Goal: Complete application form: Complete application form

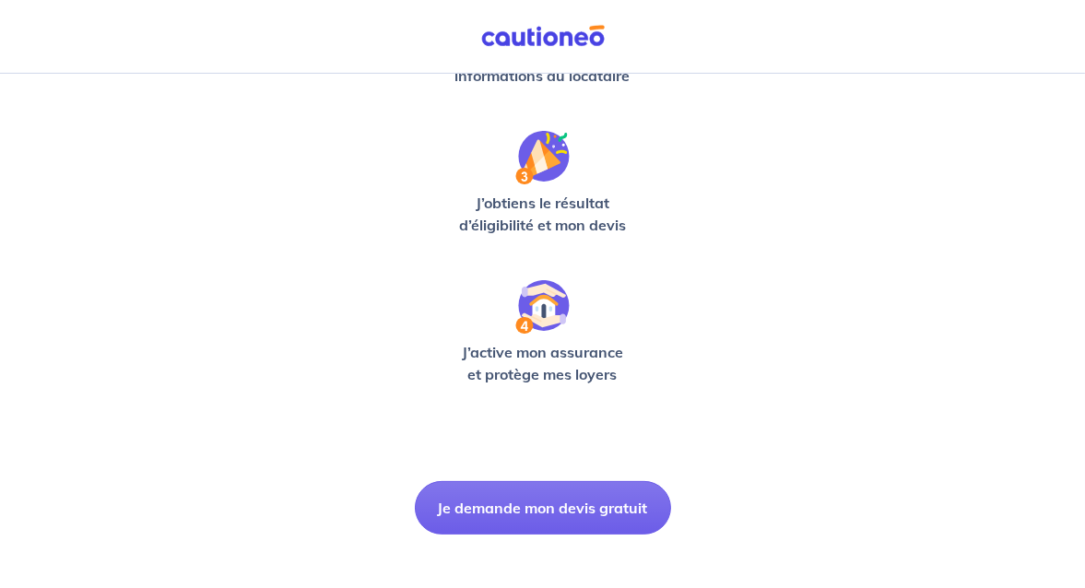
scroll to position [562, 0]
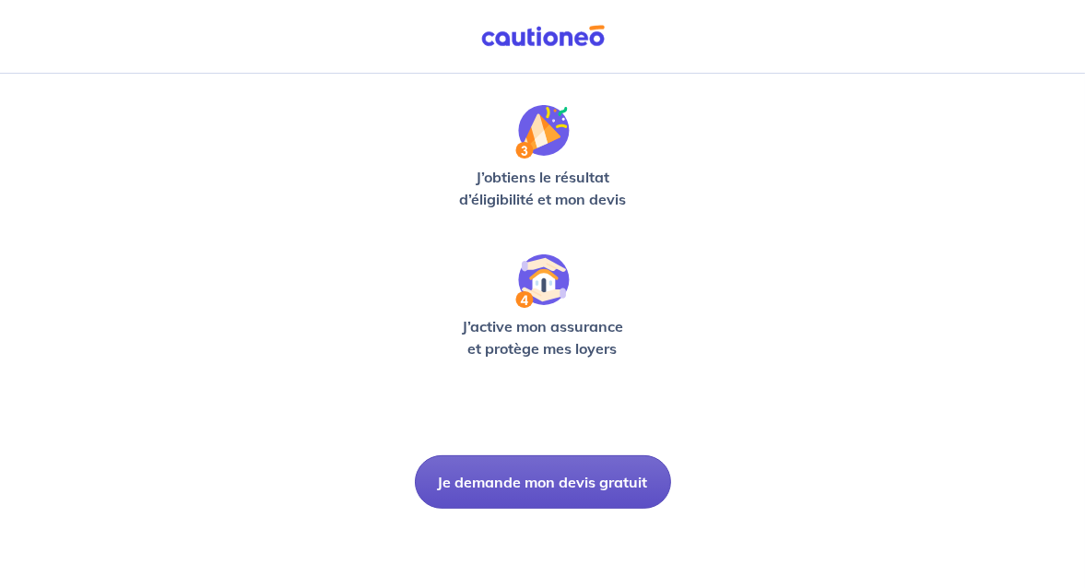
click at [528, 485] on button "Je demande mon devis gratuit" at bounding box center [543, 481] width 256 height 53
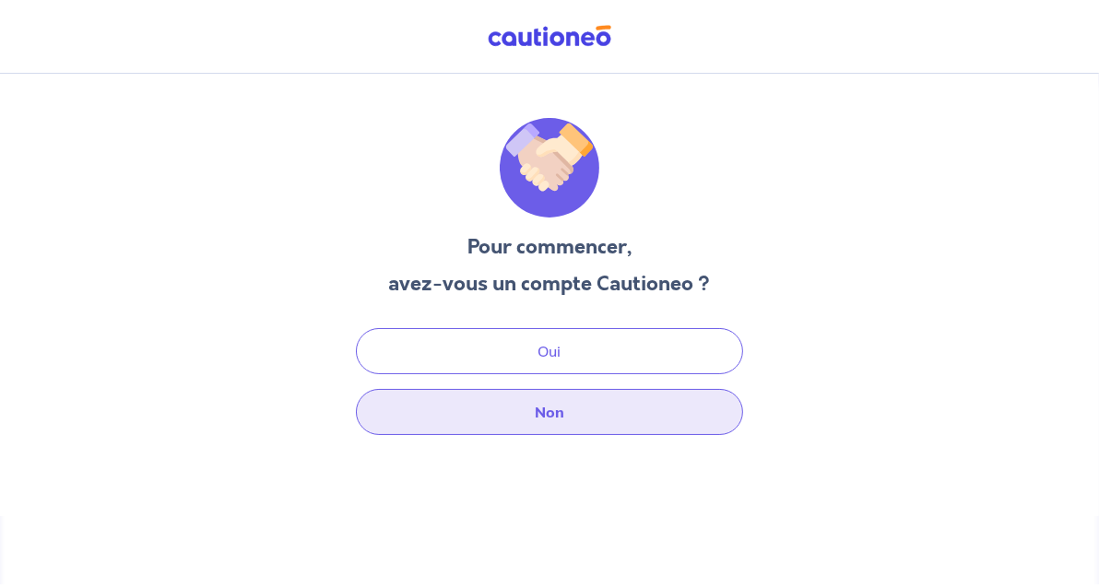
click at [573, 415] on button "Non" at bounding box center [549, 412] width 387 height 46
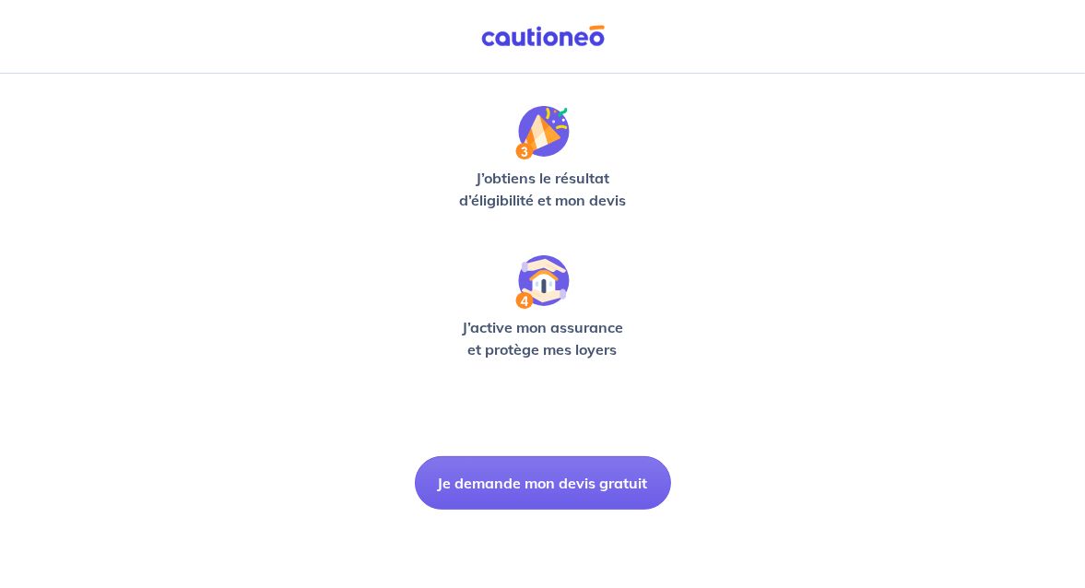
scroll to position [562, 0]
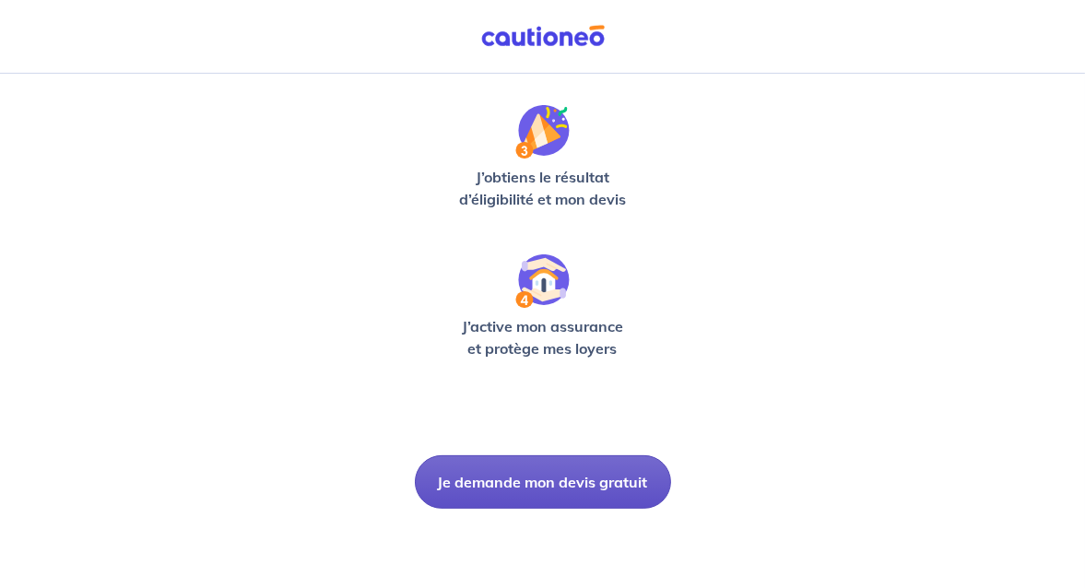
click at [593, 476] on button "Je demande mon devis gratuit" at bounding box center [543, 481] width 256 height 53
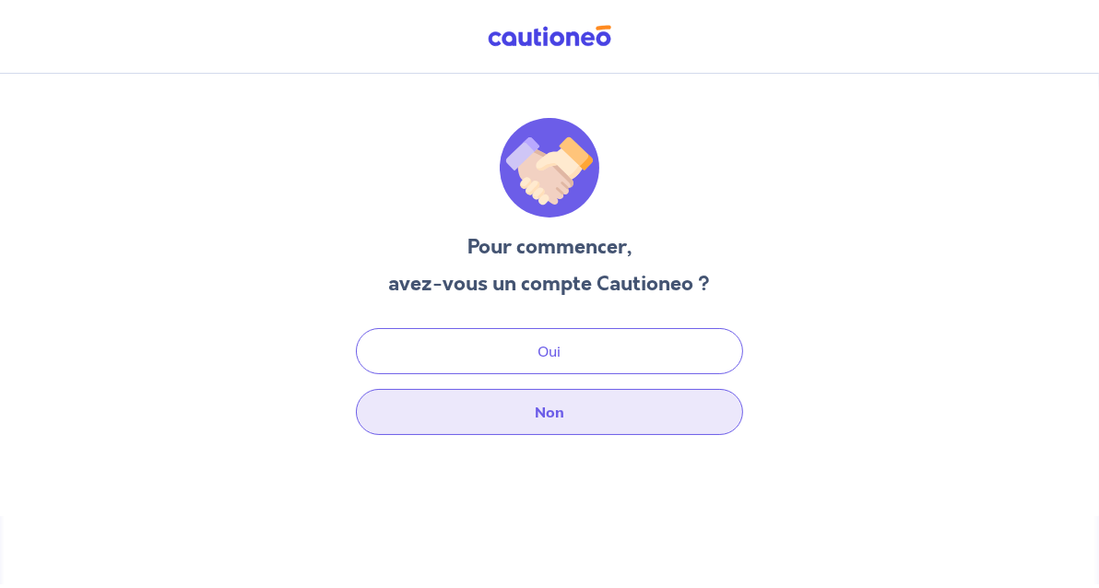
click at [567, 410] on button "Non" at bounding box center [549, 412] width 387 height 46
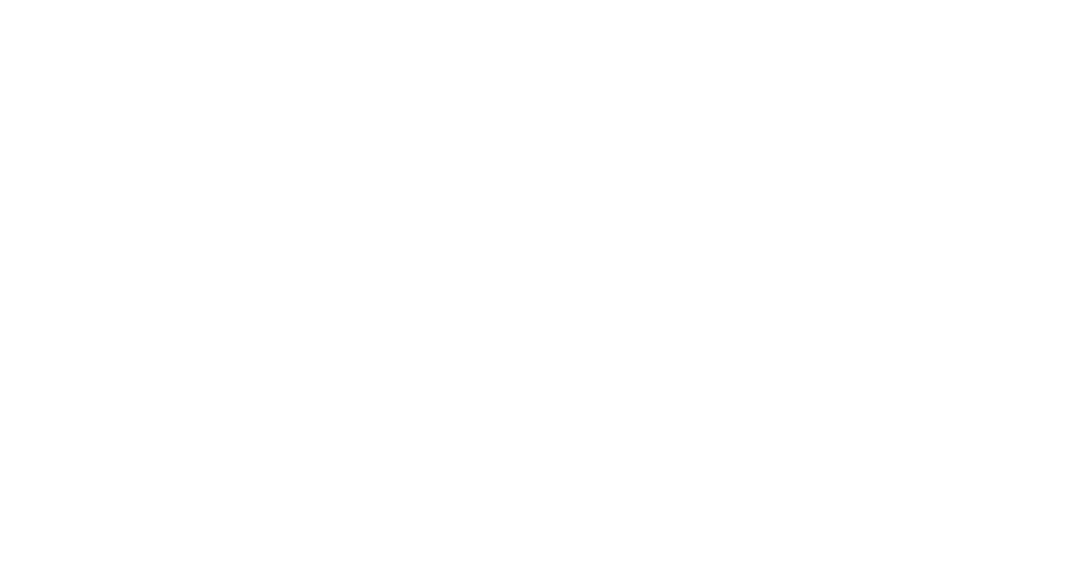
select select "FR"
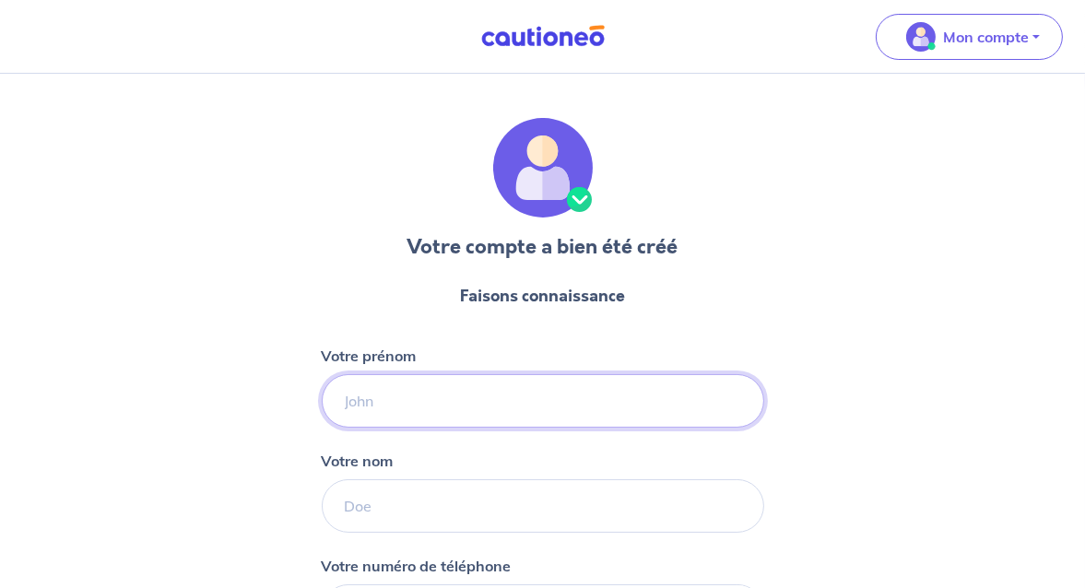
click at [500, 406] on input "Votre prénom" at bounding box center [543, 400] width 443 height 53
type input "[PERSON_NAME]"
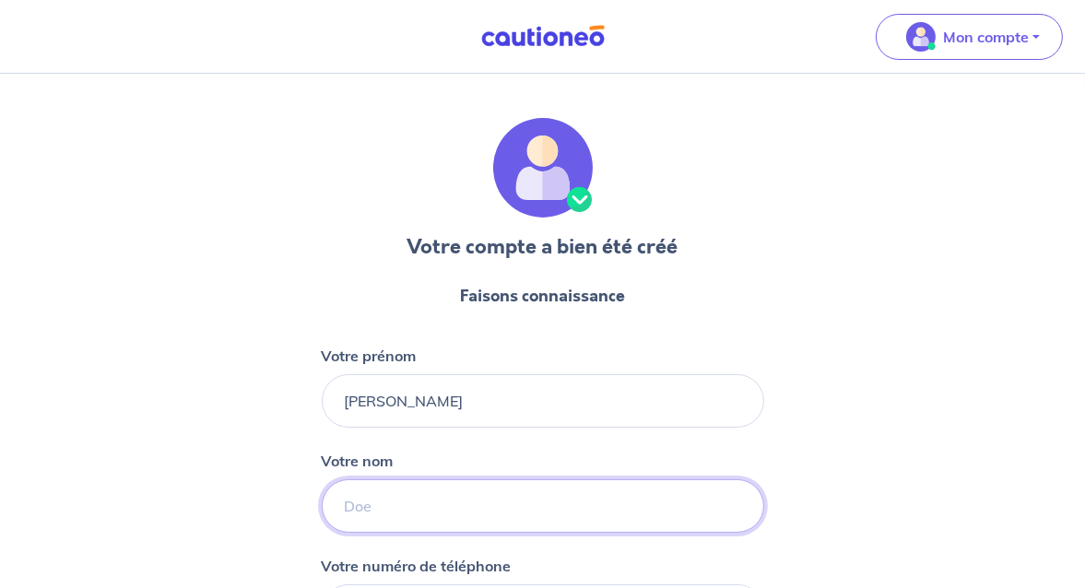
type input "[PERSON_NAME]"
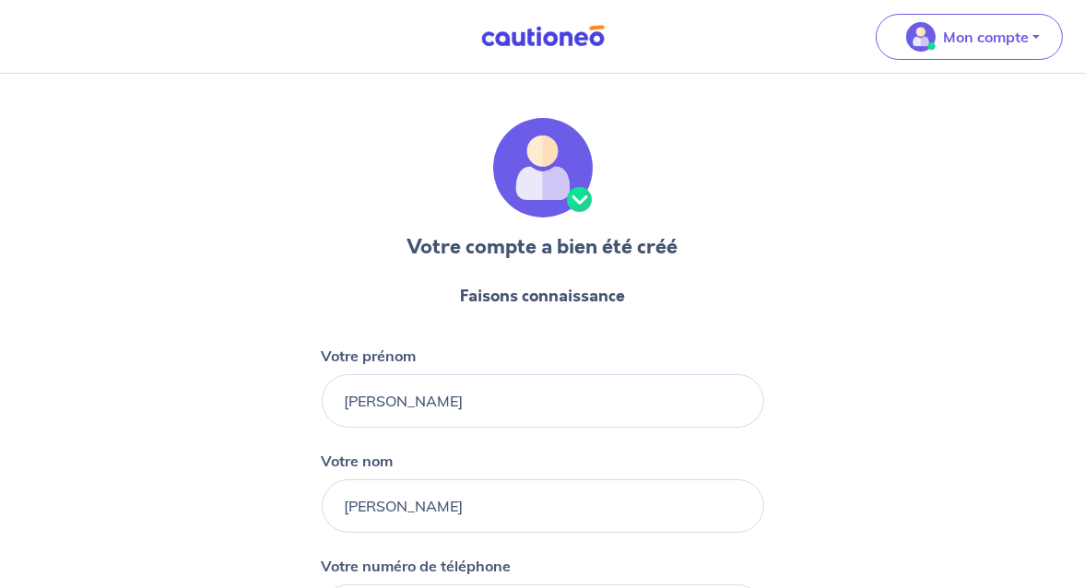
type input "[PHONE_NUMBER]"
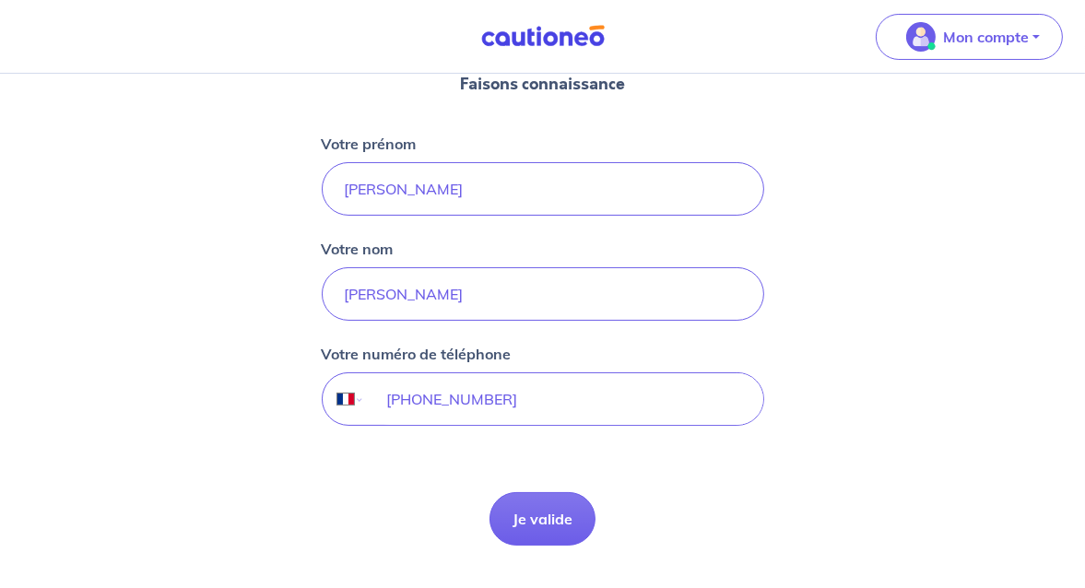
scroll to position [263, 0]
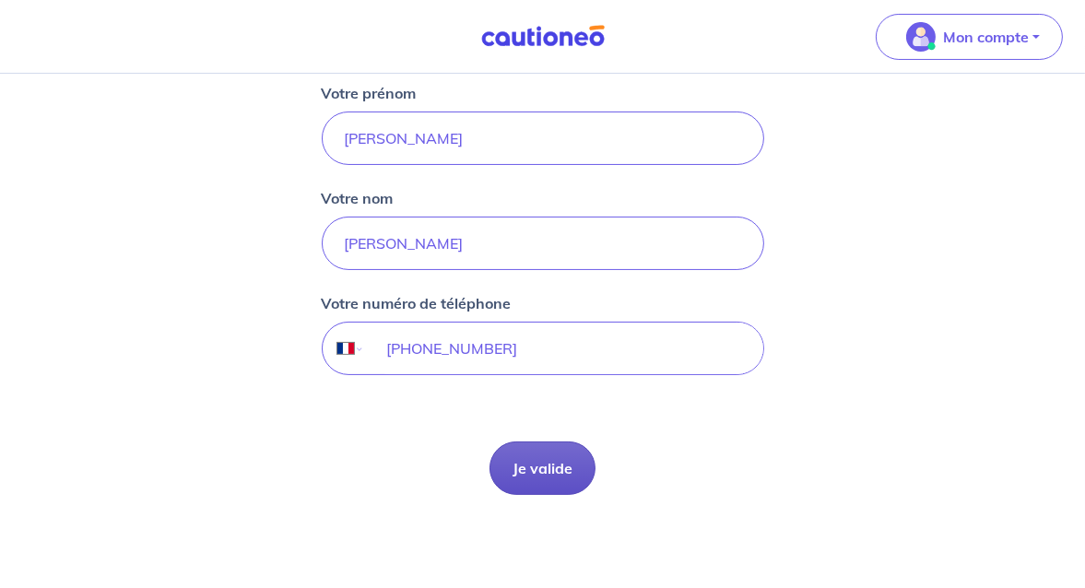
click at [540, 467] on button "Je valide" at bounding box center [543, 468] width 106 height 53
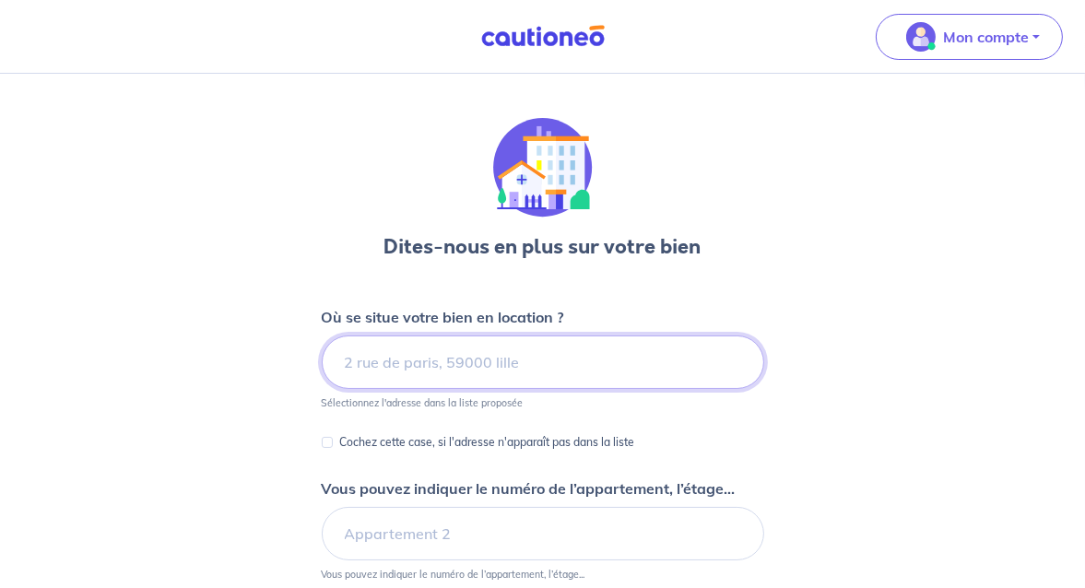
click at [444, 369] on input at bounding box center [543, 362] width 443 height 53
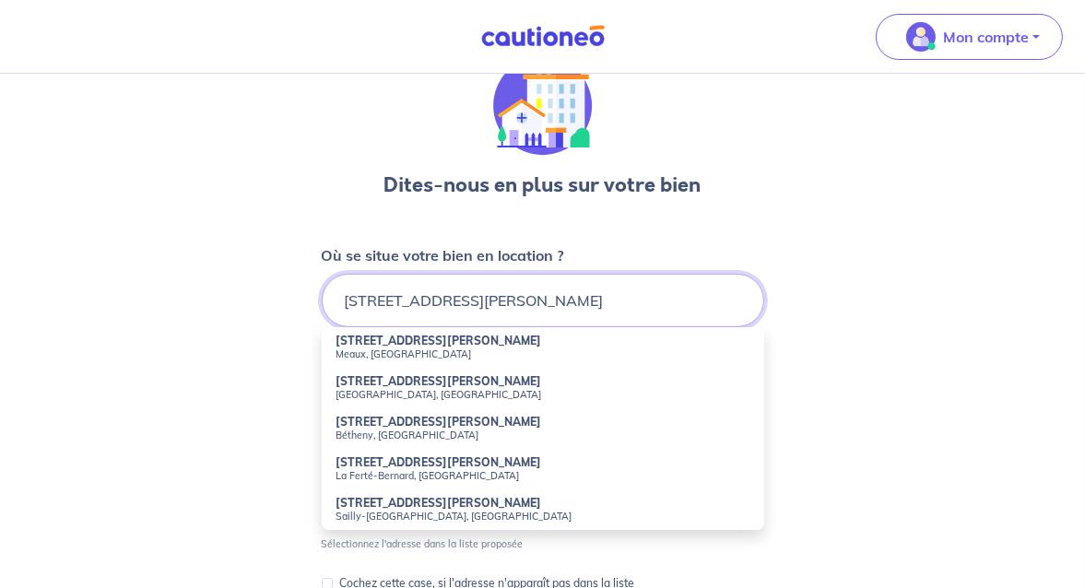
scroll to position [92, 0]
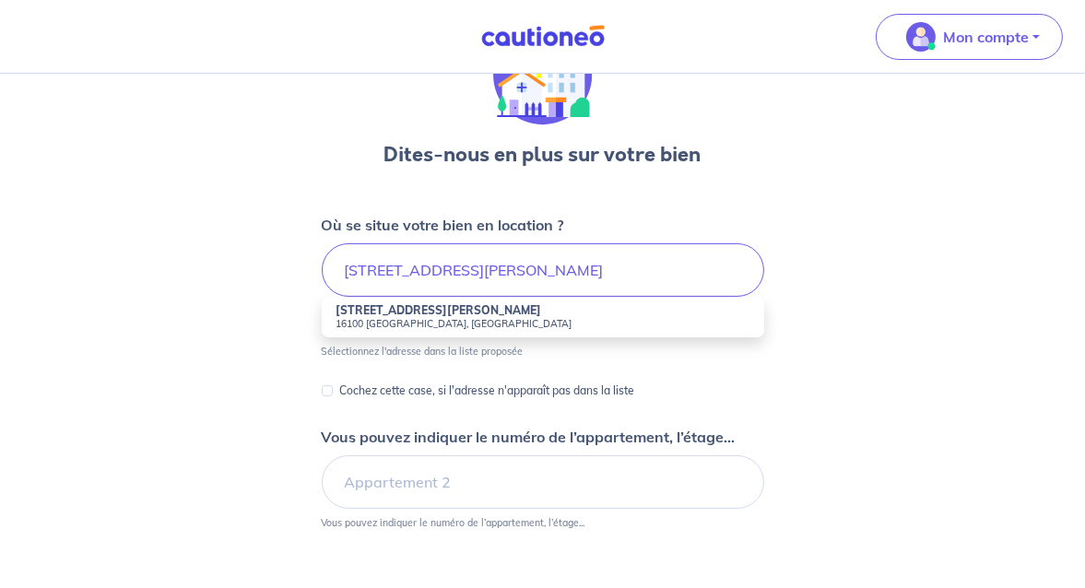
click at [408, 307] on strong "6 Rue Camille Guérin" at bounding box center [440, 310] width 206 height 14
type input "6 Rue Camille Guérin, 16100 Châteaubernard, France"
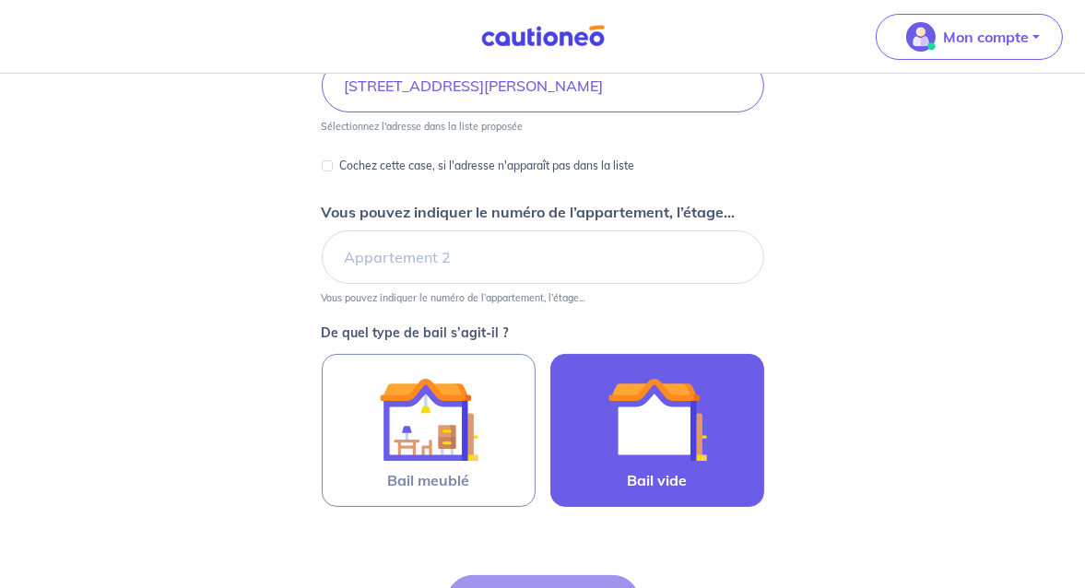
scroll to position [369, 0]
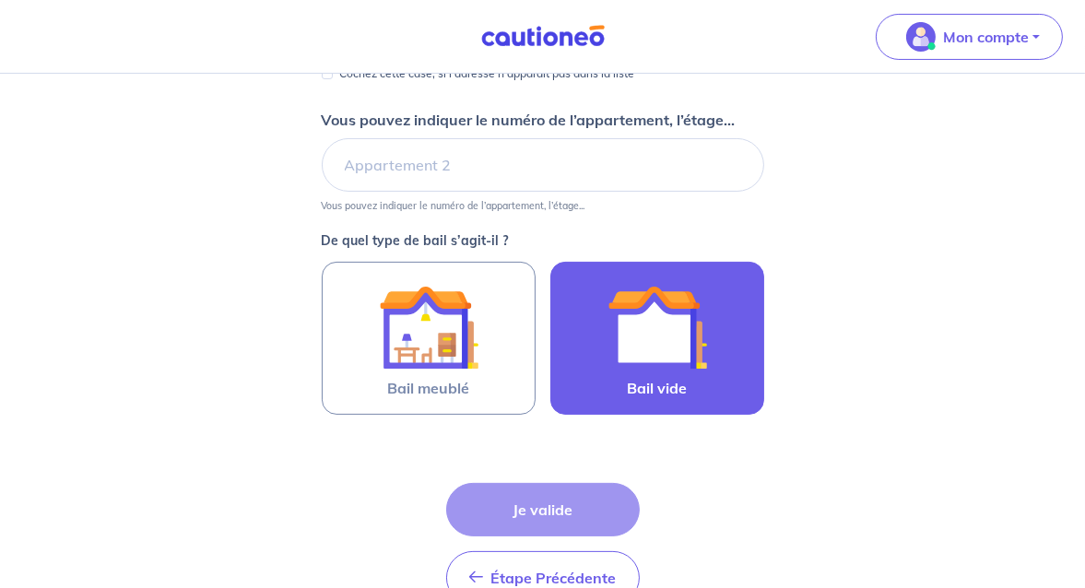
click at [678, 347] on img at bounding box center [658, 328] width 100 height 100
click at [0, 0] on input "Bail vide" at bounding box center [0, 0] width 0 height 0
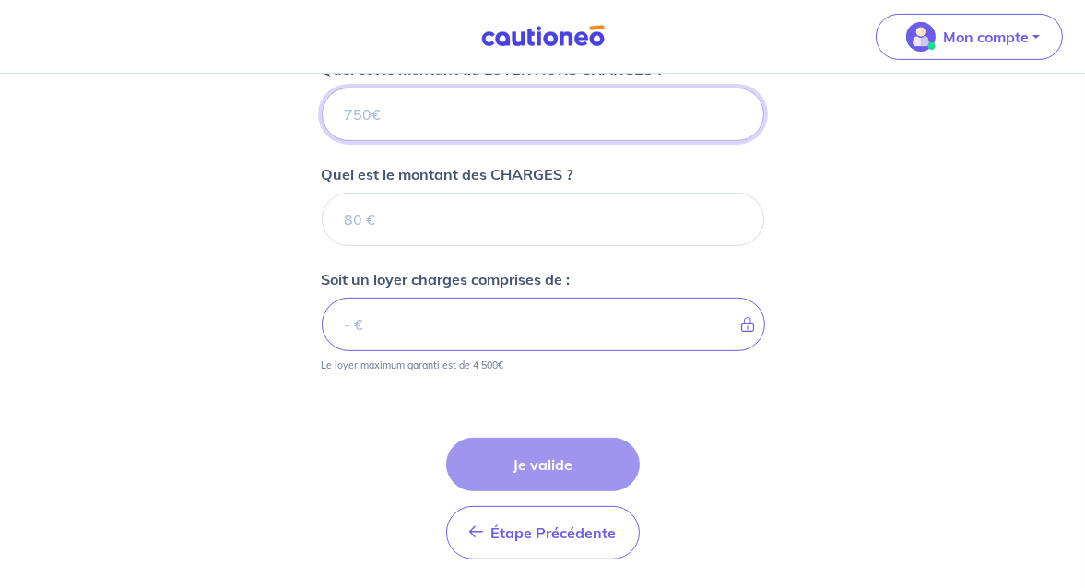
scroll to position [721, 0]
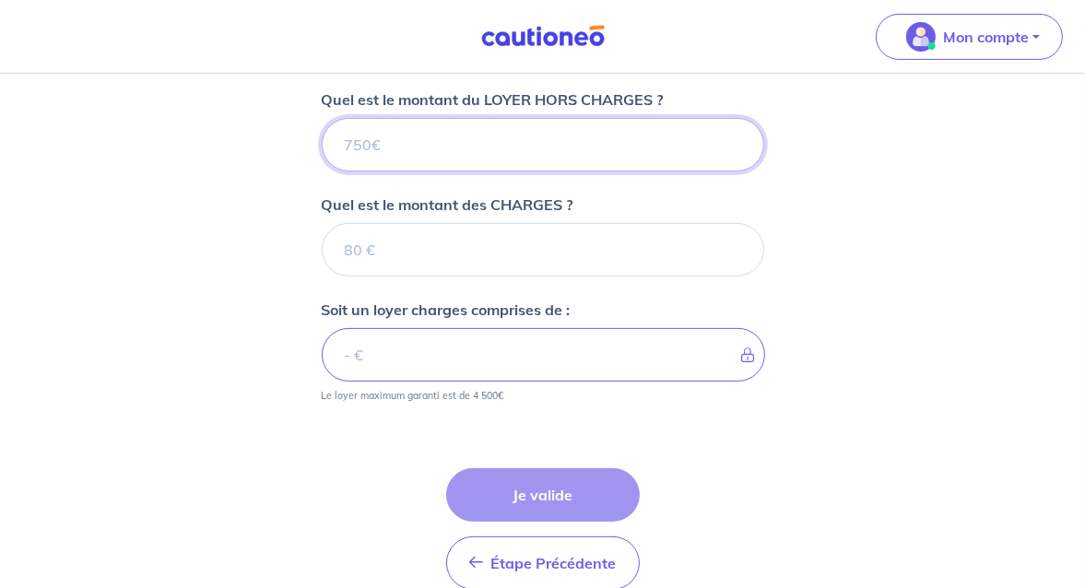
type input "6"
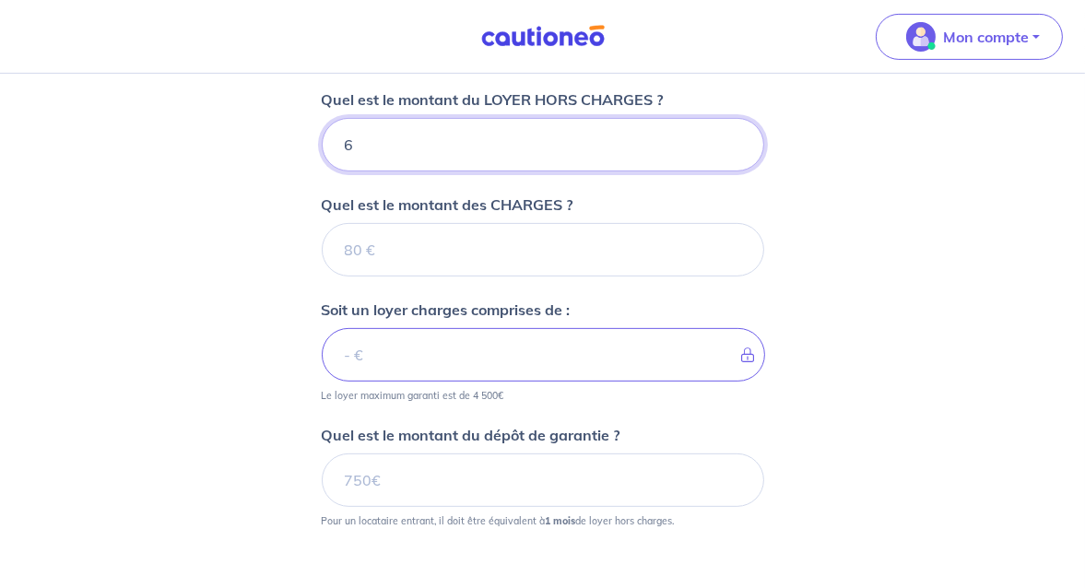
type input "64"
type input "645"
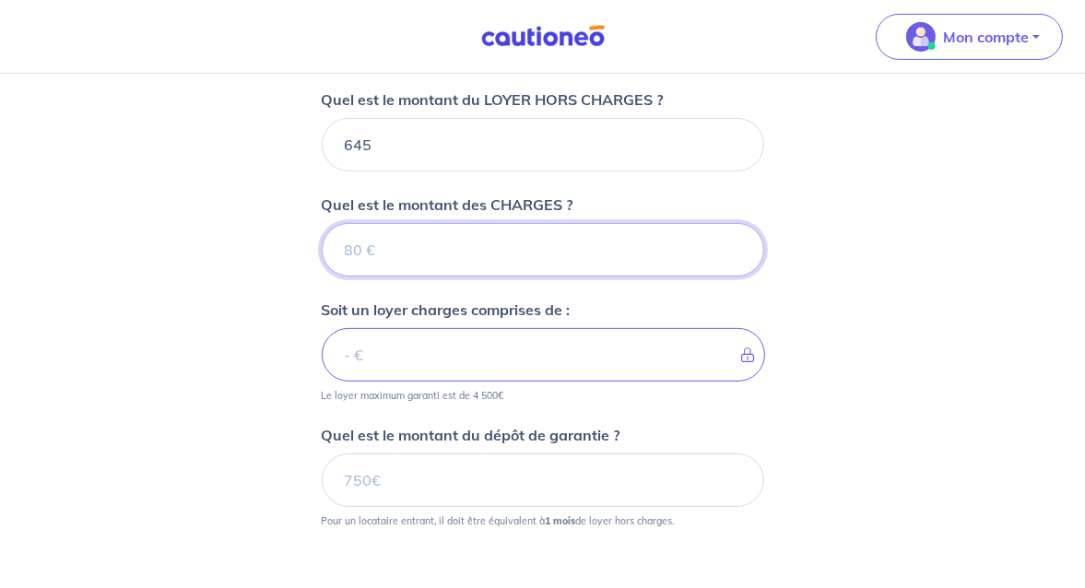
click at [386, 242] on input "Quel est le montant des CHARGES ?" at bounding box center [543, 249] width 443 height 53
type input "35"
type input "680"
type input "35"
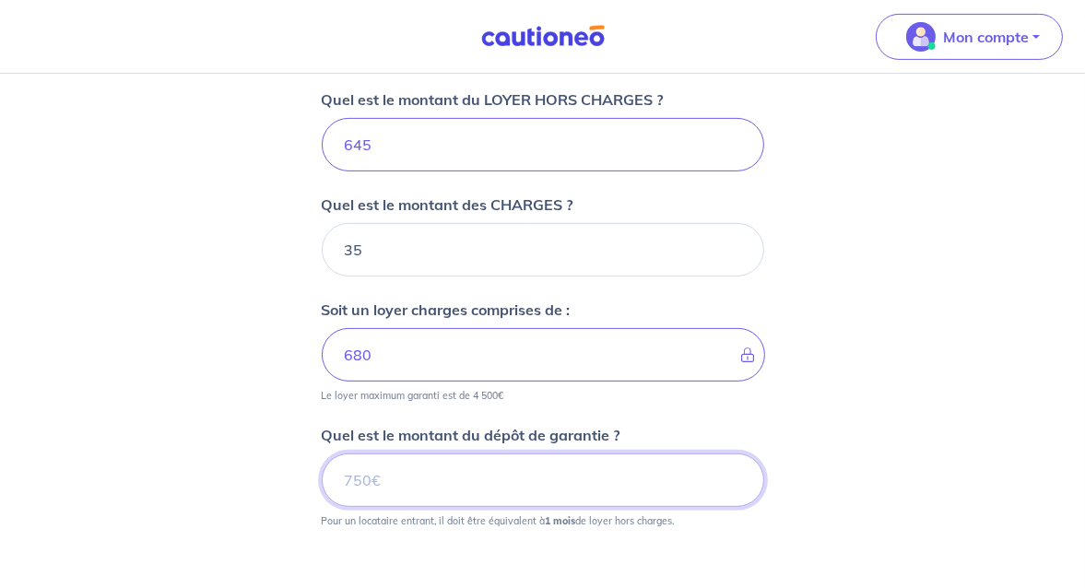
click at [406, 483] on input "Quel est le montant du dépôt de garantie ?" at bounding box center [543, 480] width 443 height 53
type input "645"
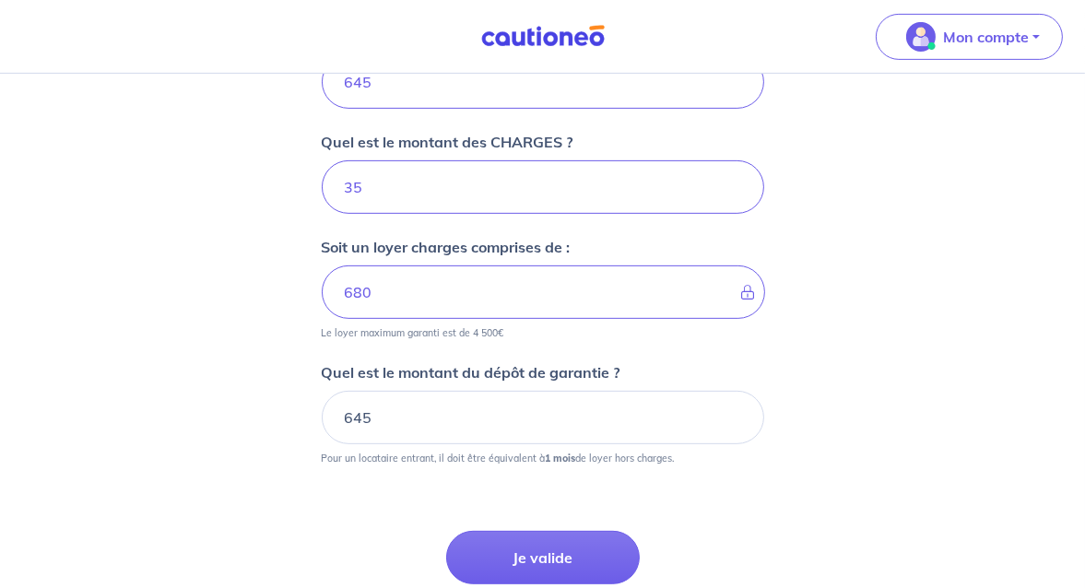
scroll to position [813, 0]
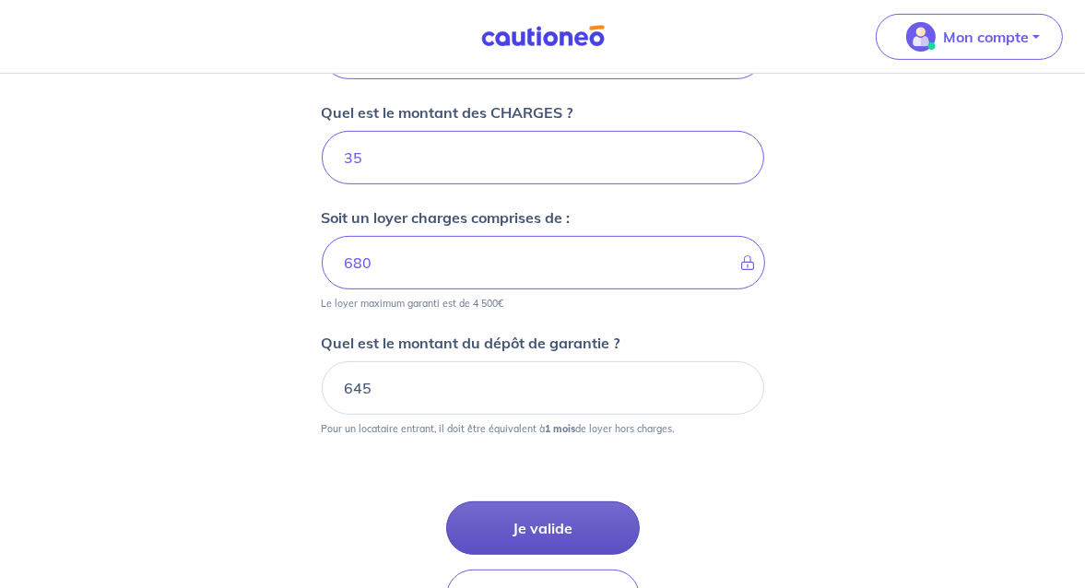
click at [563, 519] on button "Je valide" at bounding box center [543, 528] width 194 height 53
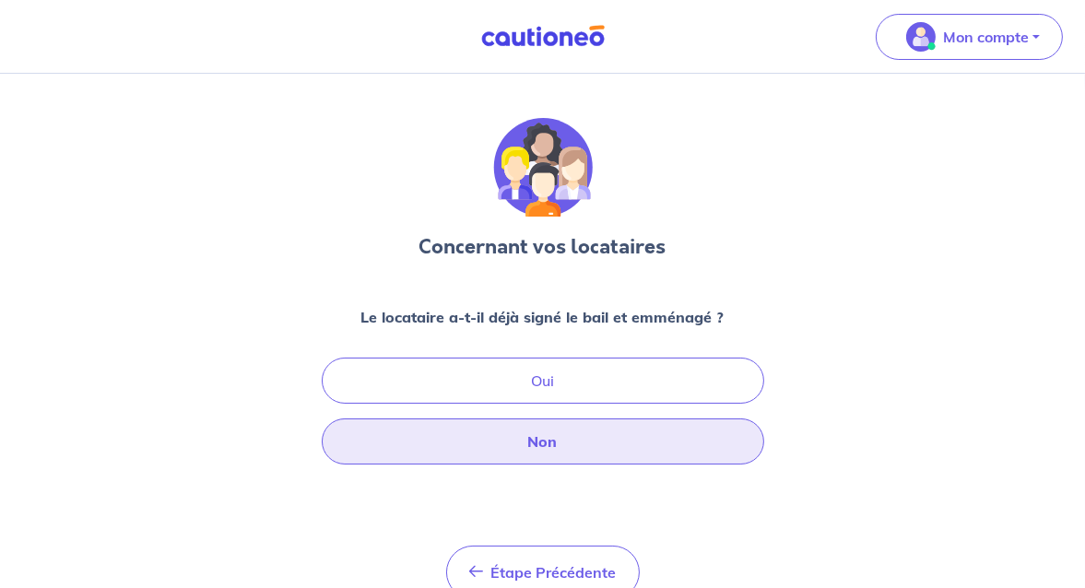
click at [558, 445] on button "Non" at bounding box center [543, 442] width 443 height 46
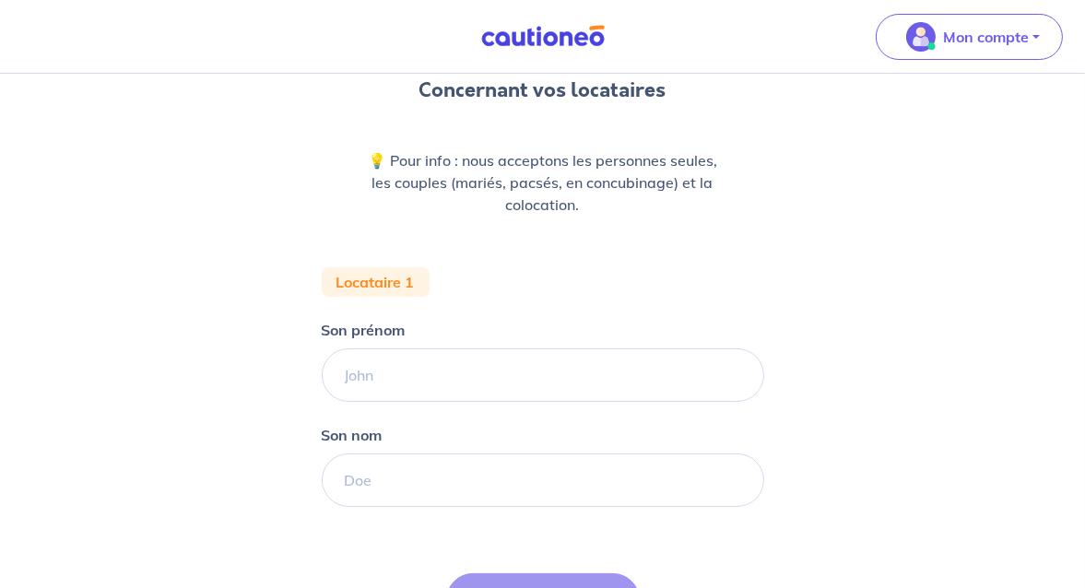
scroll to position [184, 0]
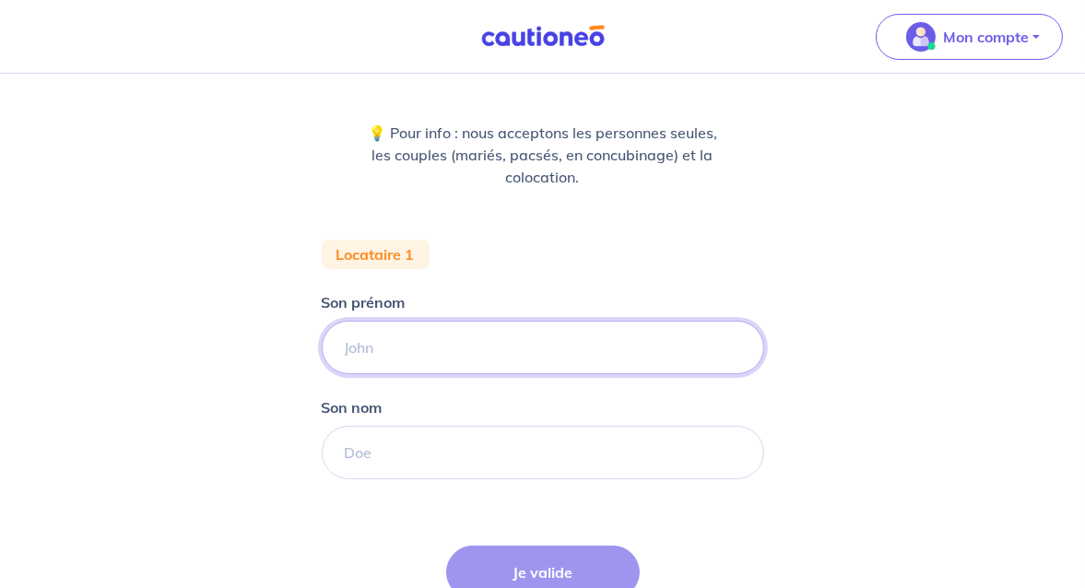
click at [401, 350] on input "Son prénom" at bounding box center [543, 347] width 443 height 53
type input "Vanessa"
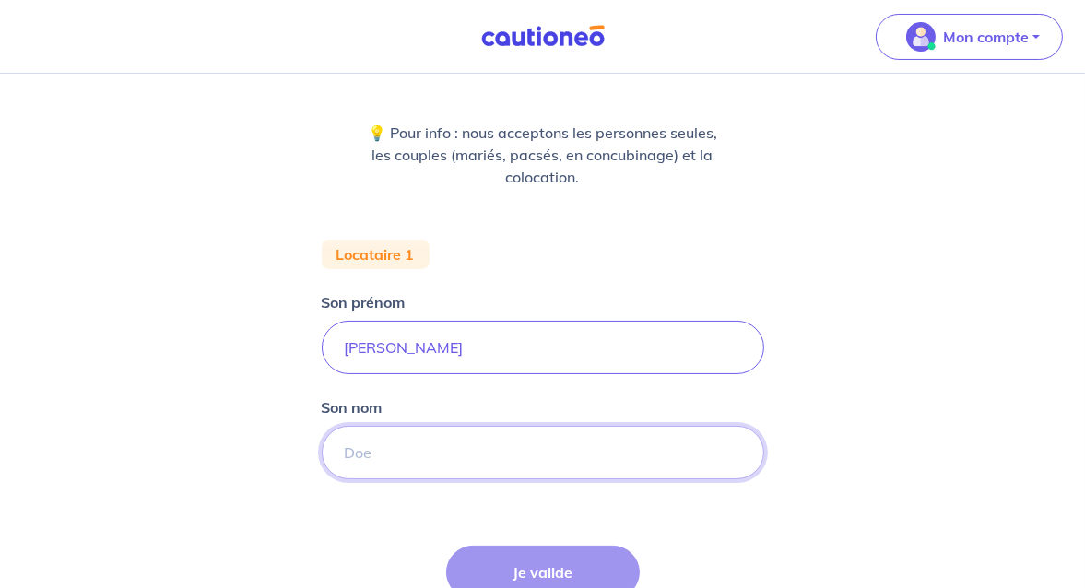
click at [399, 459] on input "Son nom" at bounding box center [543, 452] width 443 height 53
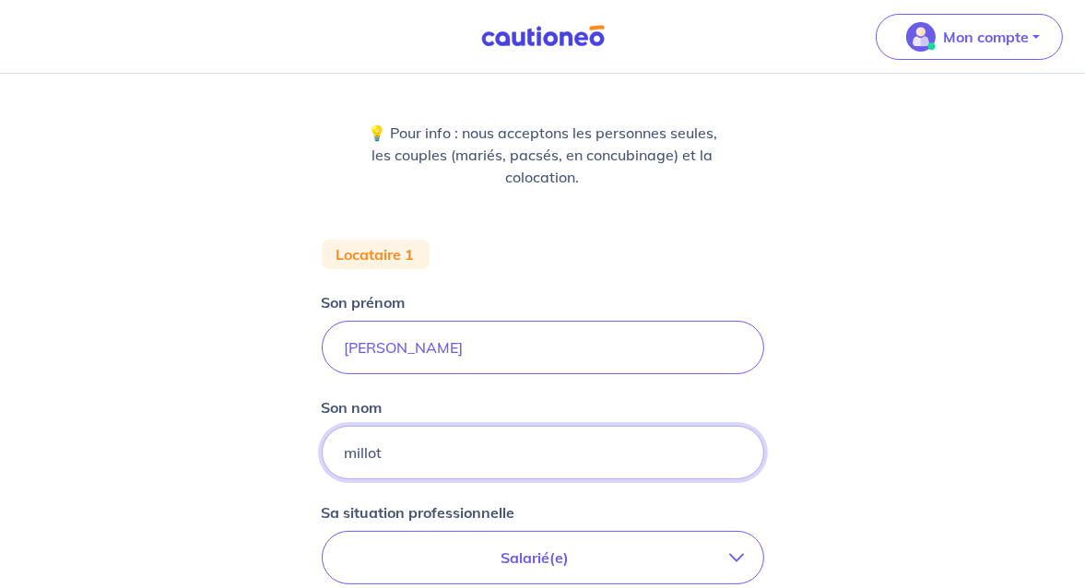
type input "millot"
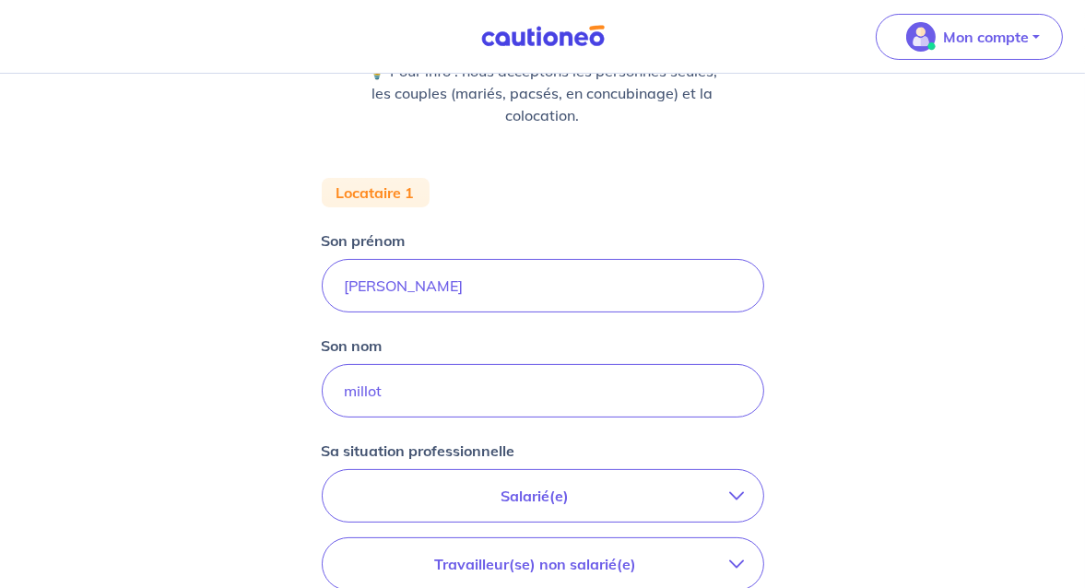
scroll to position [277, 0]
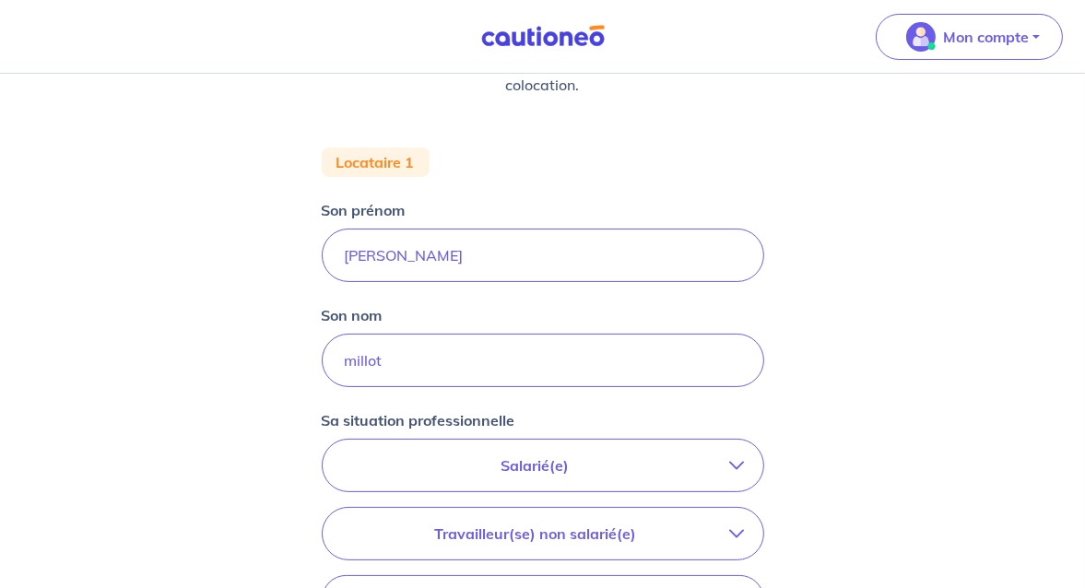
click at [416, 467] on p "Salarié(e)" at bounding box center [535, 466] width 389 height 22
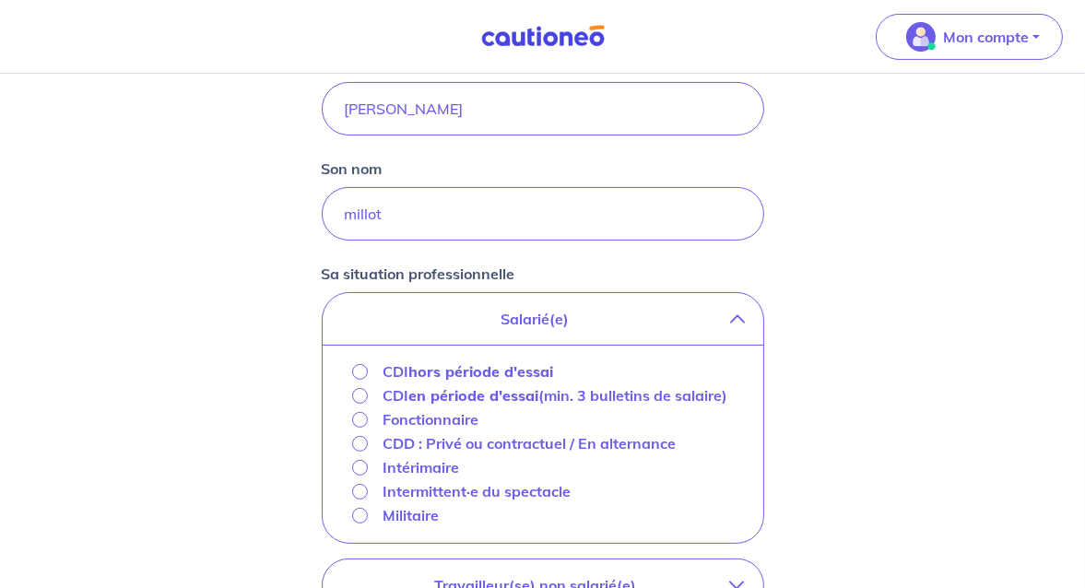
scroll to position [461, 0]
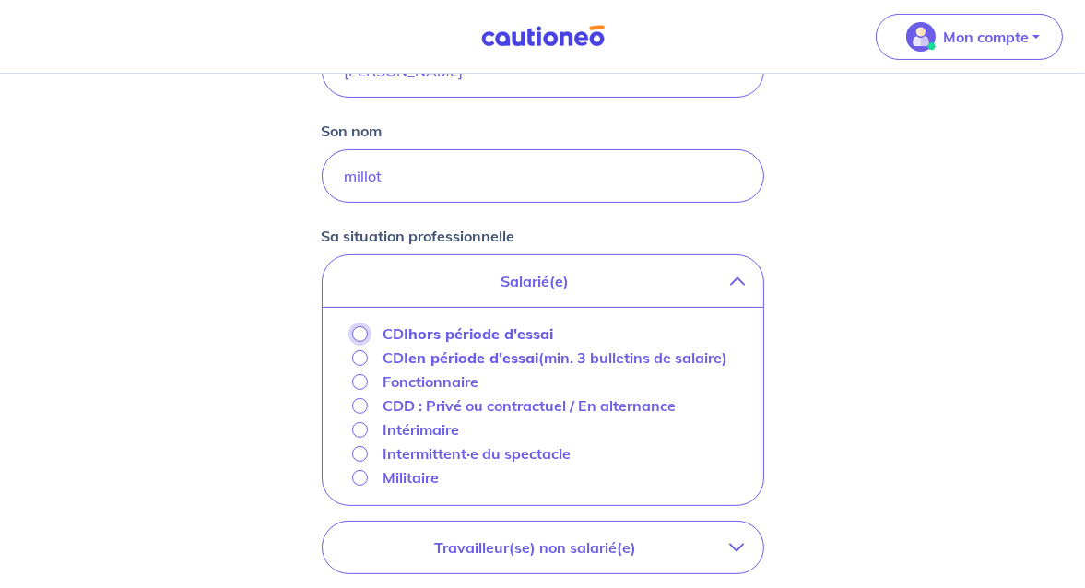
click at [360, 333] on input "CDI hors période d'essai" at bounding box center [360, 334] width 16 height 16
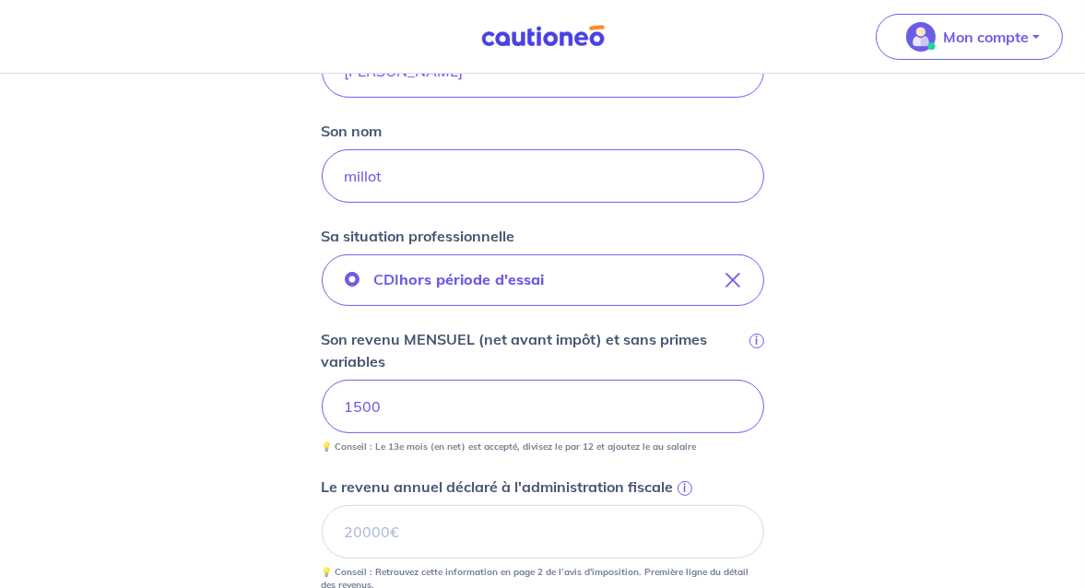
scroll to position [553, 0]
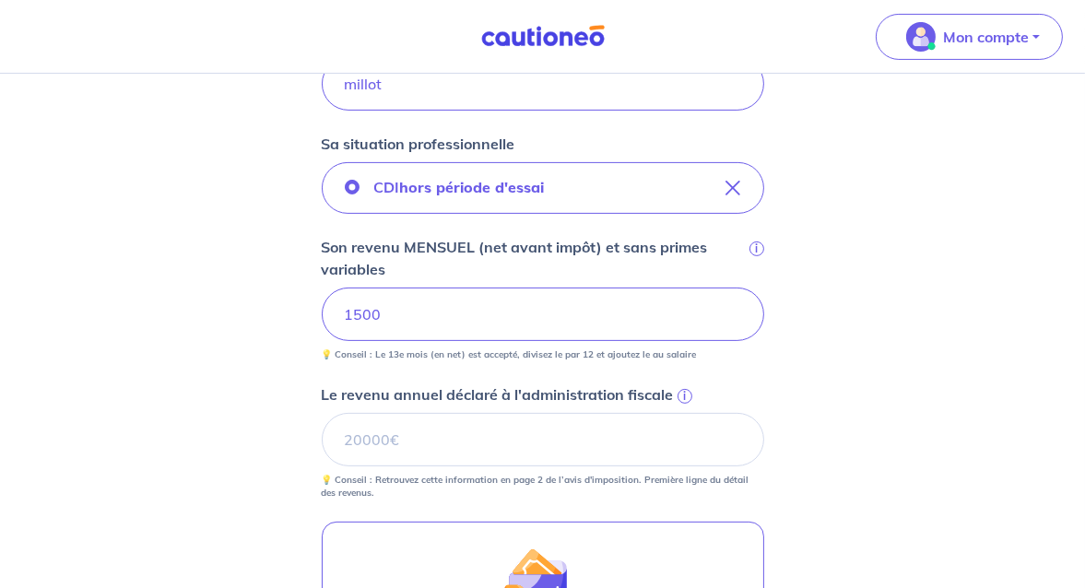
click at [687, 392] on span "i" at bounding box center [685, 396] width 15 height 15
click at [687, 413] on input "Le revenu annuel déclaré à l'administration fiscale i" at bounding box center [543, 439] width 443 height 53
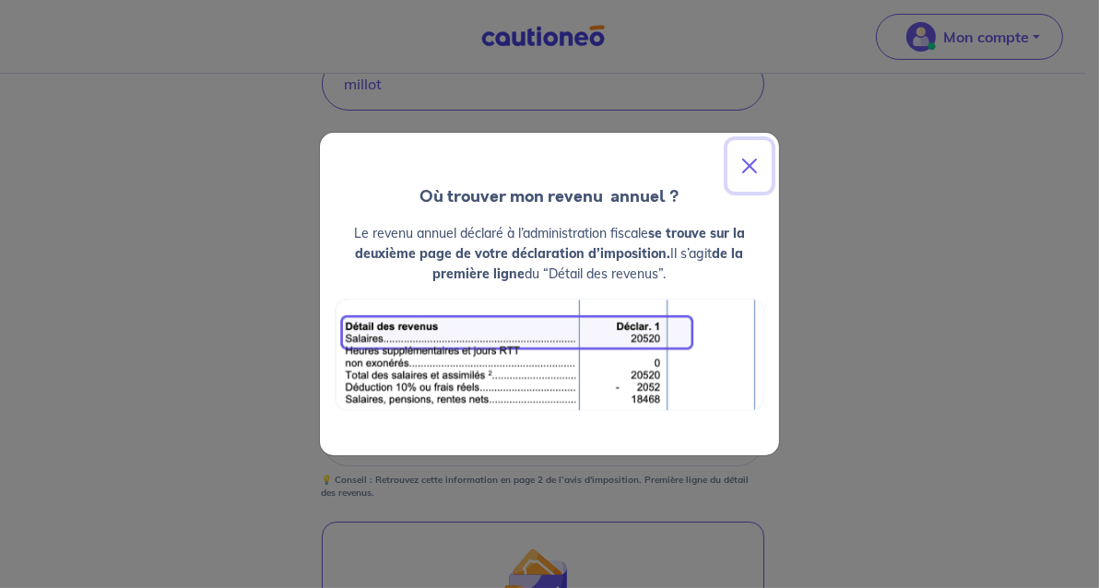
click at [752, 163] on button "Close" at bounding box center [749, 166] width 44 height 52
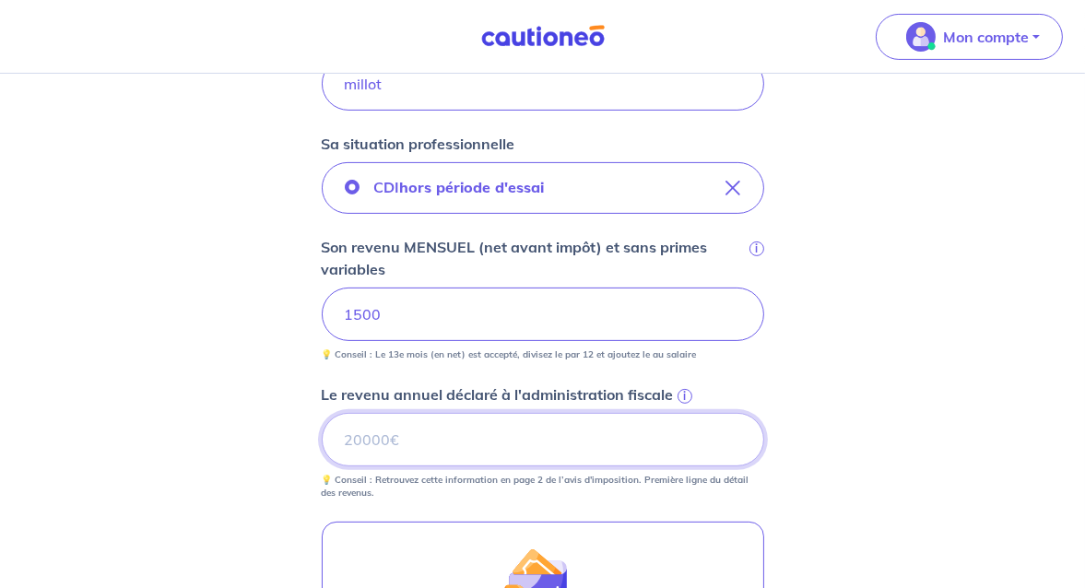
click at [360, 443] on input "Le revenu annuel déclaré à l'administration fiscale i" at bounding box center [543, 439] width 443 height 53
type input "2"
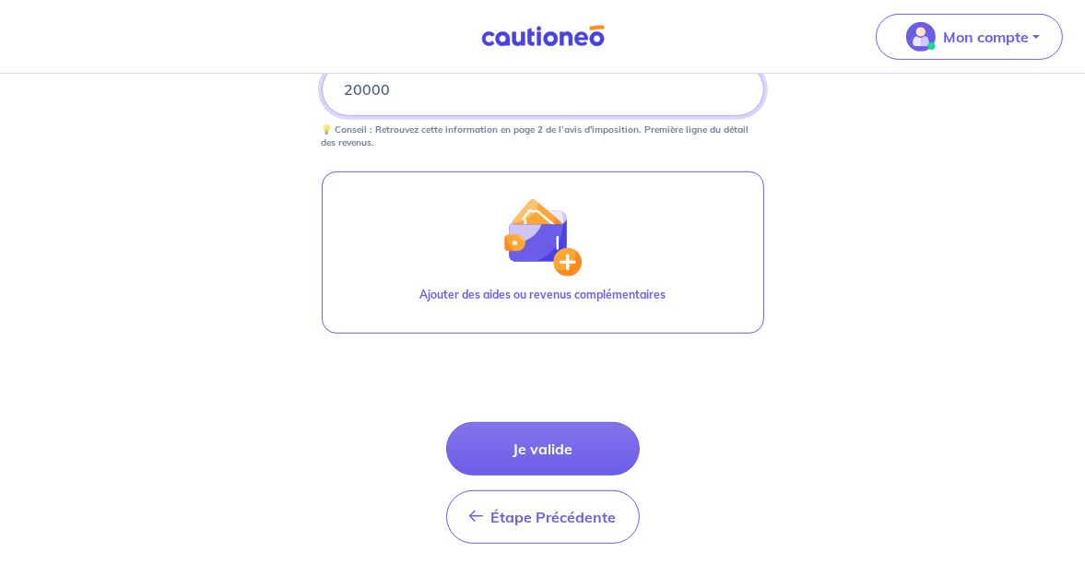
scroll to position [922, 0]
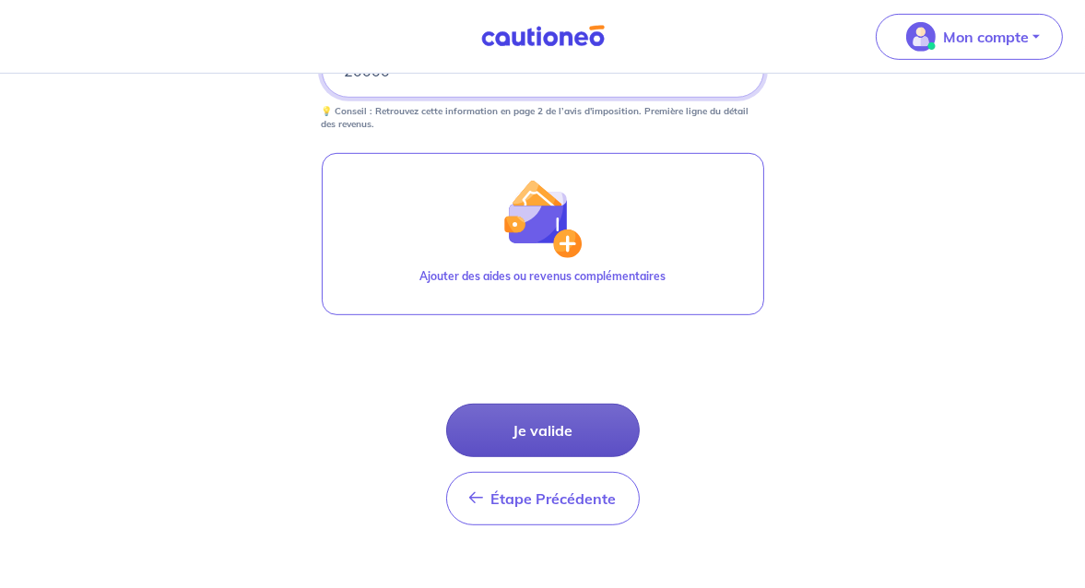
type input "20000"
click at [544, 423] on button "Je valide" at bounding box center [543, 430] width 194 height 53
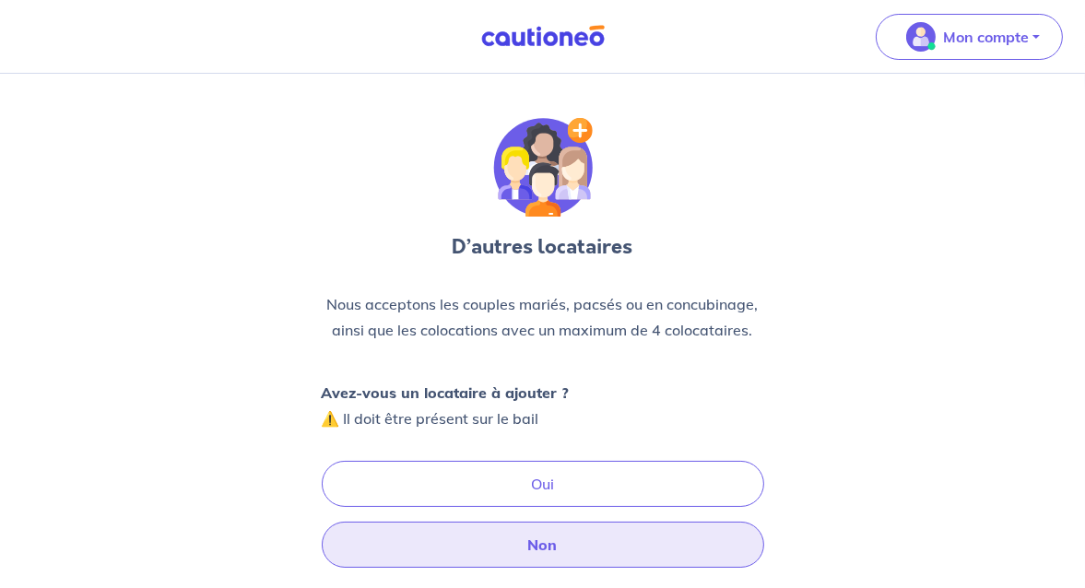
click at [556, 541] on button "Non" at bounding box center [543, 545] width 443 height 46
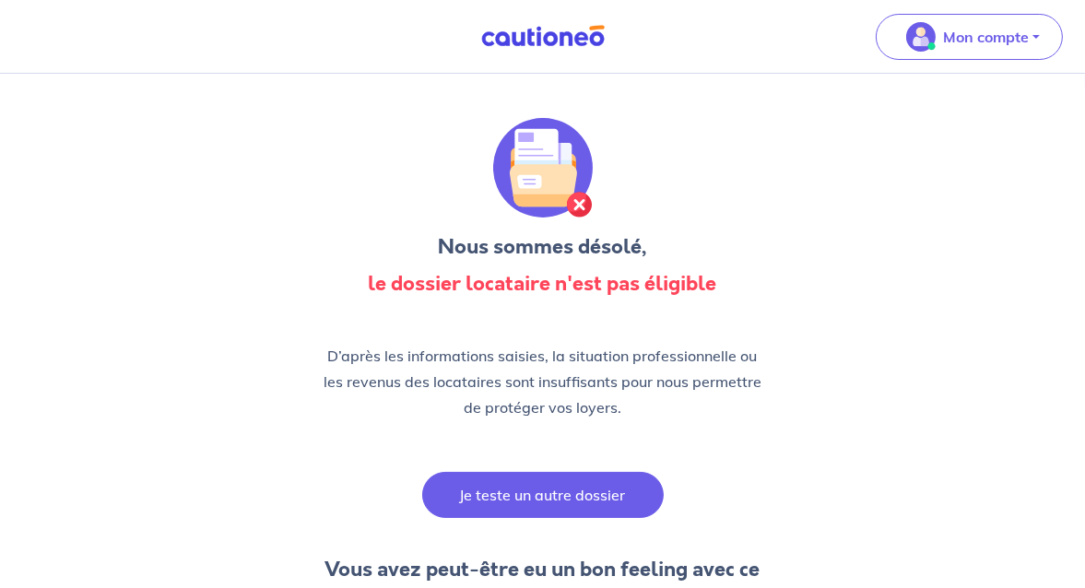
click at [586, 501] on button "Je teste un autre dossier" at bounding box center [543, 495] width 242 height 46
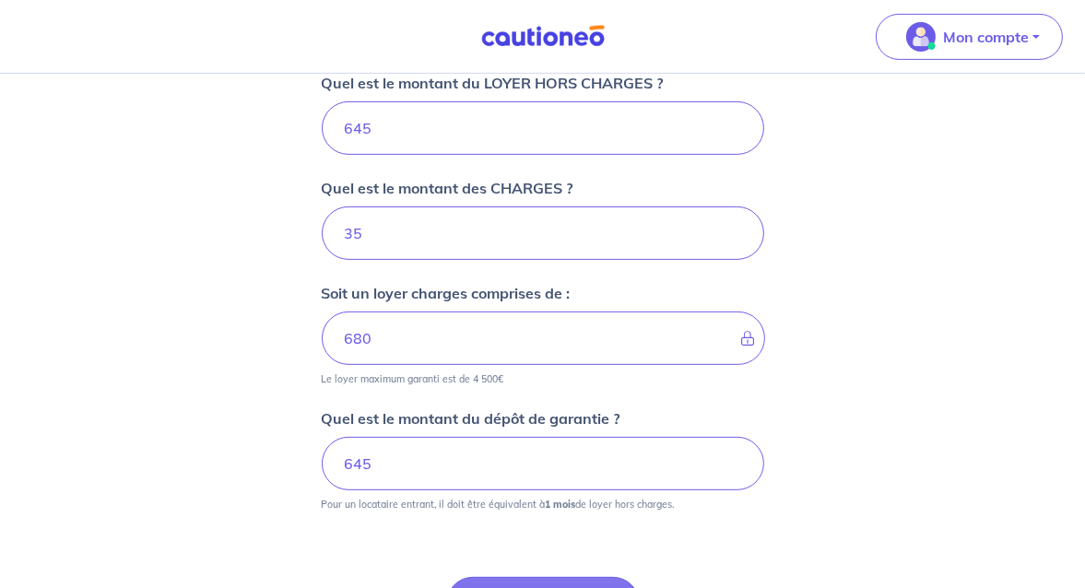
scroll to position [830, 0]
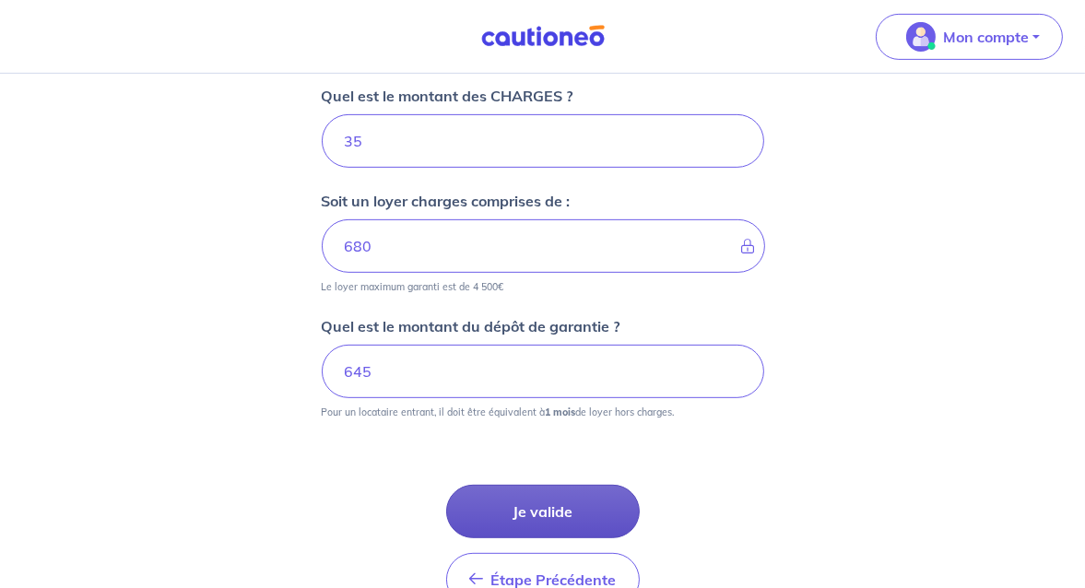
click at [556, 508] on button "Je valide" at bounding box center [543, 511] width 194 height 53
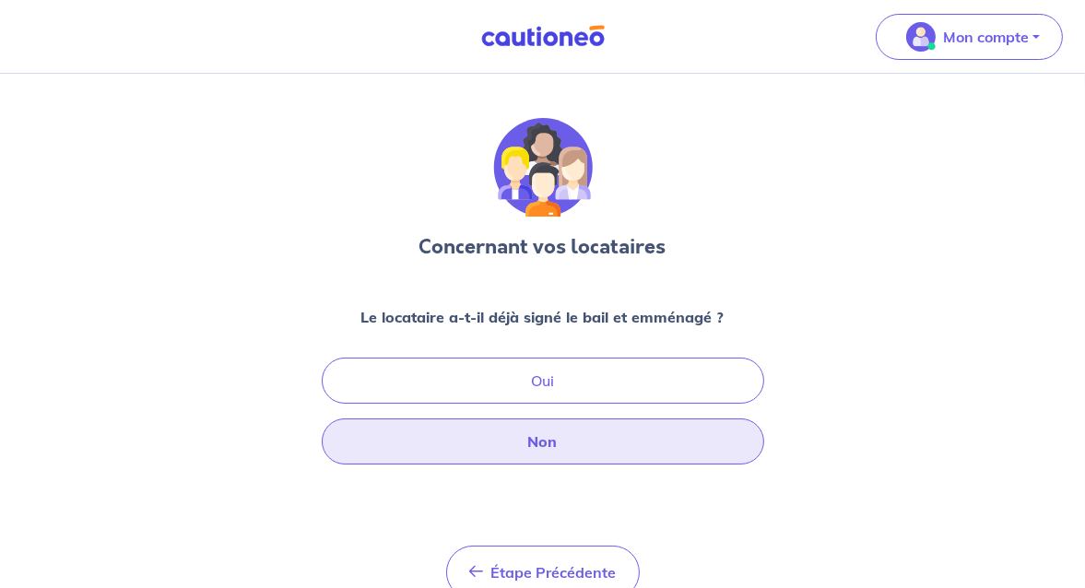
click at [561, 449] on button "Non" at bounding box center [543, 442] width 443 height 46
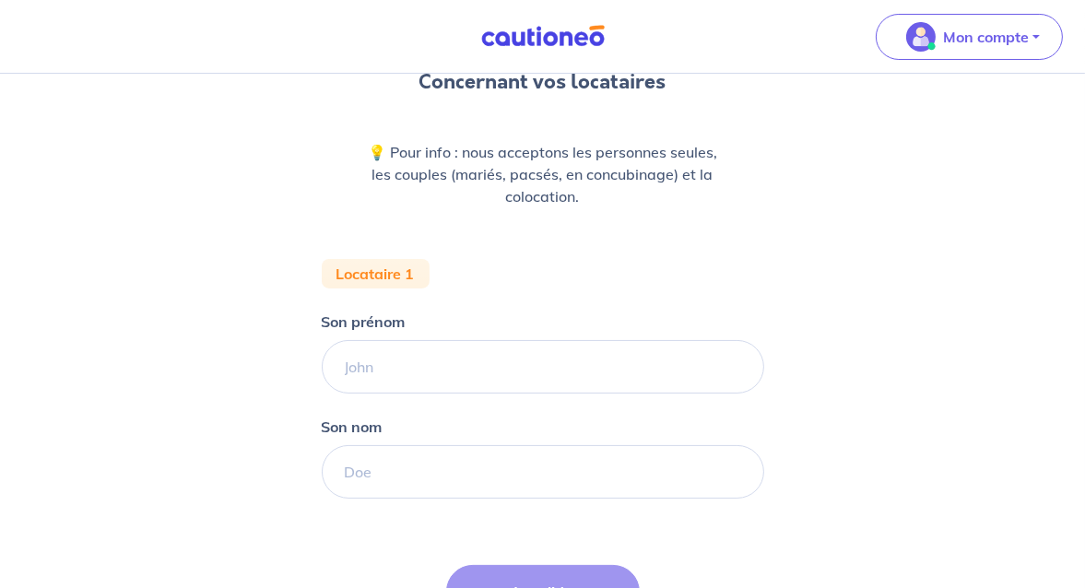
scroll to position [184, 0]
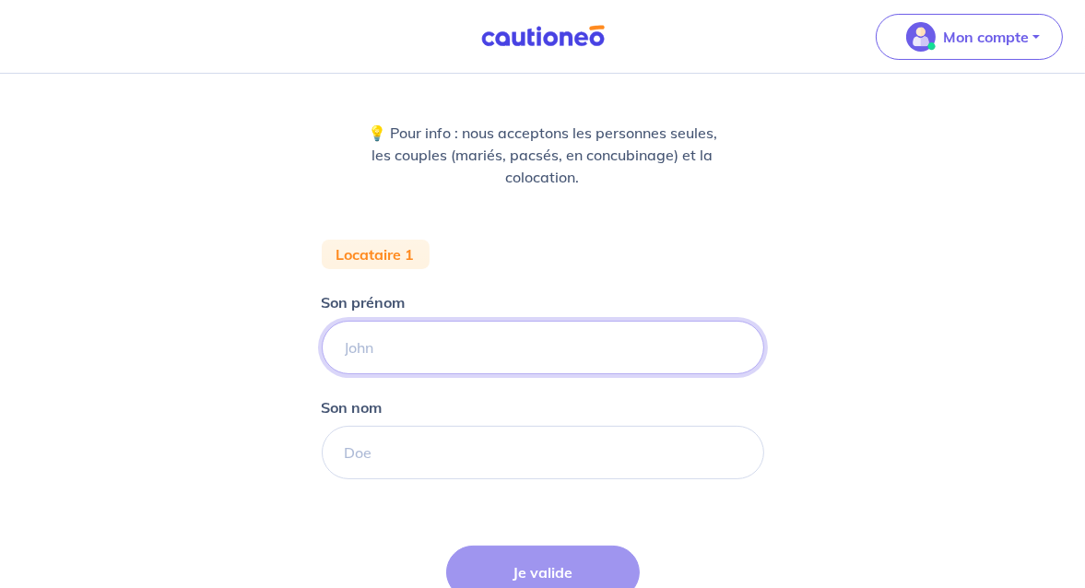
click at [432, 367] on input "Son prénom" at bounding box center [543, 347] width 443 height 53
type input "PATRICK"
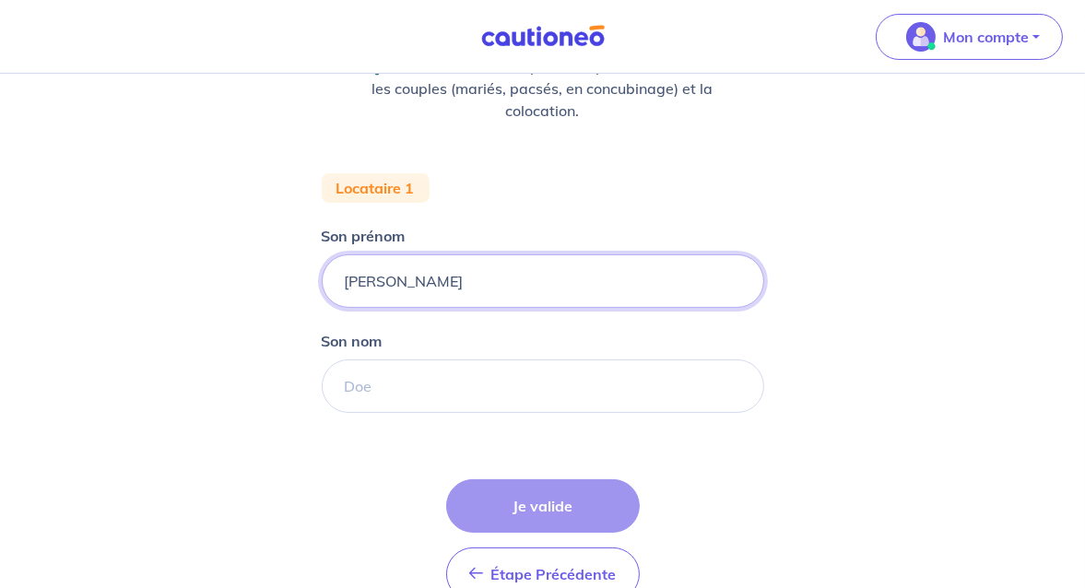
scroll to position [277, 0]
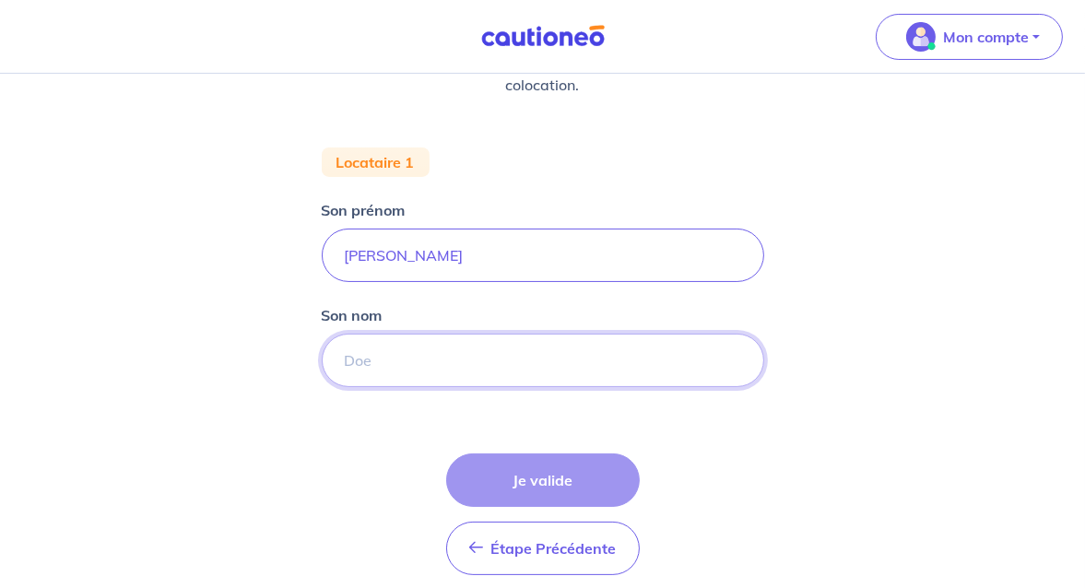
click at [408, 363] on input "Son nom" at bounding box center [543, 360] width 443 height 53
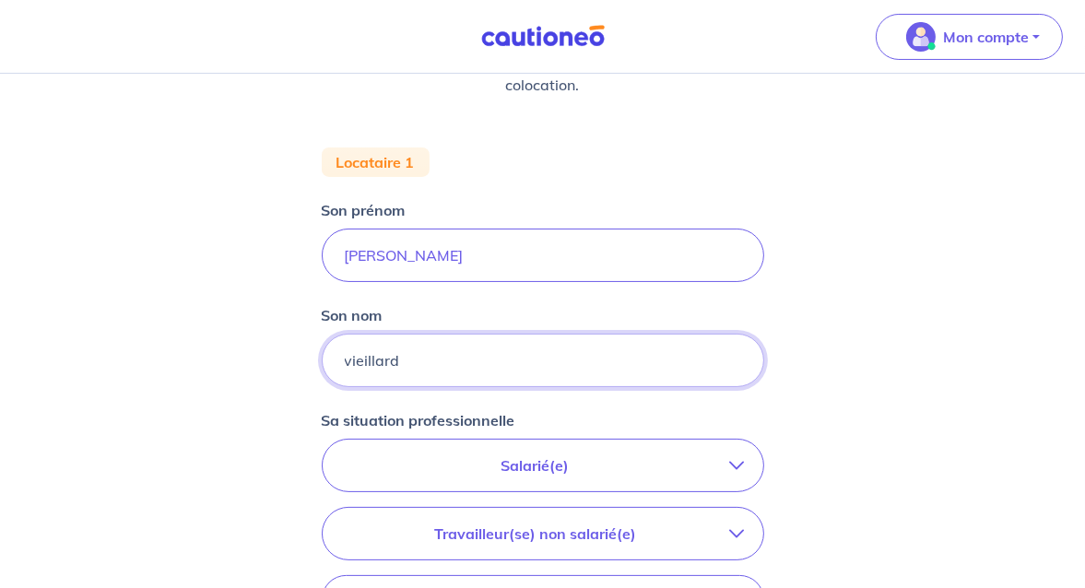
type input "vieillard"
click at [464, 474] on p "Salarié(e)" at bounding box center [535, 466] width 389 height 22
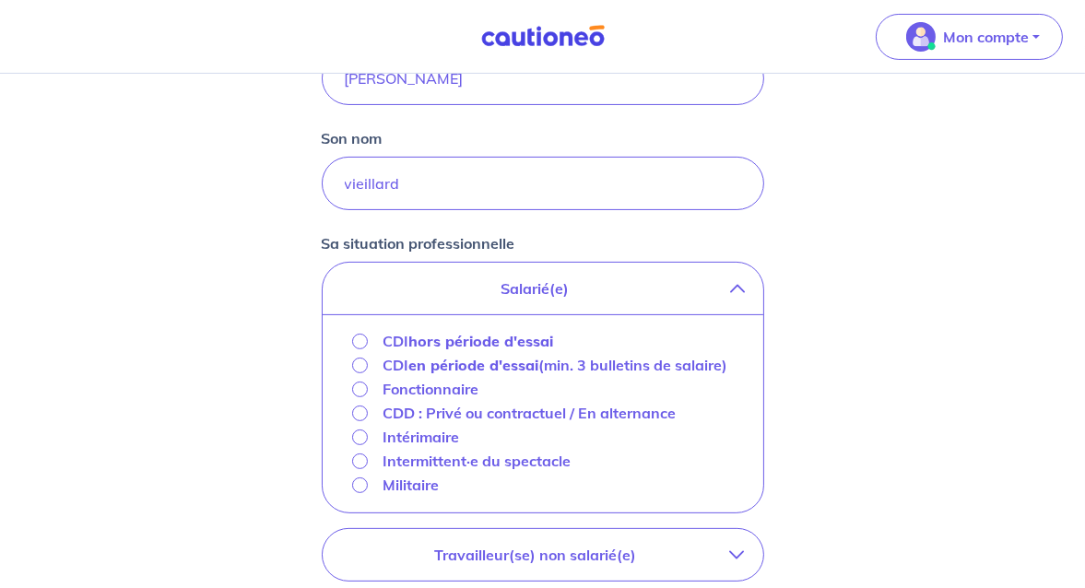
scroll to position [461, 0]
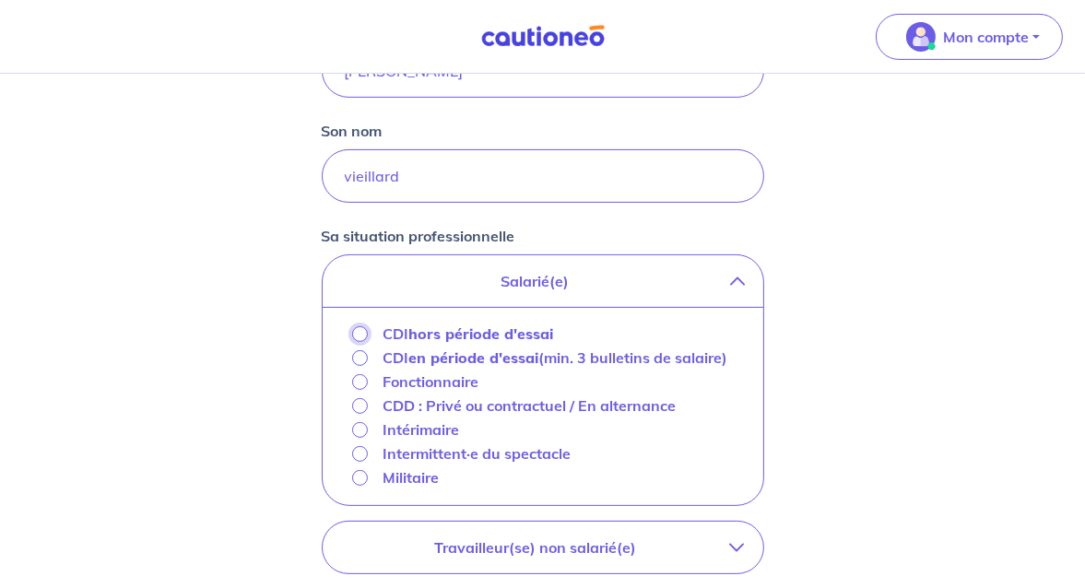
click at [360, 328] on input "CDI hors période d'essai" at bounding box center [360, 334] width 16 height 16
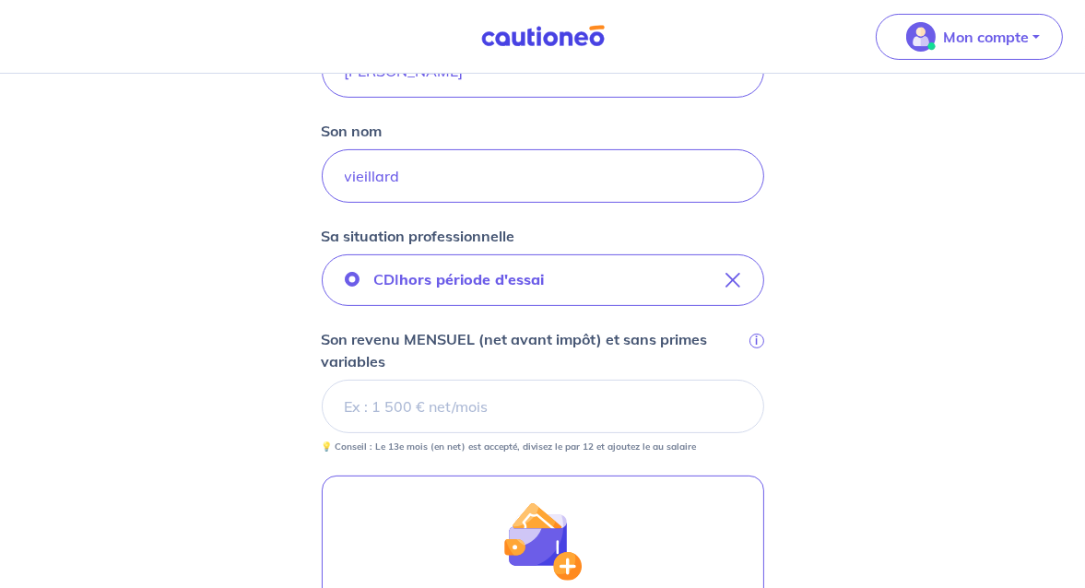
click at [365, 403] on input "Son revenu MENSUEL (net avant impôt) et sans primes variables i" at bounding box center [543, 406] width 443 height 53
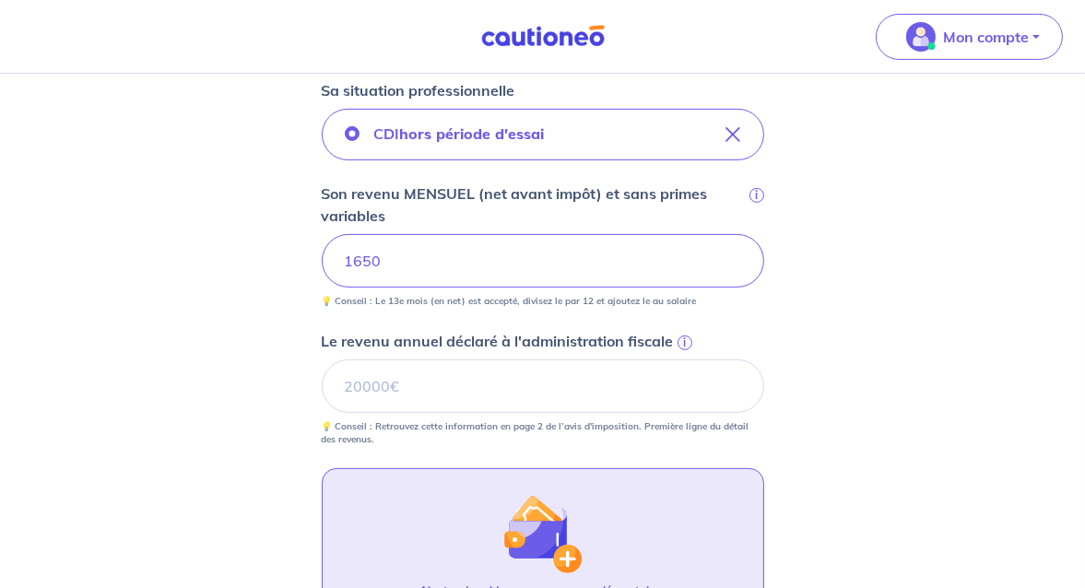
scroll to position [645, 0]
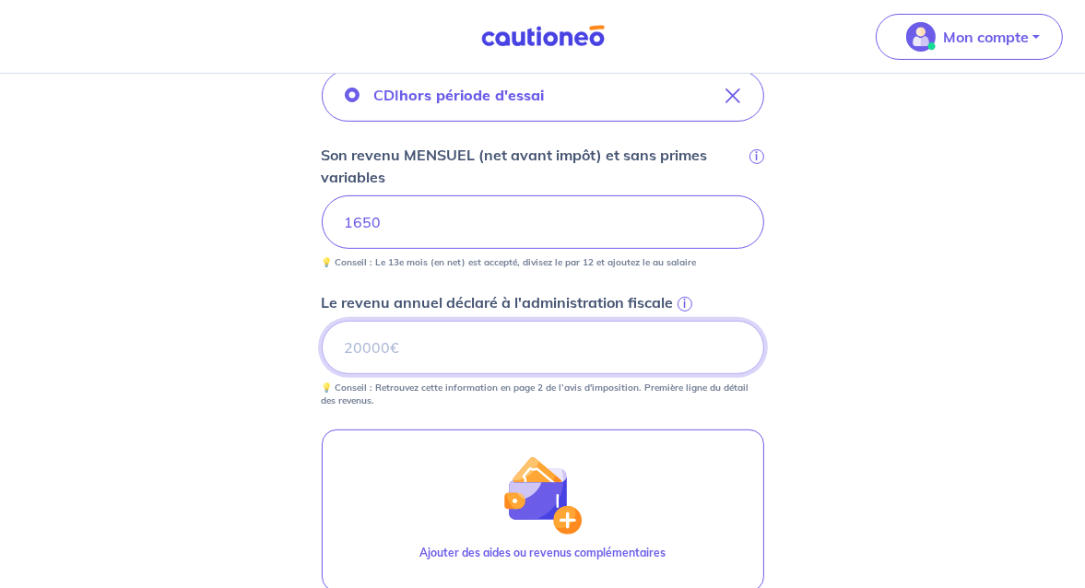
click at [385, 344] on input "Le revenu annuel déclaré à l'administration fiscale i" at bounding box center [543, 347] width 443 height 53
click at [367, 347] on input "Le revenu annuel déclaré à l'administration fiscale i" at bounding box center [543, 347] width 443 height 53
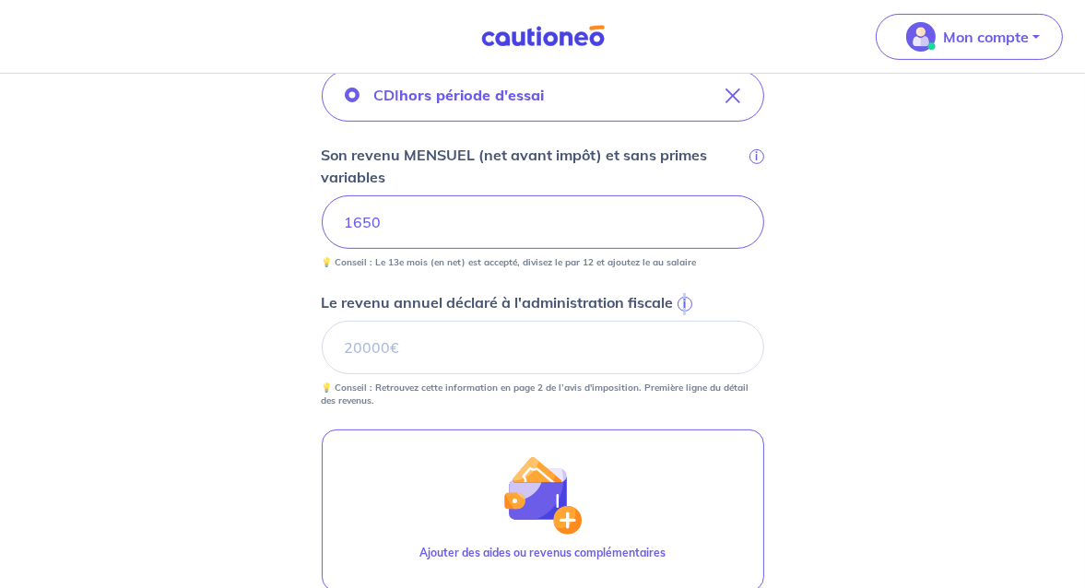
click at [685, 302] on span "i" at bounding box center [685, 304] width 15 height 15
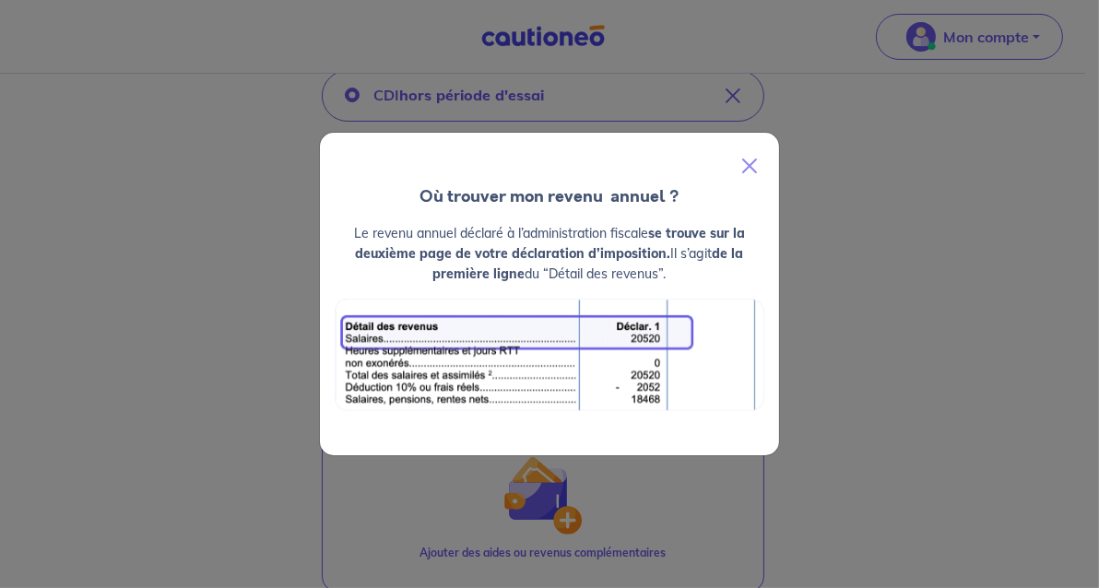
drag, startPoint x: 685, startPoint y: 302, endPoint x: 948, endPoint y: 392, distance: 277.6
click at [951, 394] on div "Où trouver mon revenu  annuel ? Le revenu annuel déclaré à l’administration fis…" at bounding box center [549, 294] width 1099 height 588
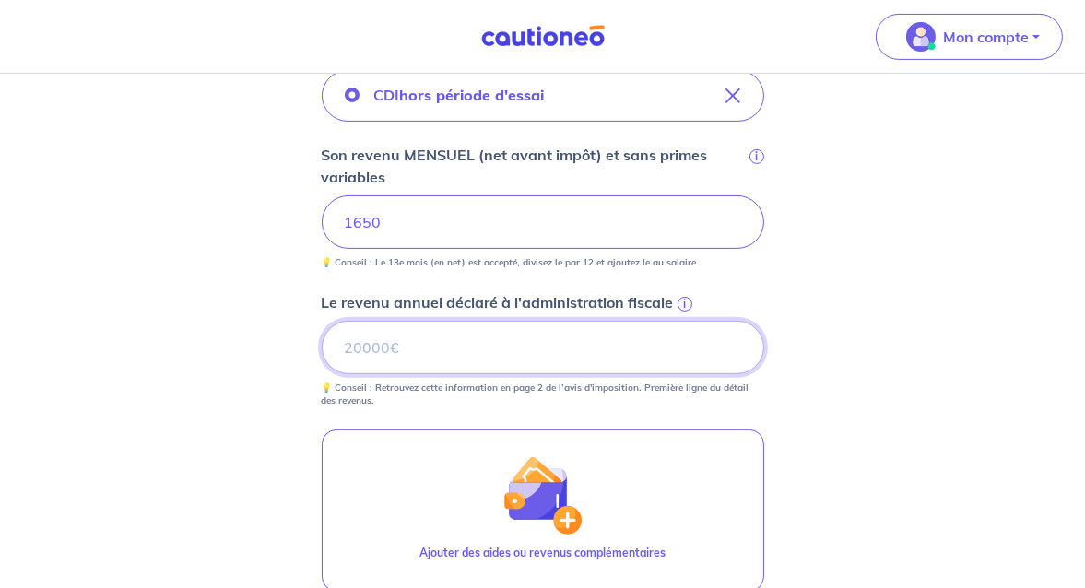
click at [369, 350] on input "Le revenu annuel déclaré à l'administration fiscale i" at bounding box center [543, 347] width 443 height 53
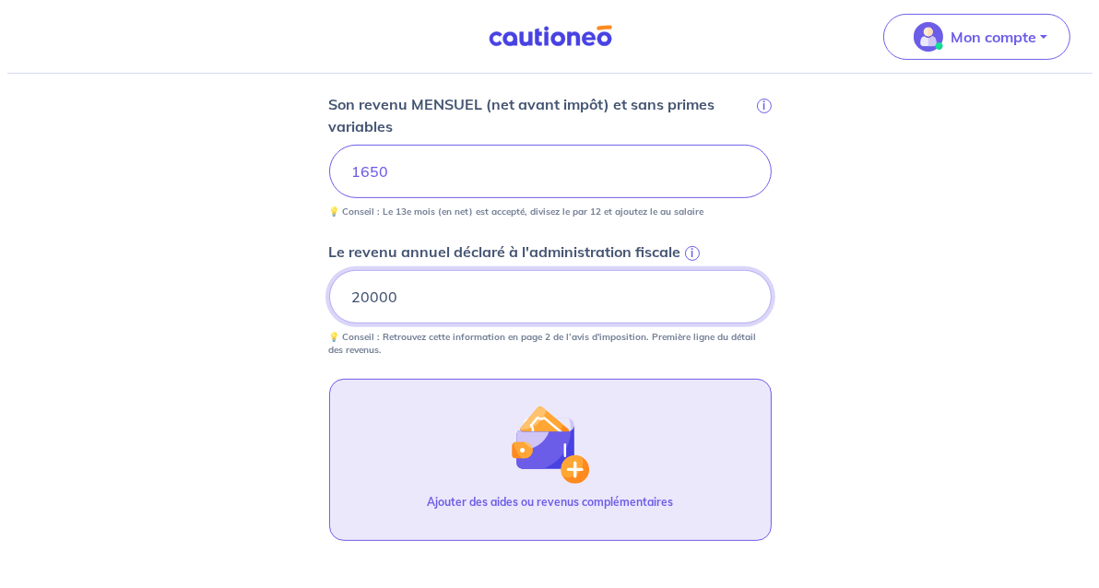
scroll to position [738, 0]
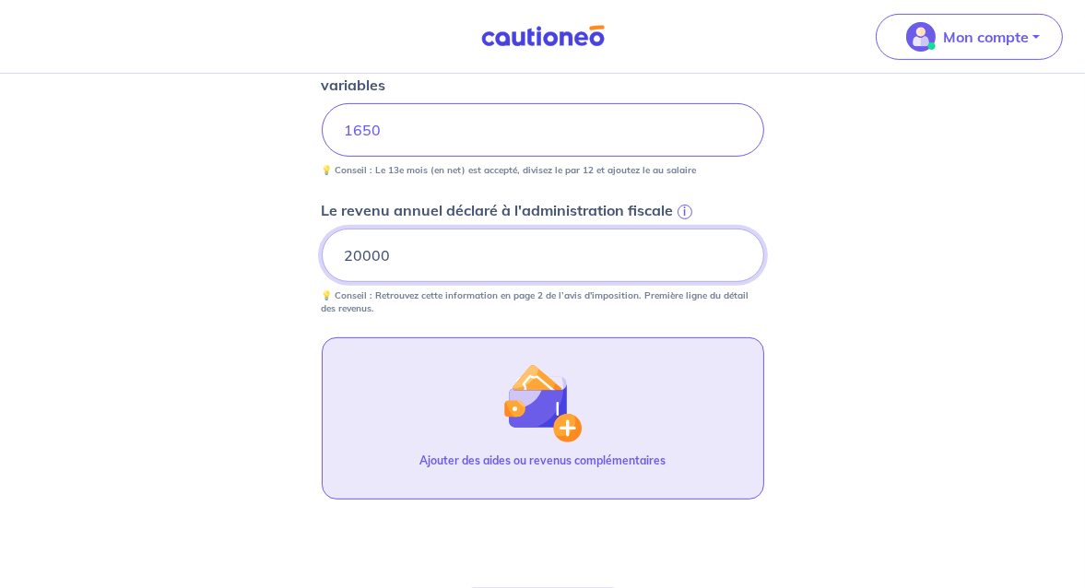
type input "20000"
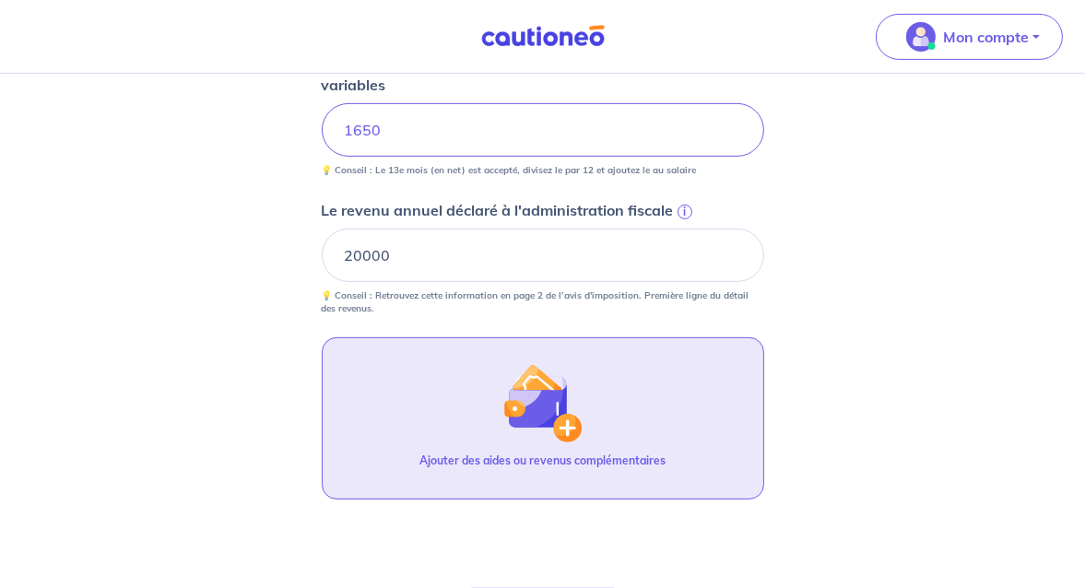
click at [461, 466] on p "Ajouter des aides ou revenus complémentaires" at bounding box center [543, 461] width 246 height 17
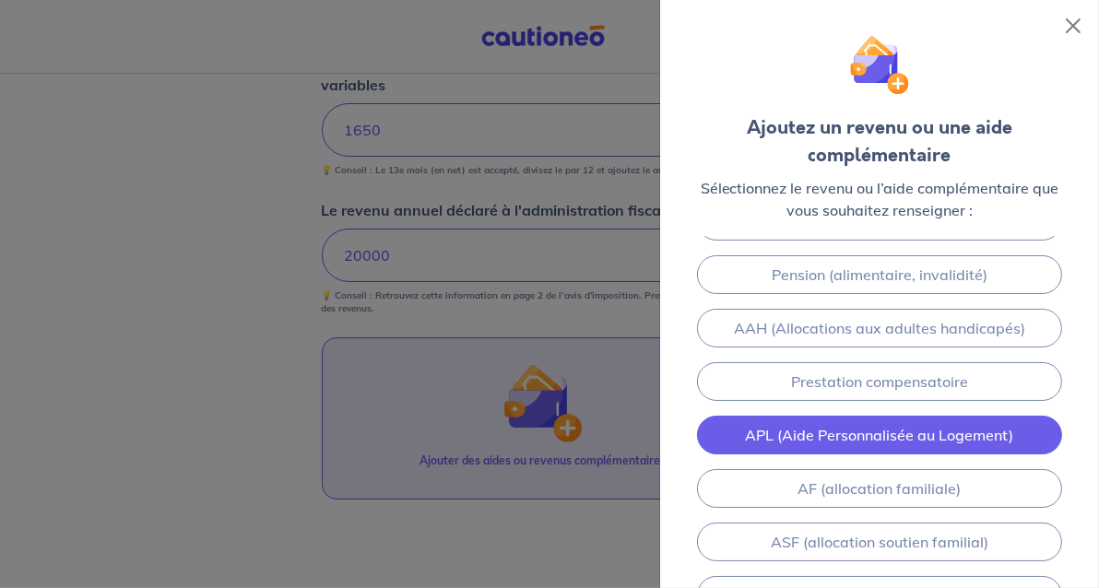
scroll to position [41, 0]
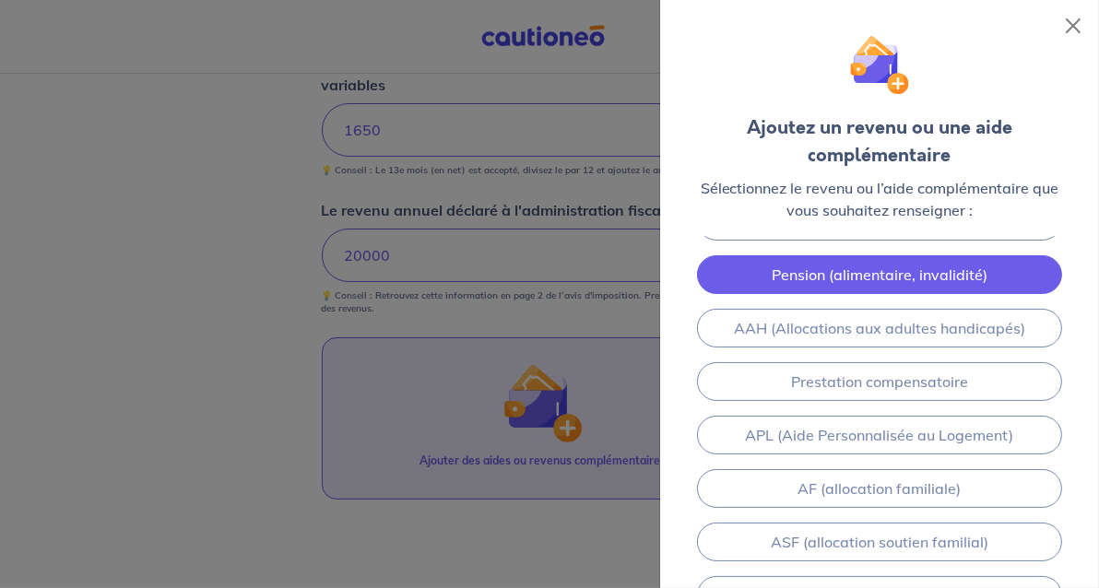
click at [762, 274] on link "Pension (alimentaire, invalidité)" at bounding box center [879, 274] width 365 height 39
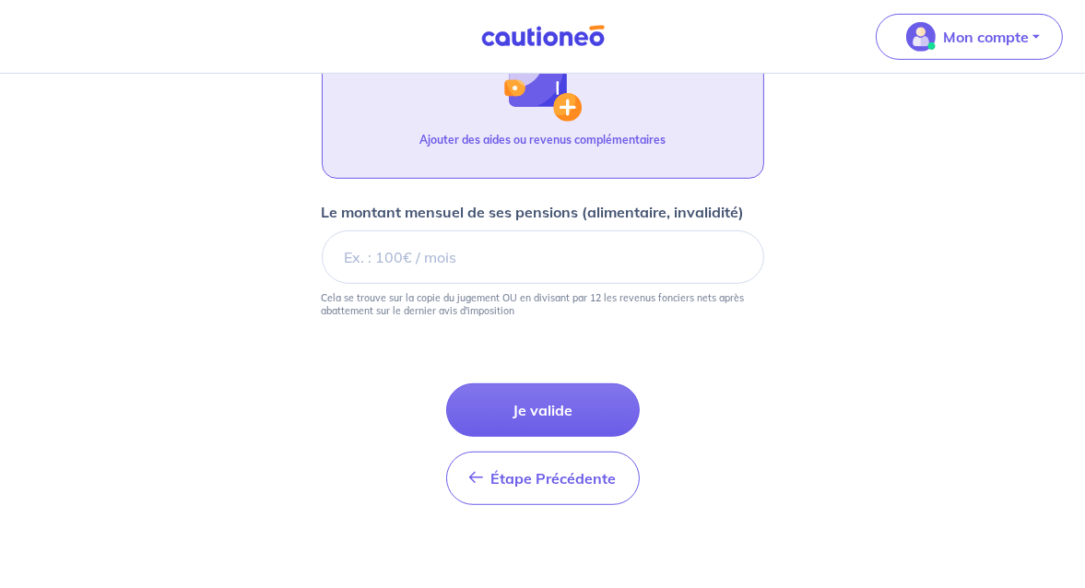
scroll to position [1066, 0]
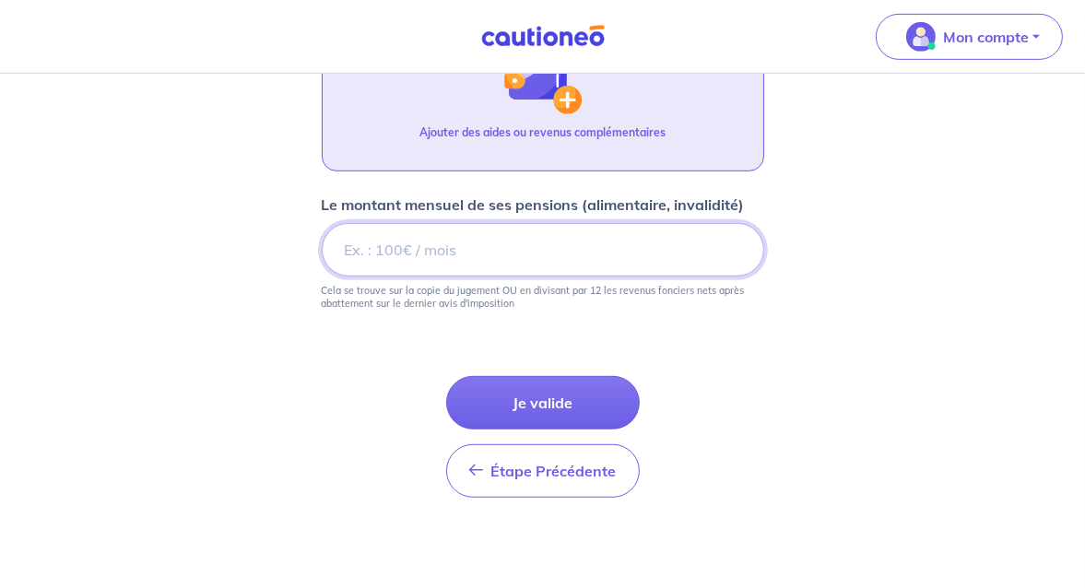
click at [373, 247] on input "Le montant mensuel de ses pensions (alimentaire, invalidité)" at bounding box center [543, 249] width 443 height 53
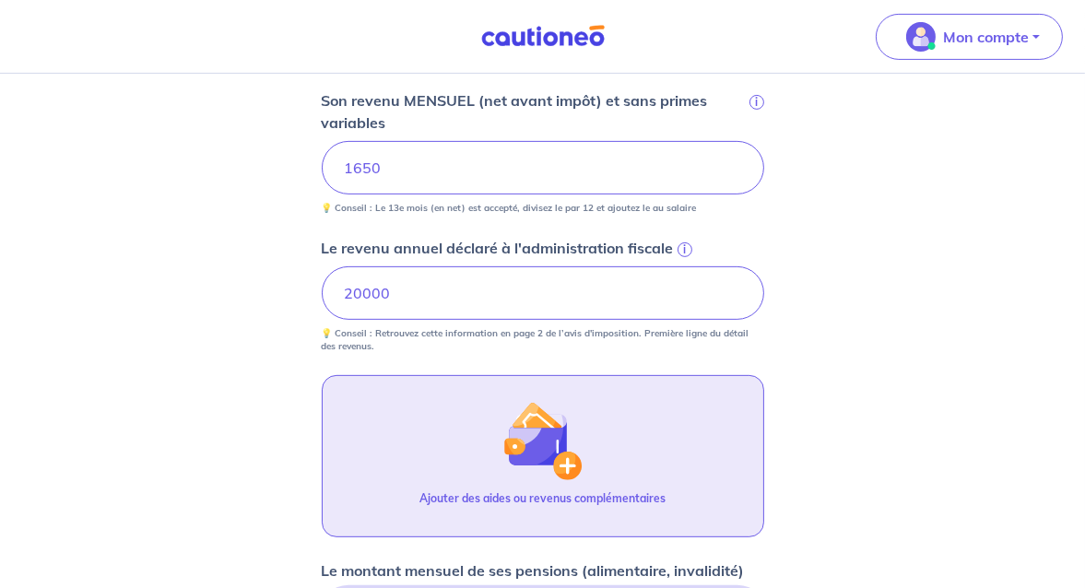
scroll to position [605, 0]
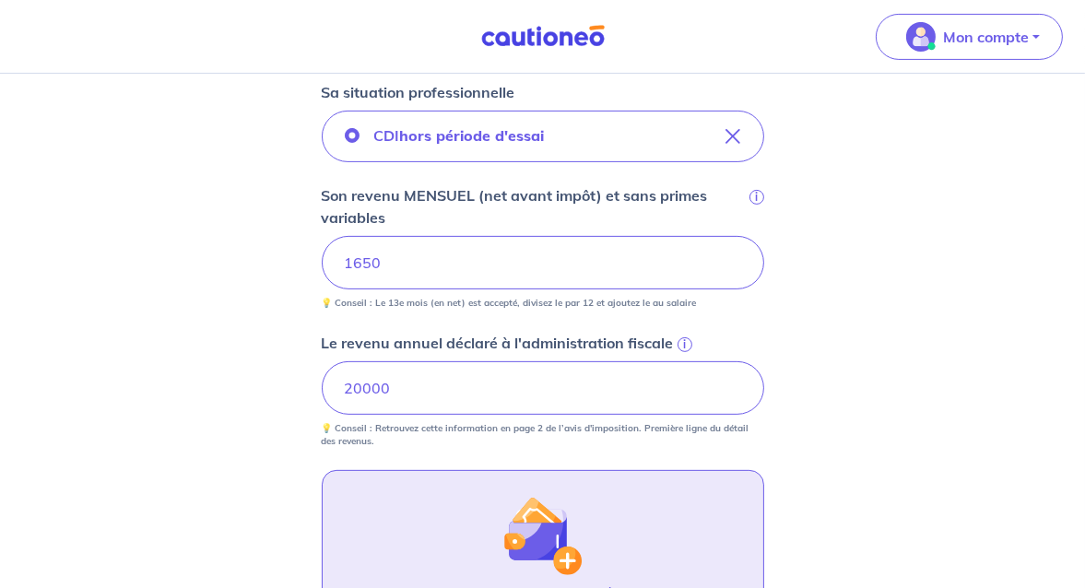
type input "391"
click at [391, 262] on input "1650" at bounding box center [543, 262] width 443 height 53
click at [394, 386] on input "20000" at bounding box center [543, 387] width 443 height 53
type input "2"
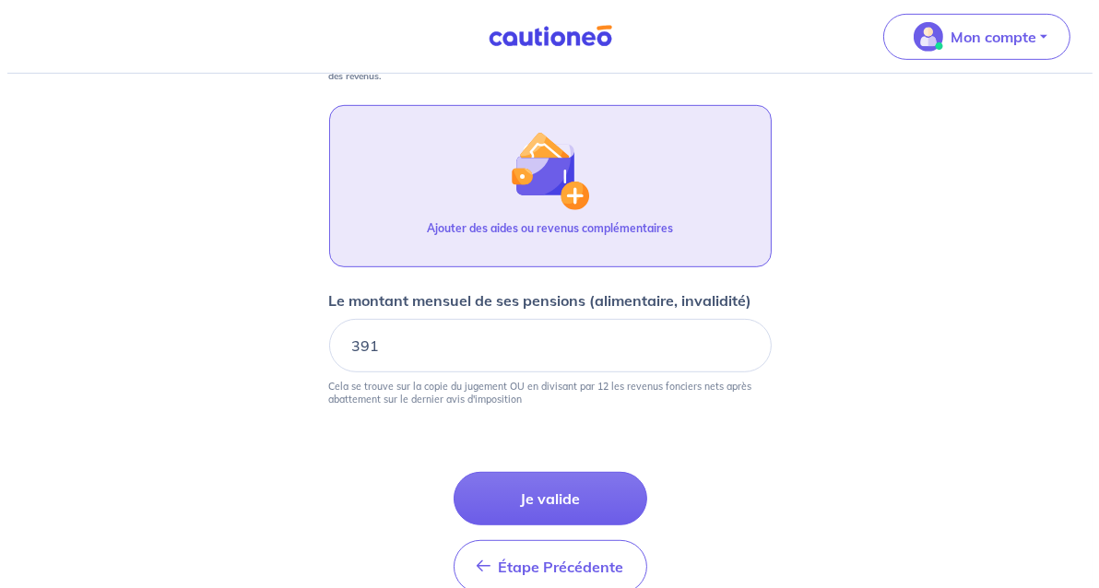
scroll to position [974, 0]
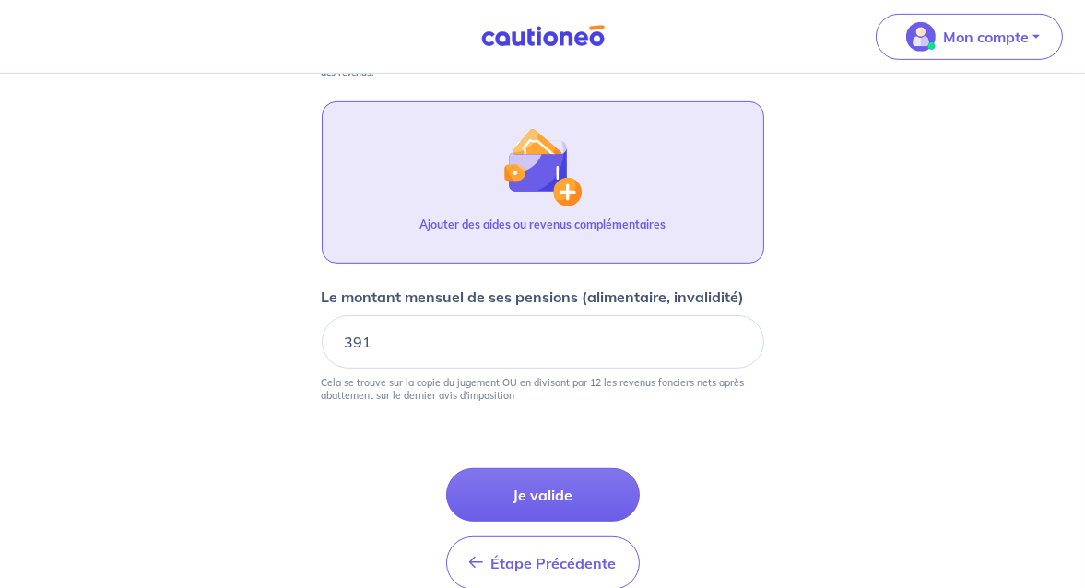
type input "18000"
click at [486, 198] on button "Ajouter des aides ou revenus complémentaires" at bounding box center [543, 182] width 443 height 162
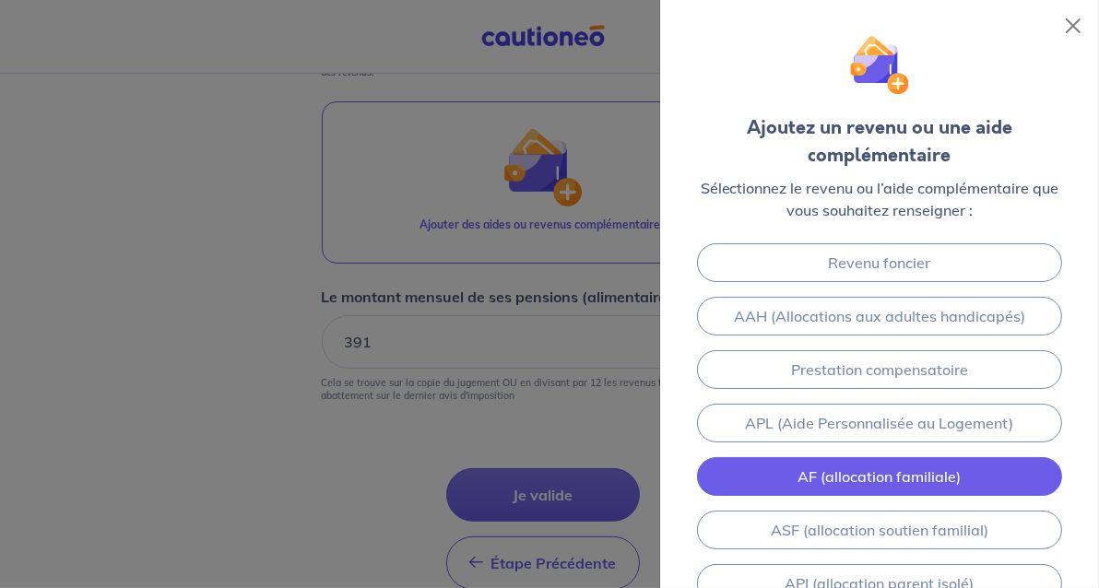
click at [825, 467] on link "AF (allocation familiale)" at bounding box center [879, 476] width 365 height 39
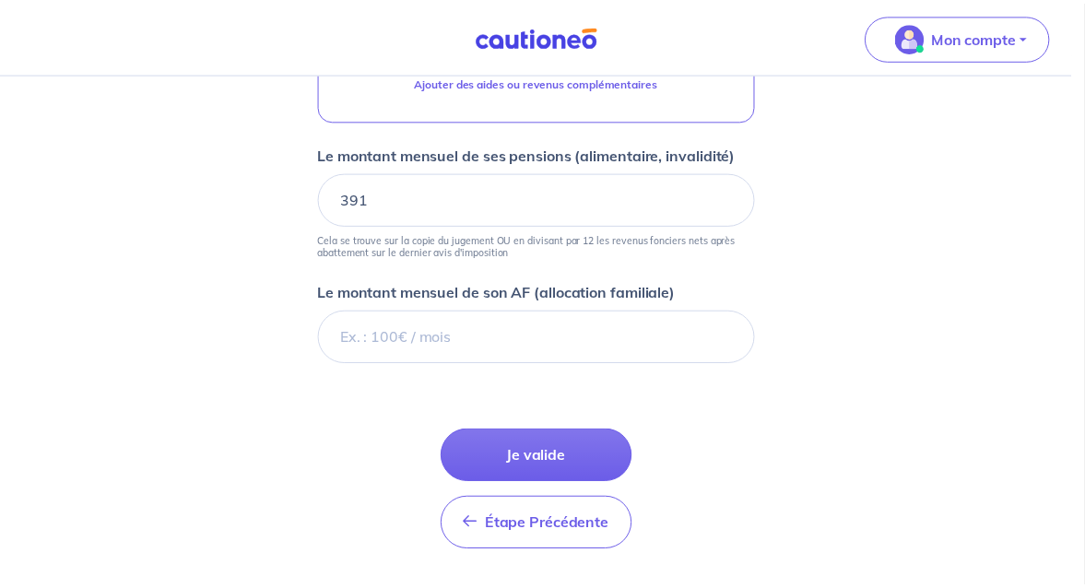
scroll to position [1171, 0]
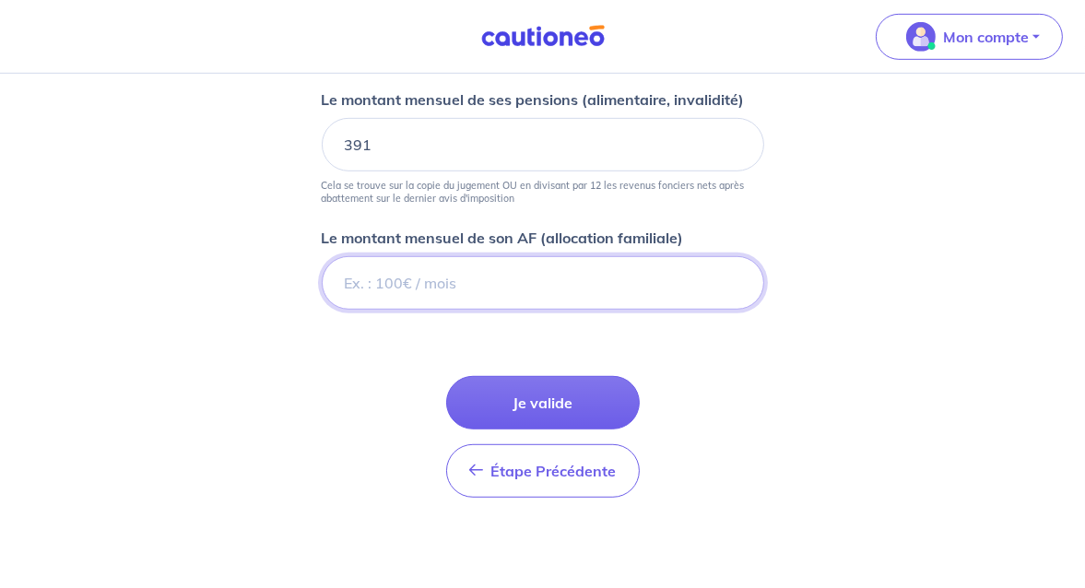
click at [390, 268] on input "Le montant mensuel de son AF (allocation familiale)" at bounding box center [543, 282] width 443 height 53
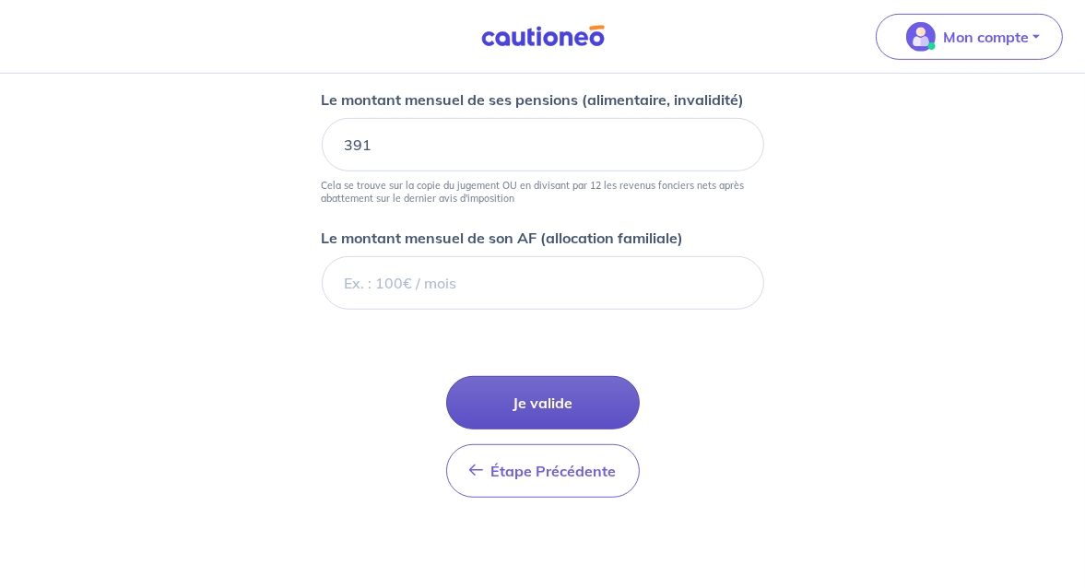
click at [517, 393] on button "Je valide" at bounding box center [543, 402] width 194 height 53
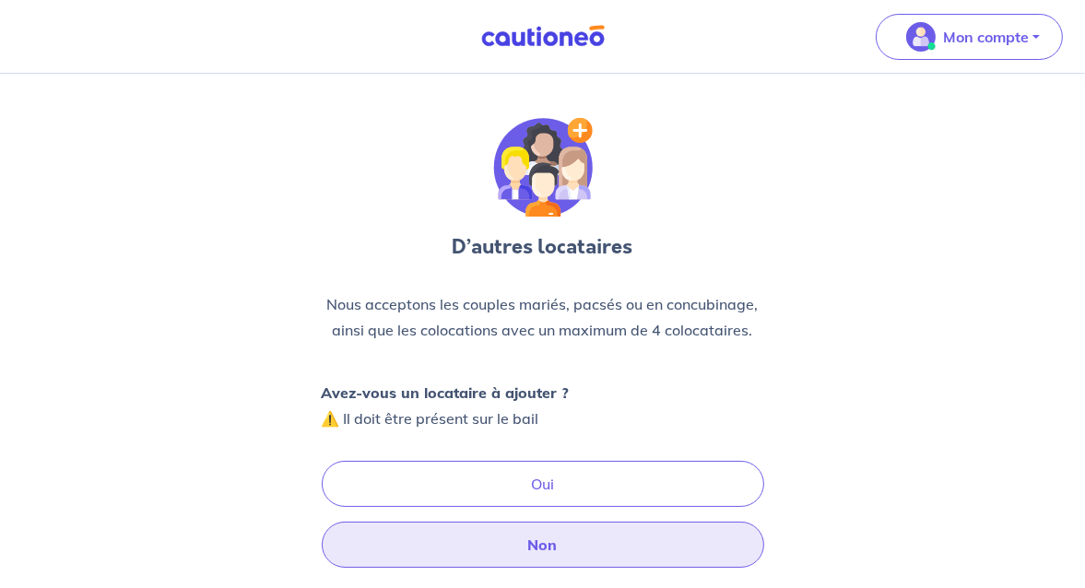
click at [573, 541] on button "Non" at bounding box center [543, 545] width 443 height 46
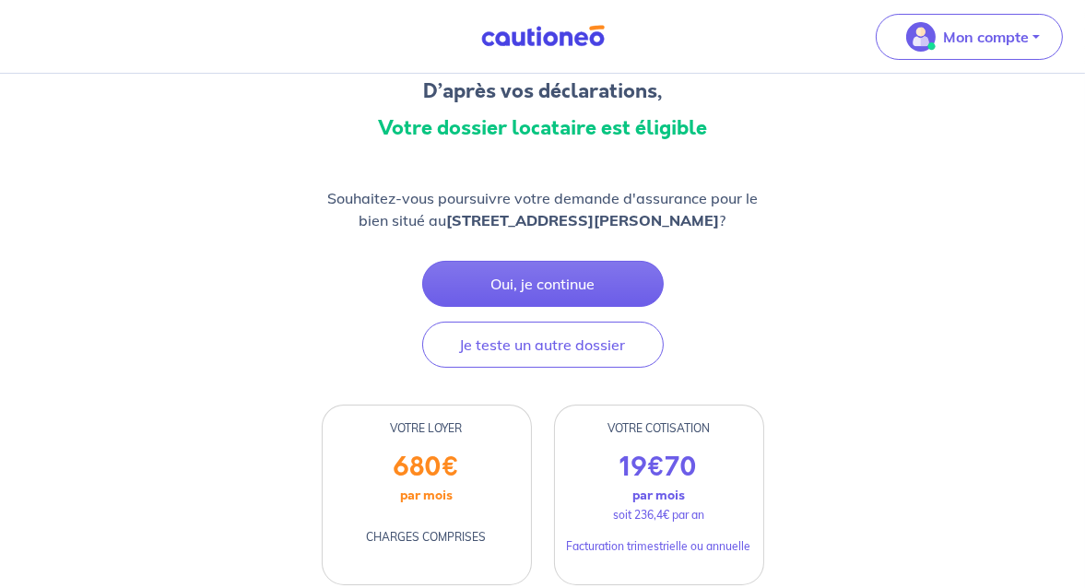
scroll to position [126, 0]
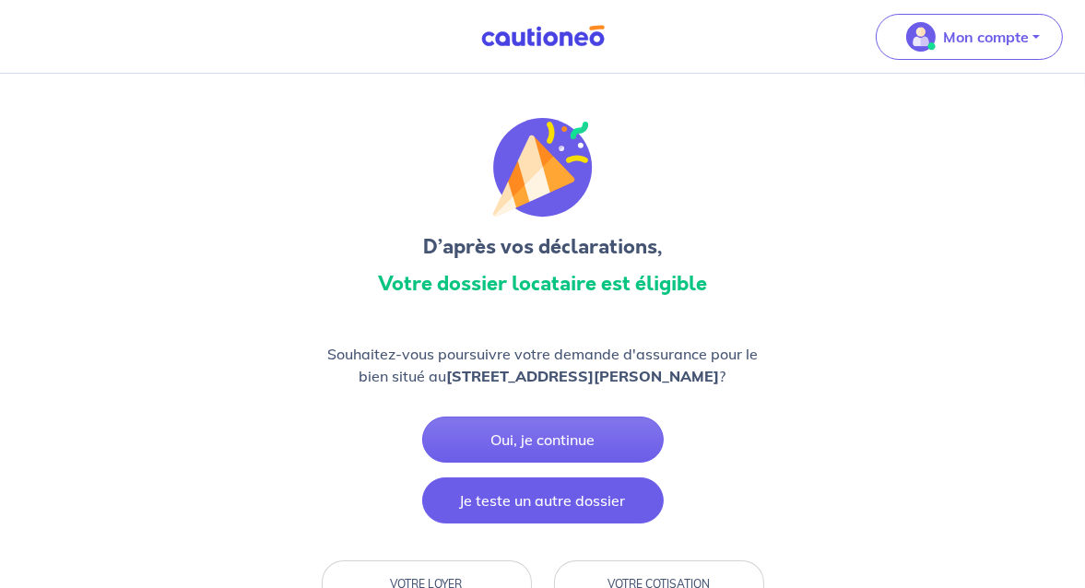
click at [481, 491] on button "Je teste un autre dossier" at bounding box center [543, 501] width 242 height 46
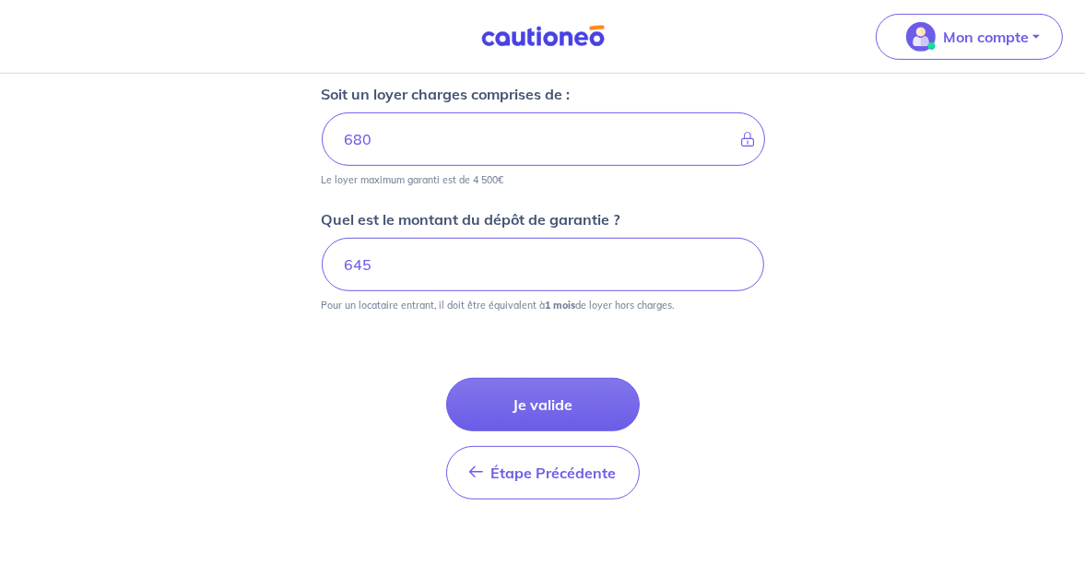
scroll to position [938, 0]
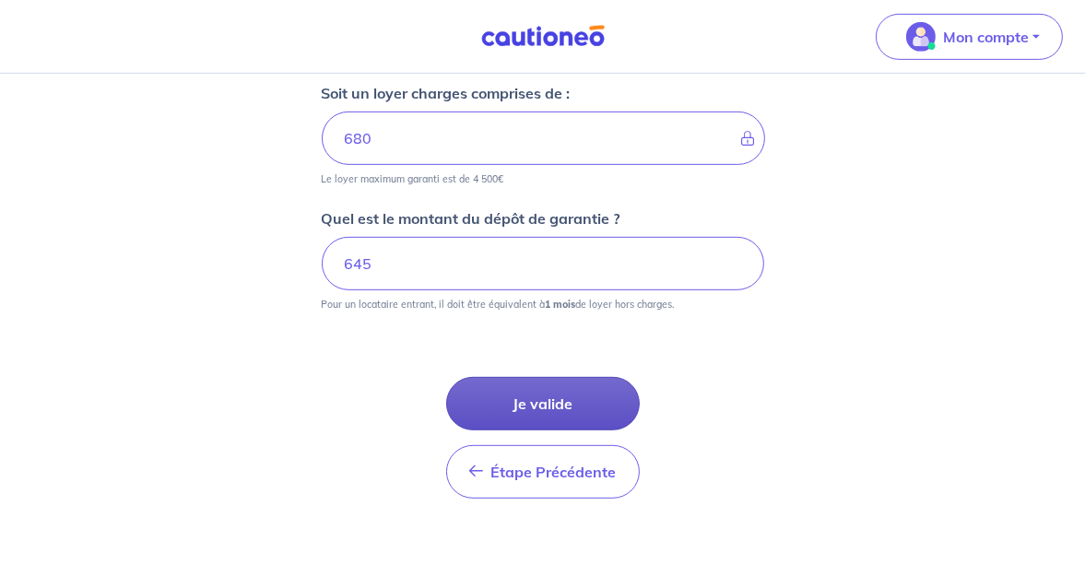
click at [538, 403] on button "Je valide" at bounding box center [543, 403] width 194 height 53
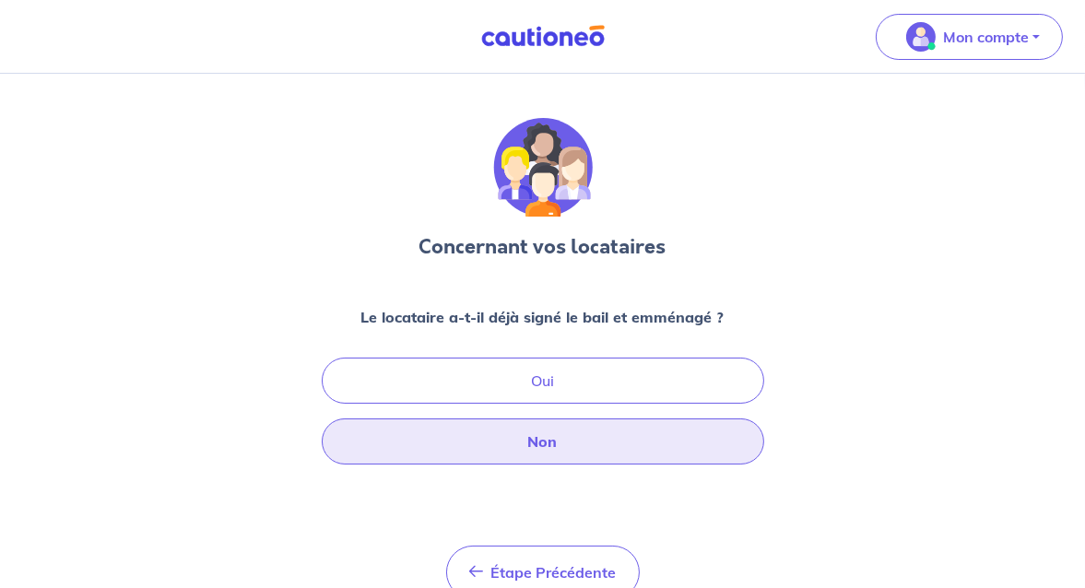
click at [536, 453] on button "Non" at bounding box center [543, 442] width 443 height 46
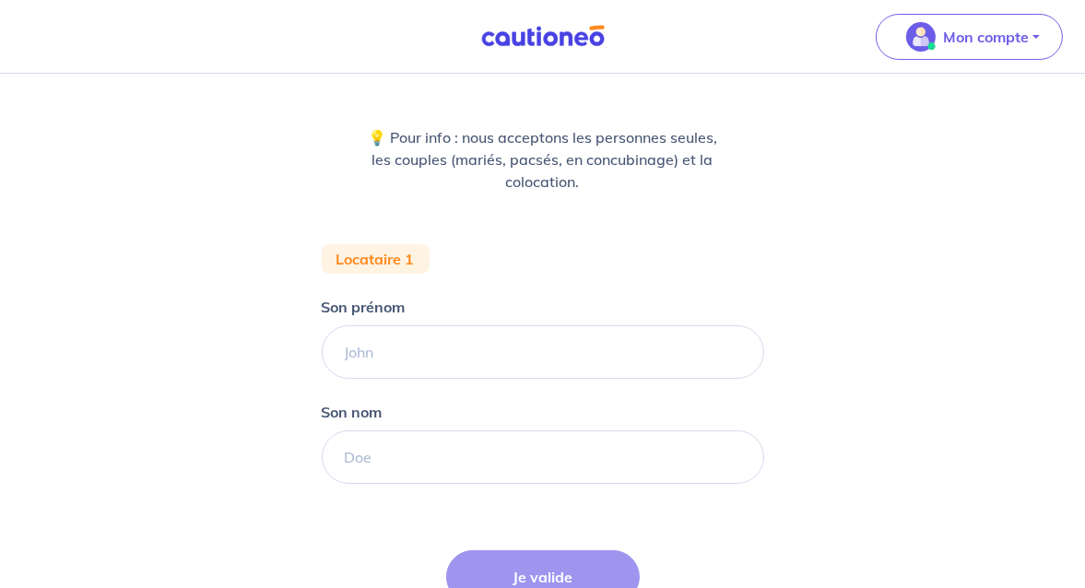
scroll to position [184, 0]
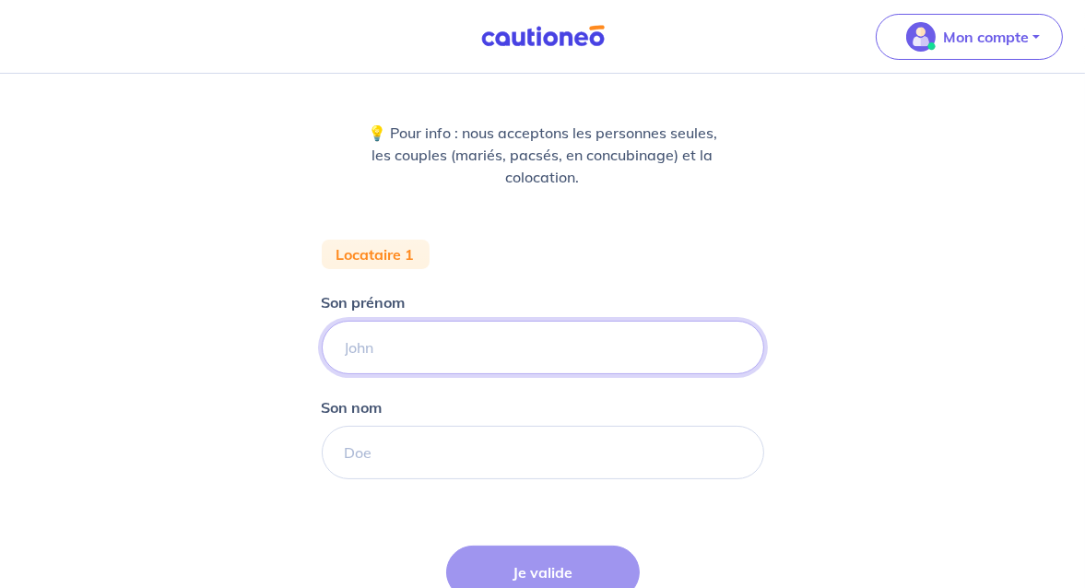
click at [404, 349] on input "Son prénom" at bounding box center [543, 347] width 443 height 53
type input "PATRICK"
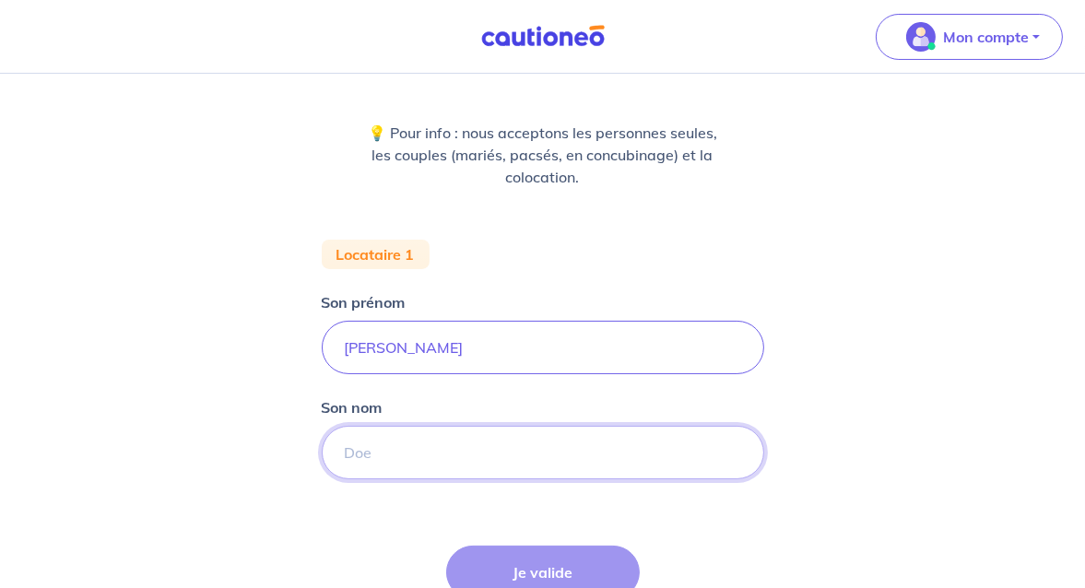
click at [387, 455] on input "Son nom" at bounding box center [543, 452] width 443 height 53
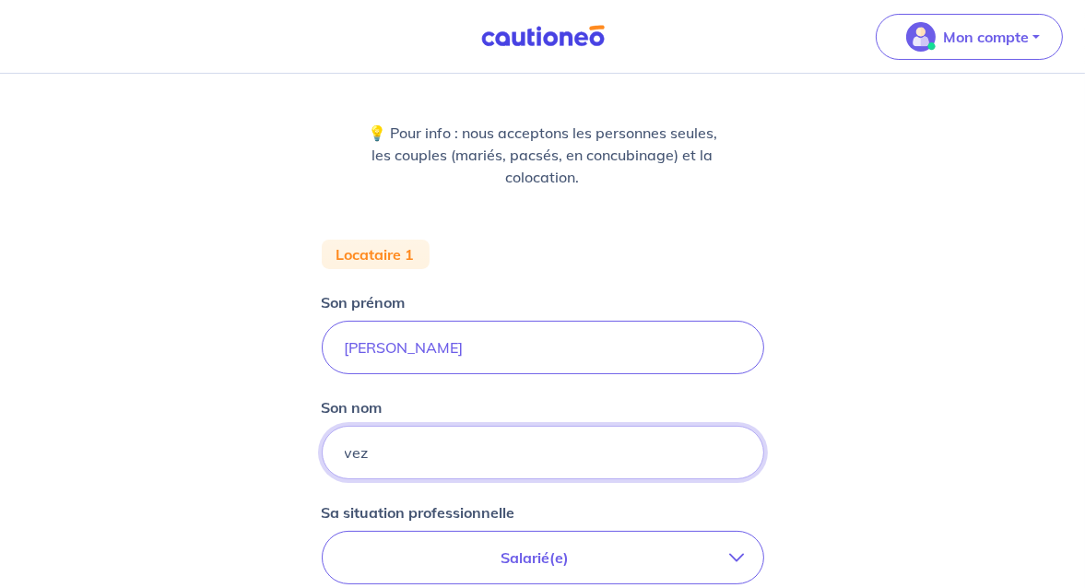
type input "vez"
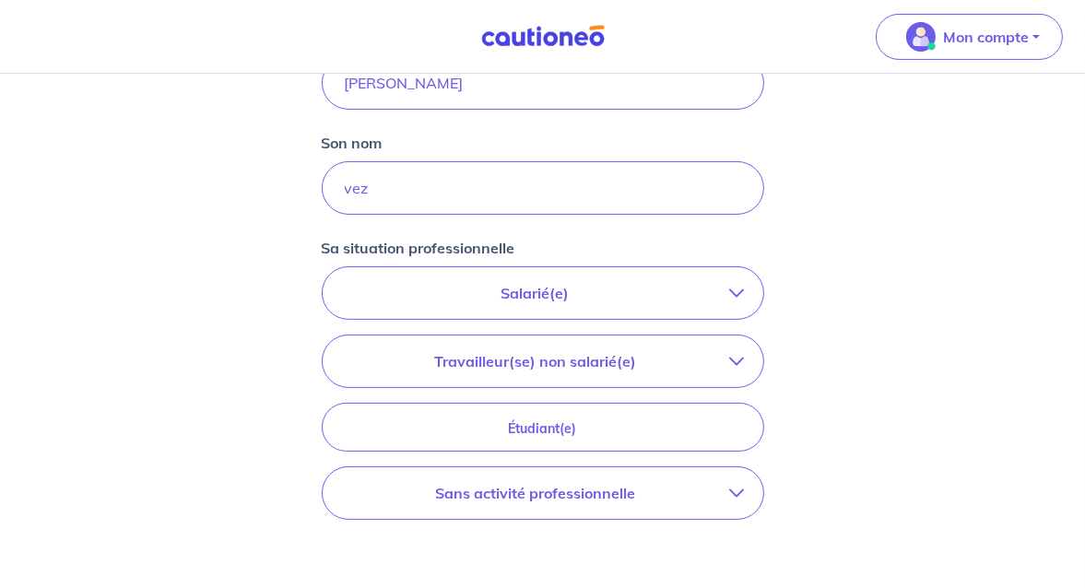
scroll to position [461, 0]
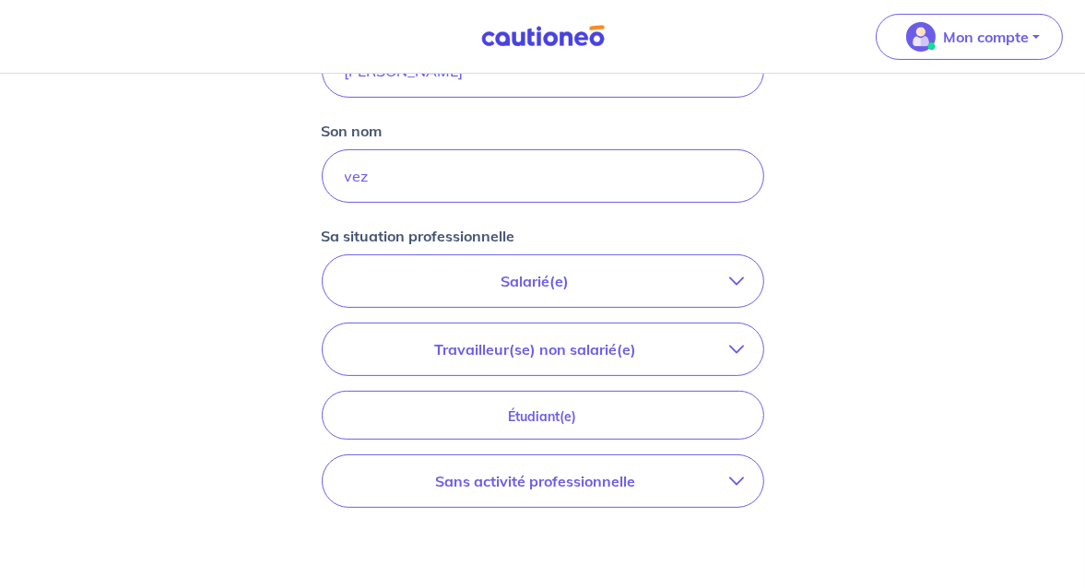
click at [473, 279] on p "Salarié(e)" at bounding box center [535, 281] width 389 height 22
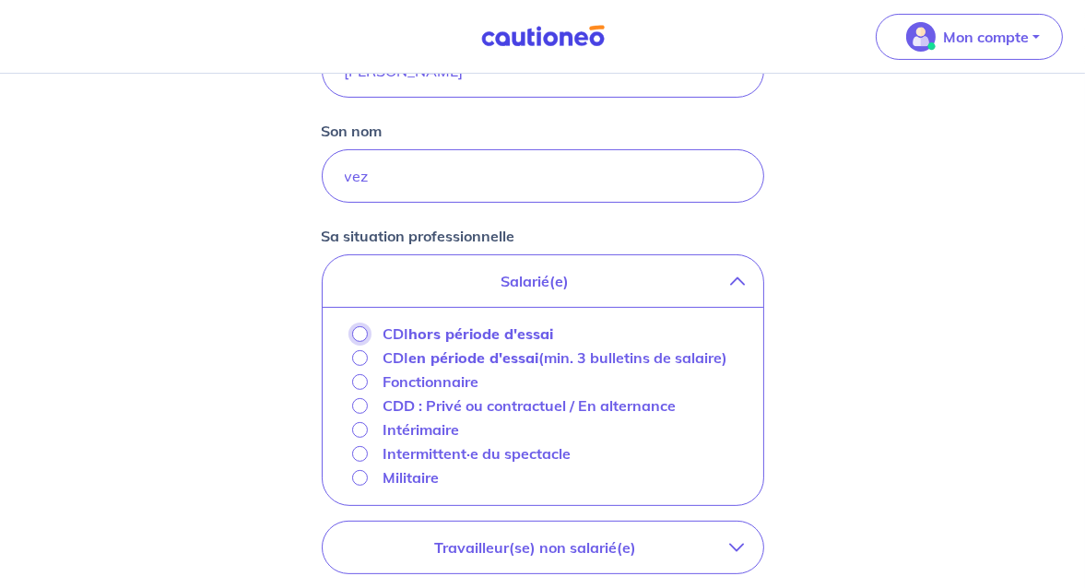
click at [360, 332] on input "CDI hors période d'essai" at bounding box center [360, 334] width 16 height 16
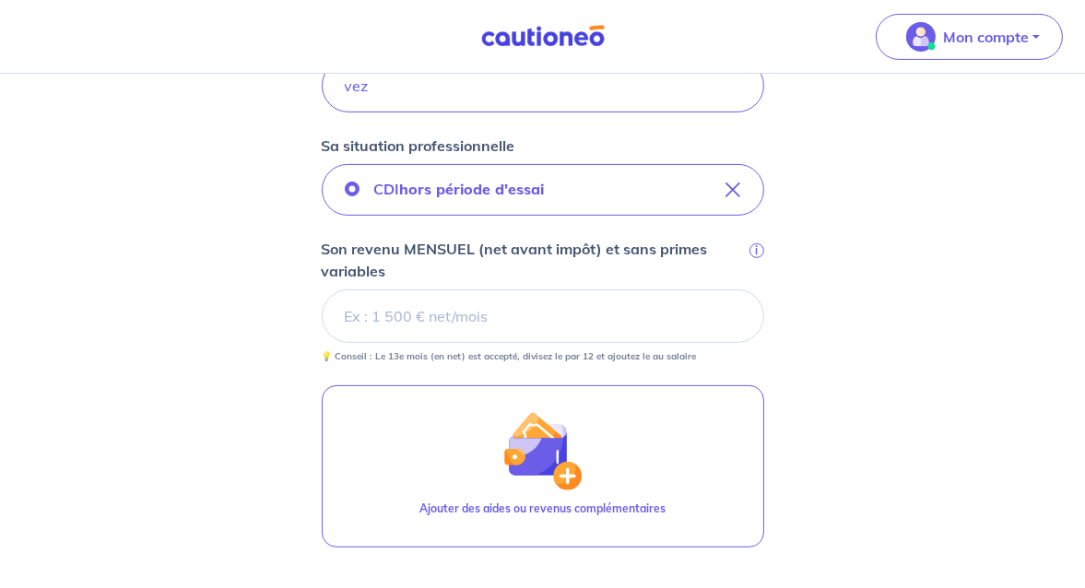
scroll to position [553, 0]
click at [378, 320] on input "Son revenu MENSUEL (net avant impôt) et sans primes variables i" at bounding box center [543, 314] width 443 height 53
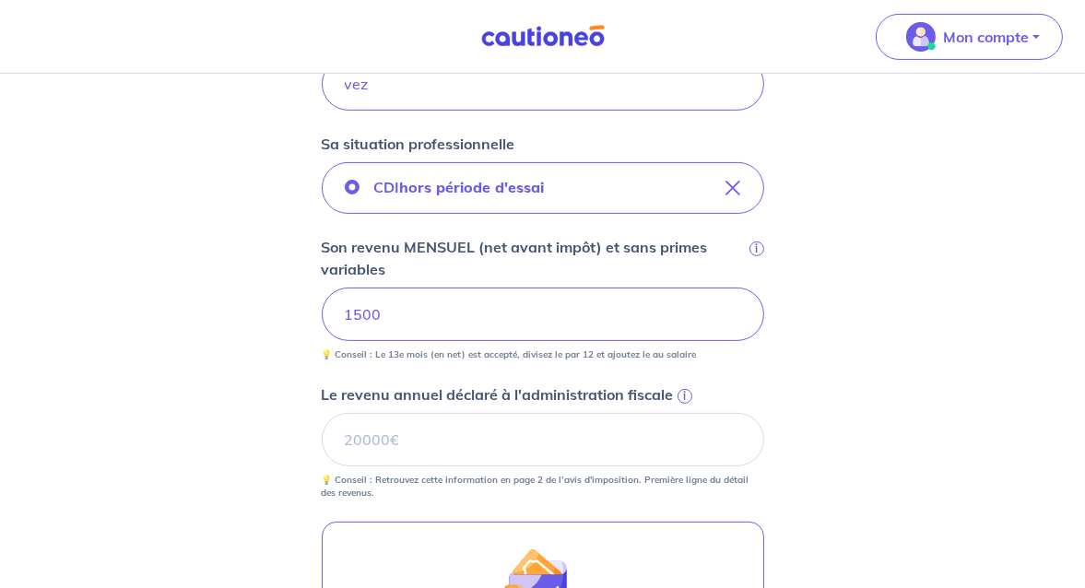
scroll to position [645, 0]
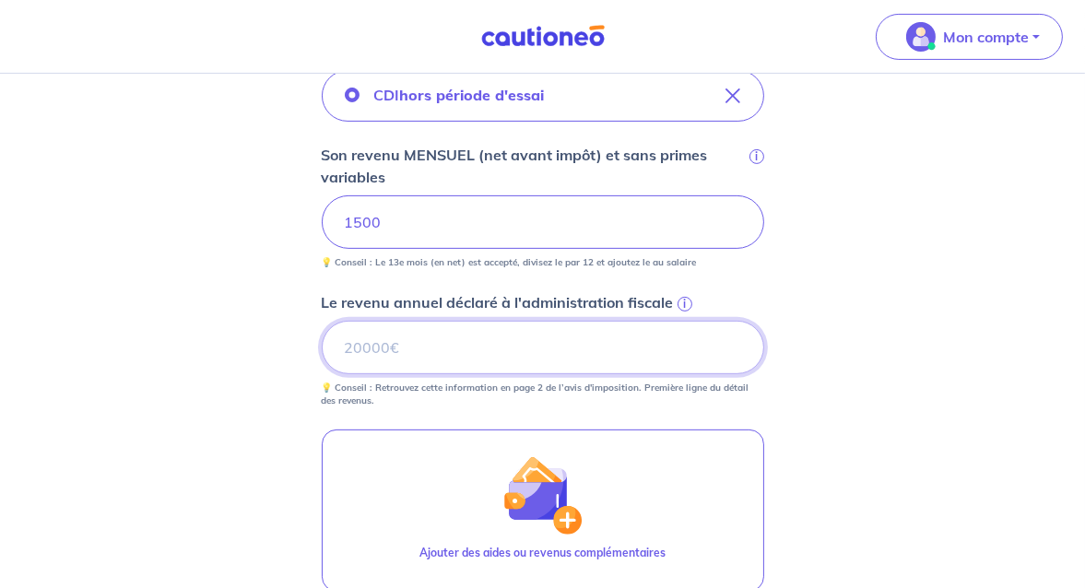
click at [364, 344] on input "Le revenu annuel déclaré à l'administration fiscale i" at bounding box center [543, 347] width 443 height 53
type input "18000"
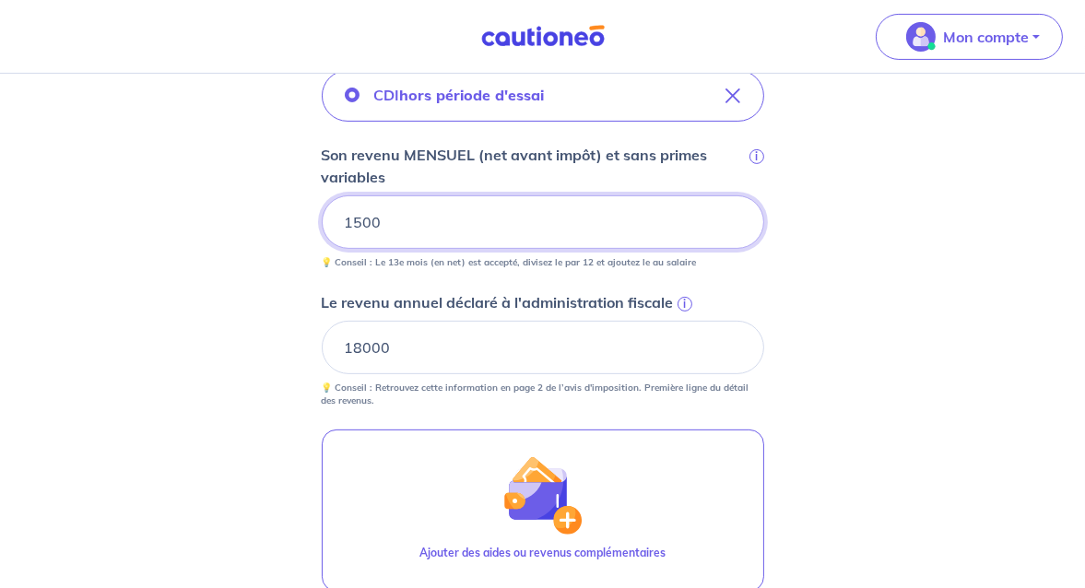
click at [384, 223] on input "1500" at bounding box center [543, 221] width 443 height 53
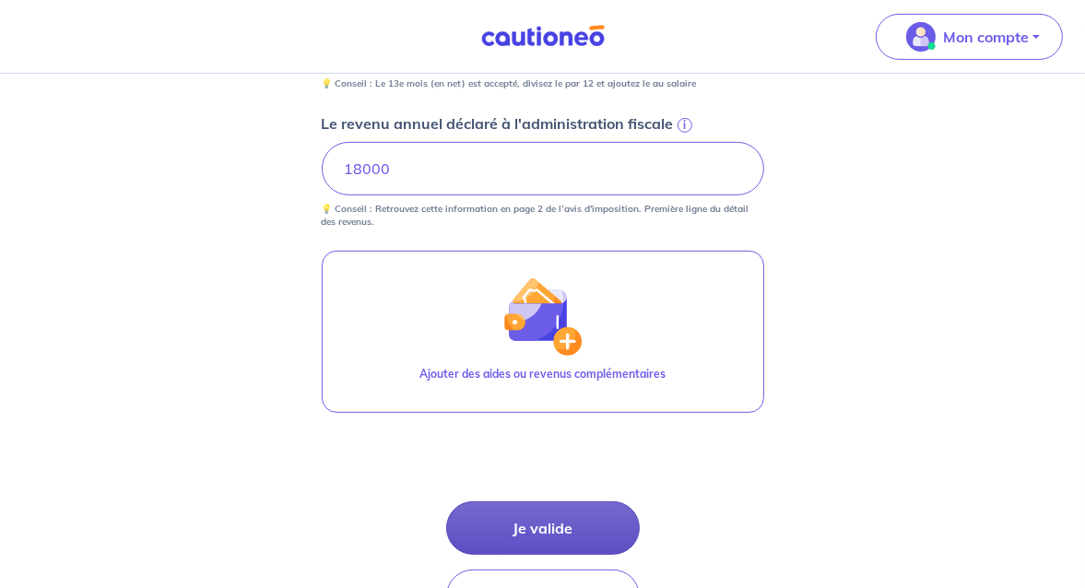
scroll to position [922, 0]
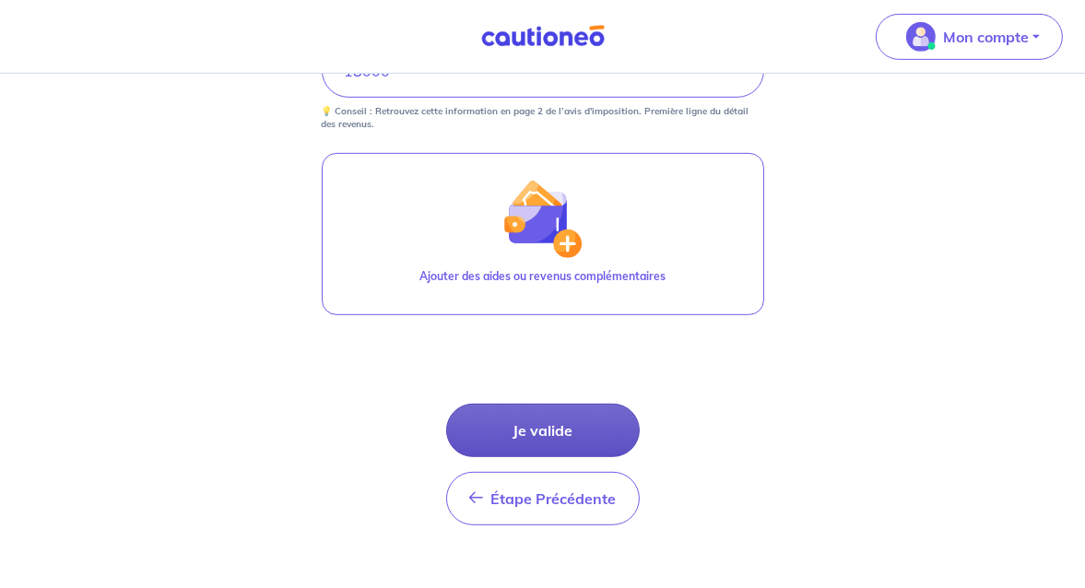
click at [557, 422] on button "Je valide" at bounding box center [543, 430] width 194 height 53
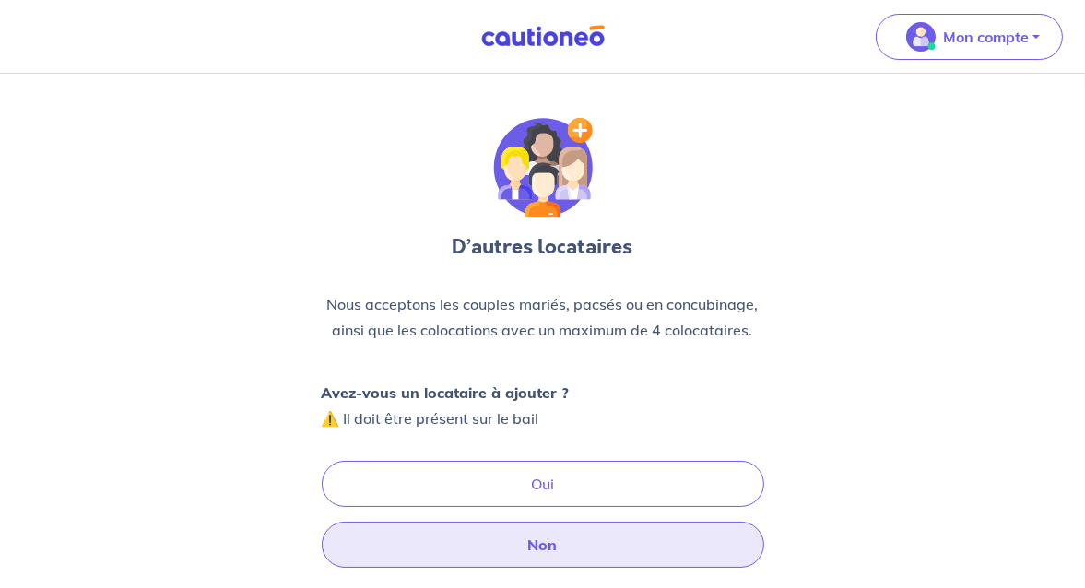
click at [577, 545] on button "Non" at bounding box center [543, 545] width 443 height 46
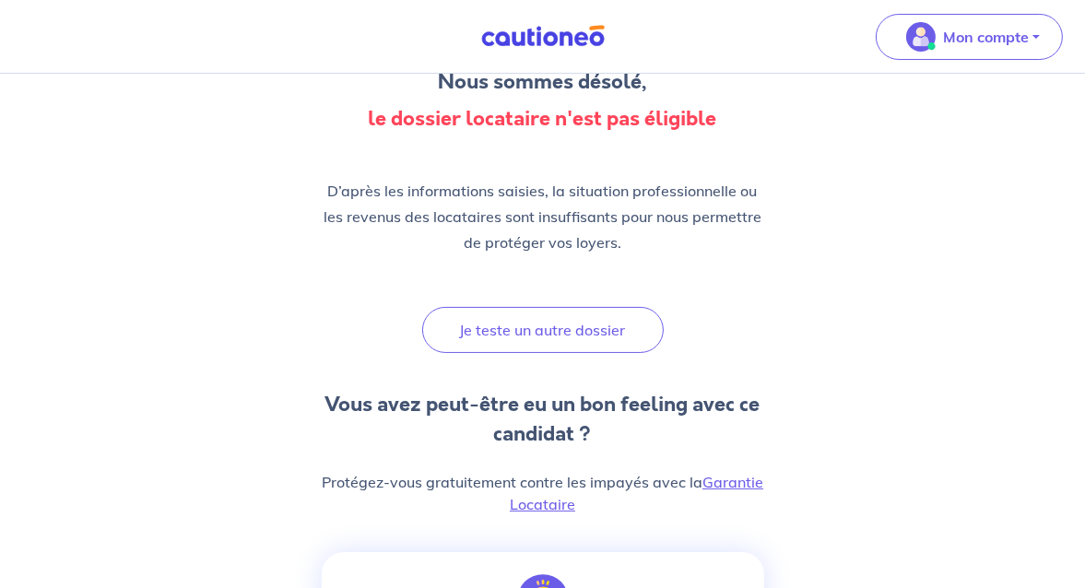
scroll to position [184, 0]
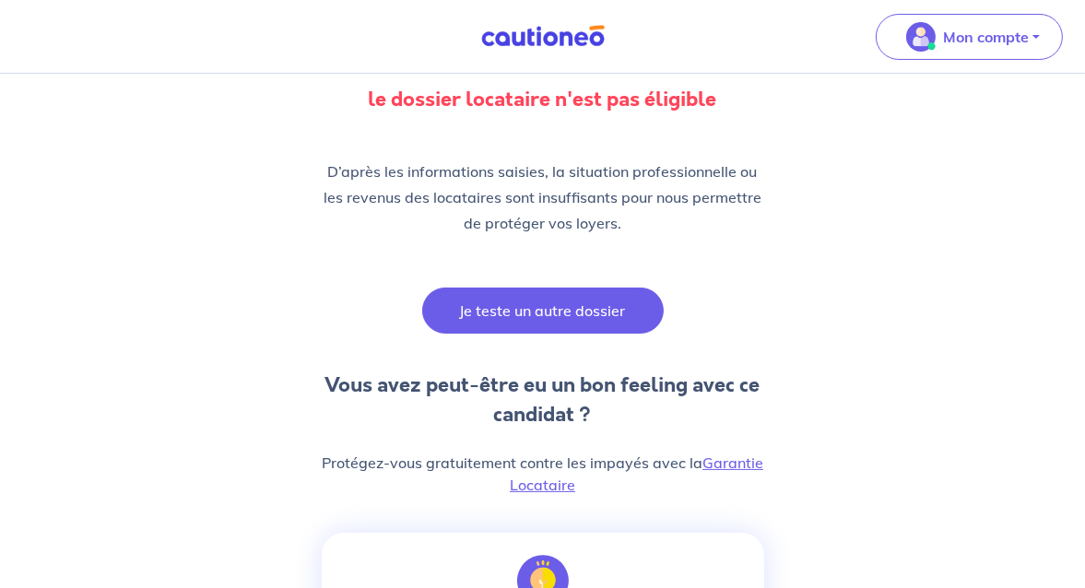
click at [526, 319] on button "Je teste un autre dossier" at bounding box center [543, 311] width 242 height 46
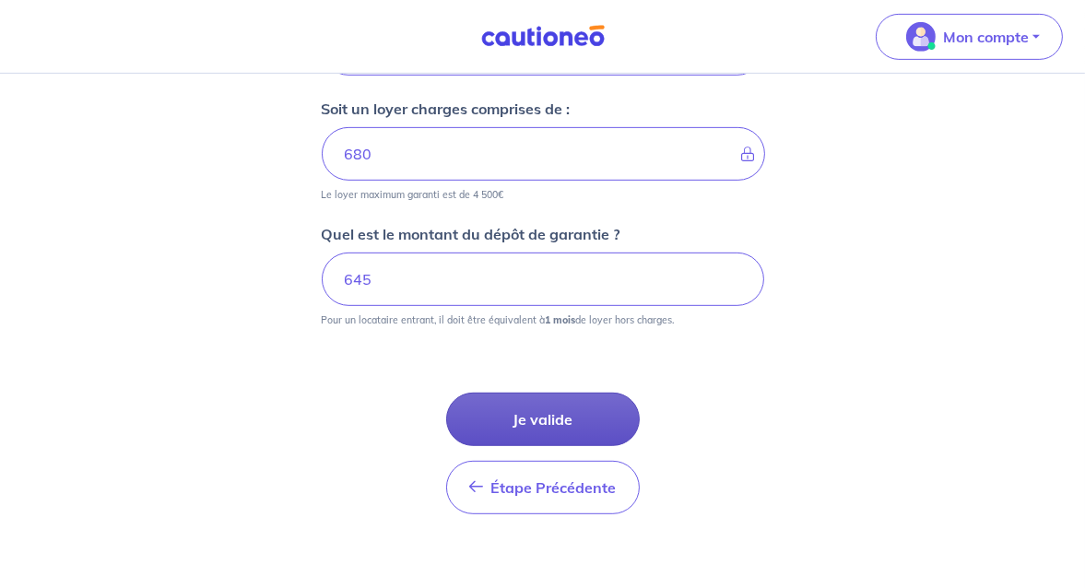
click at [571, 409] on button "Je valide" at bounding box center [543, 419] width 194 height 53
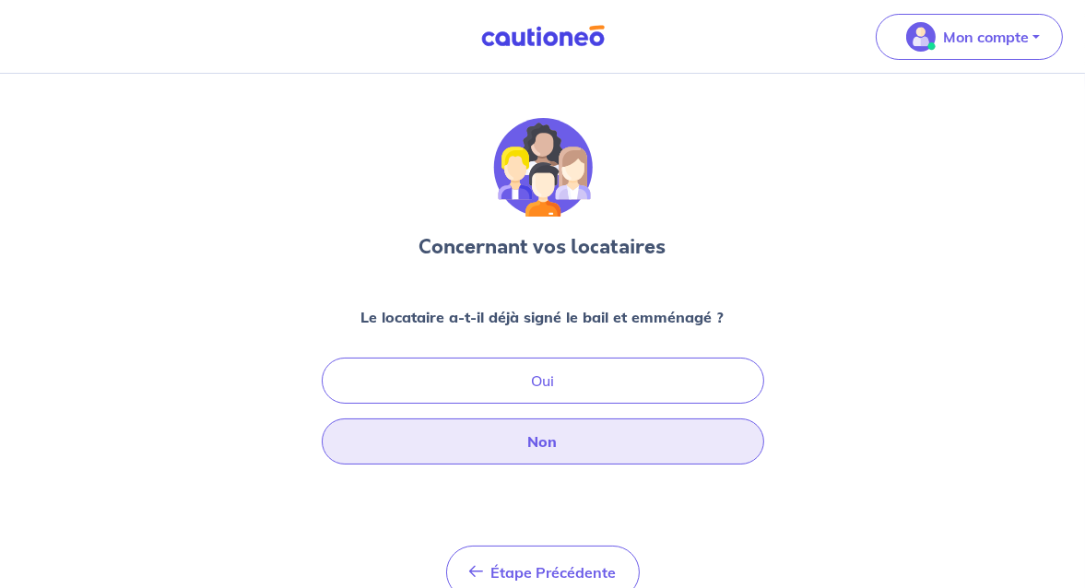
click at [565, 448] on button "Non" at bounding box center [543, 442] width 443 height 46
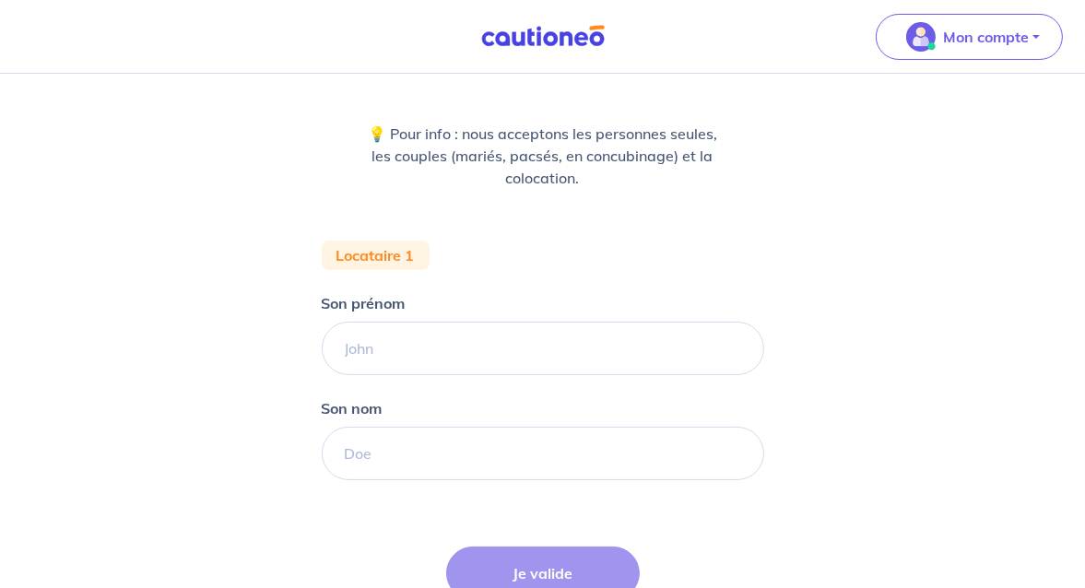
scroll to position [184, 0]
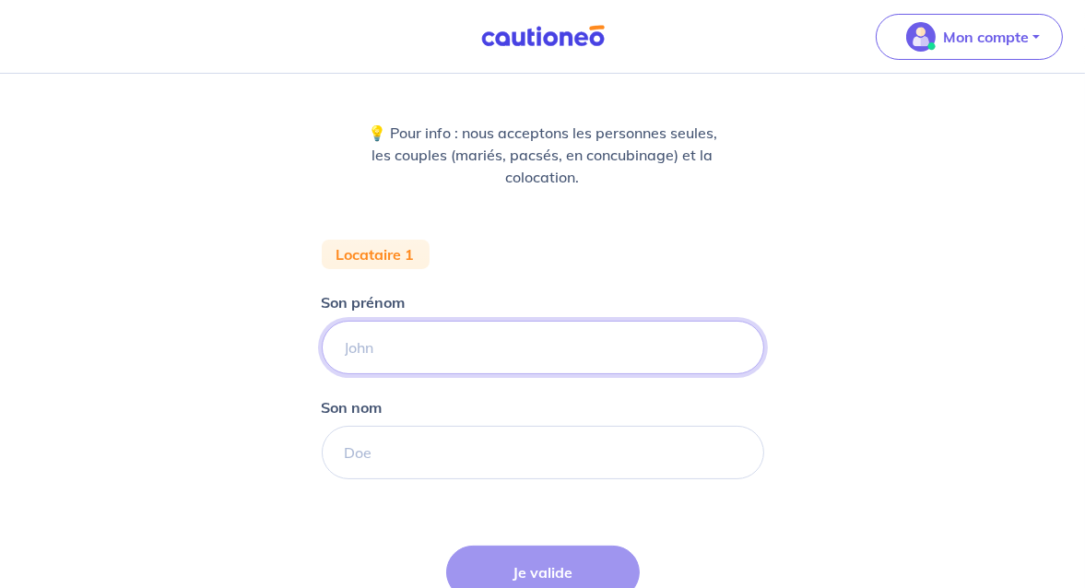
click at [399, 340] on input "Son prénom" at bounding box center [543, 347] width 443 height 53
type input "Vanessa"
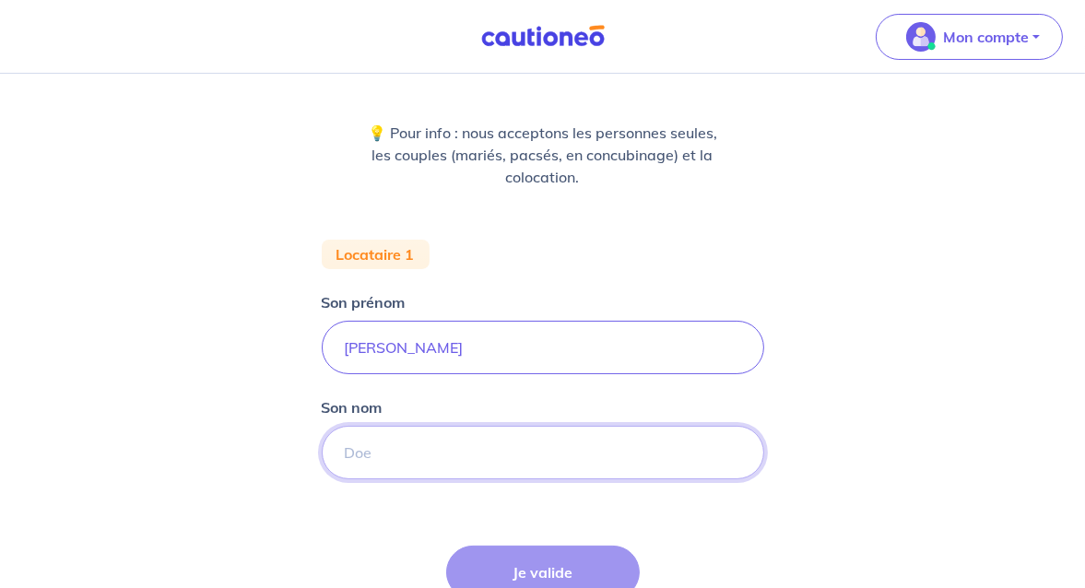
click at [432, 459] on input "Son nom" at bounding box center [543, 452] width 443 height 53
type input "vez"
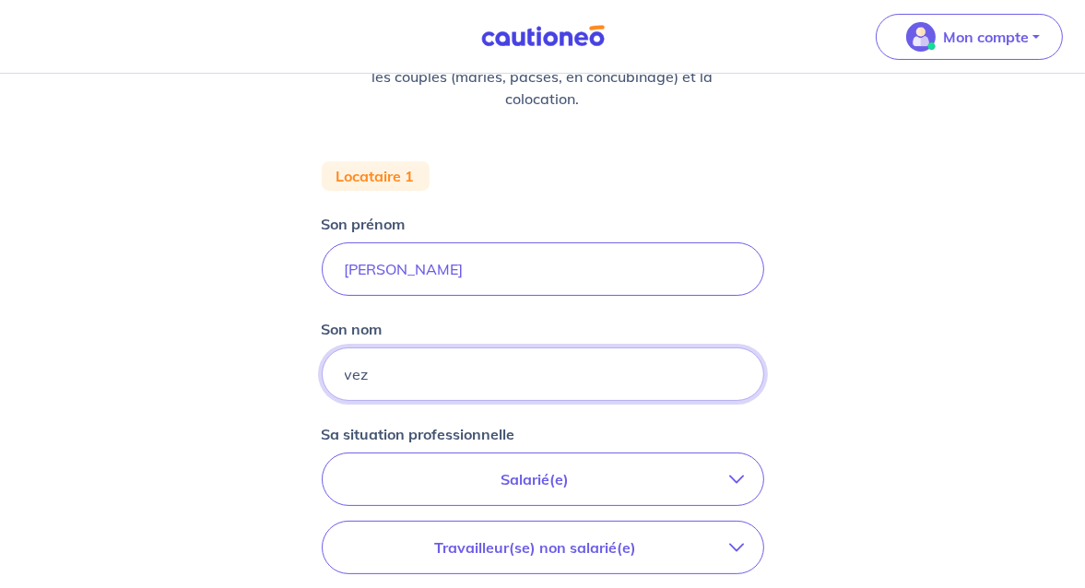
scroll to position [369, 0]
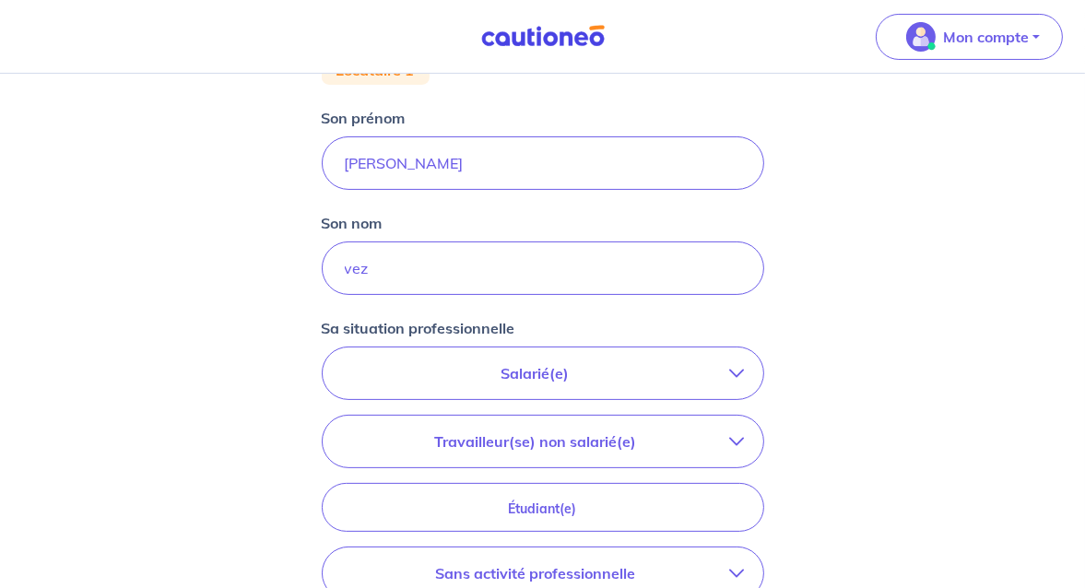
click at [508, 366] on p "Salarié(e)" at bounding box center [535, 373] width 389 height 22
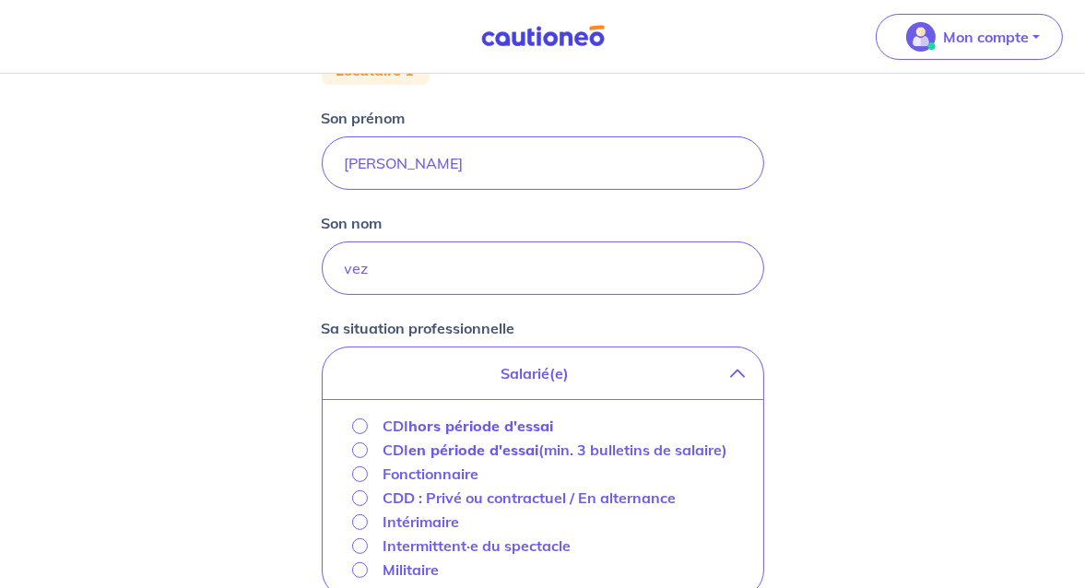
scroll to position [461, 0]
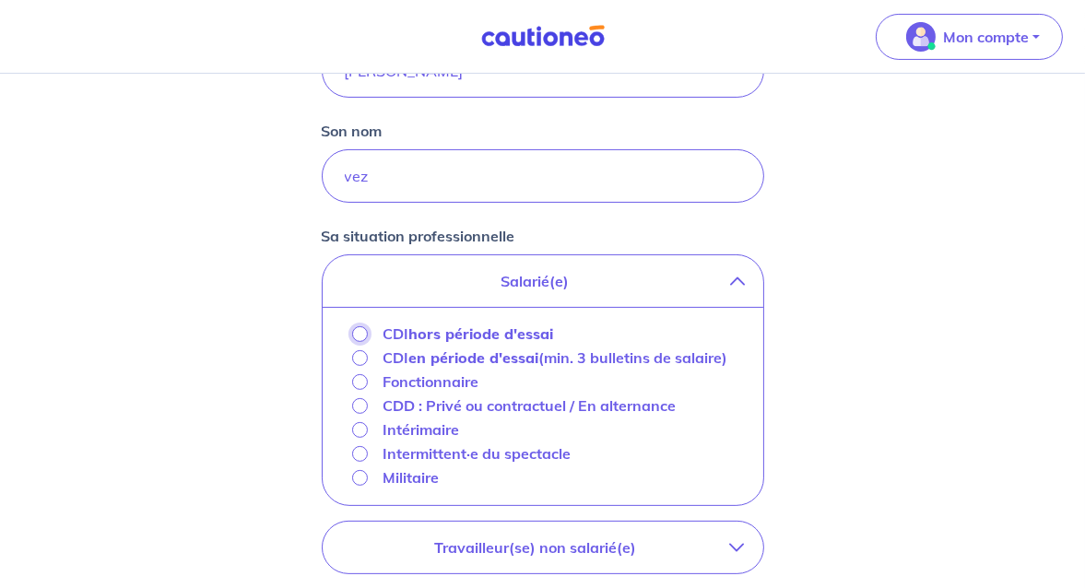
click at [360, 331] on input "CDI hors période d'essai" at bounding box center [360, 334] width 16 height 16
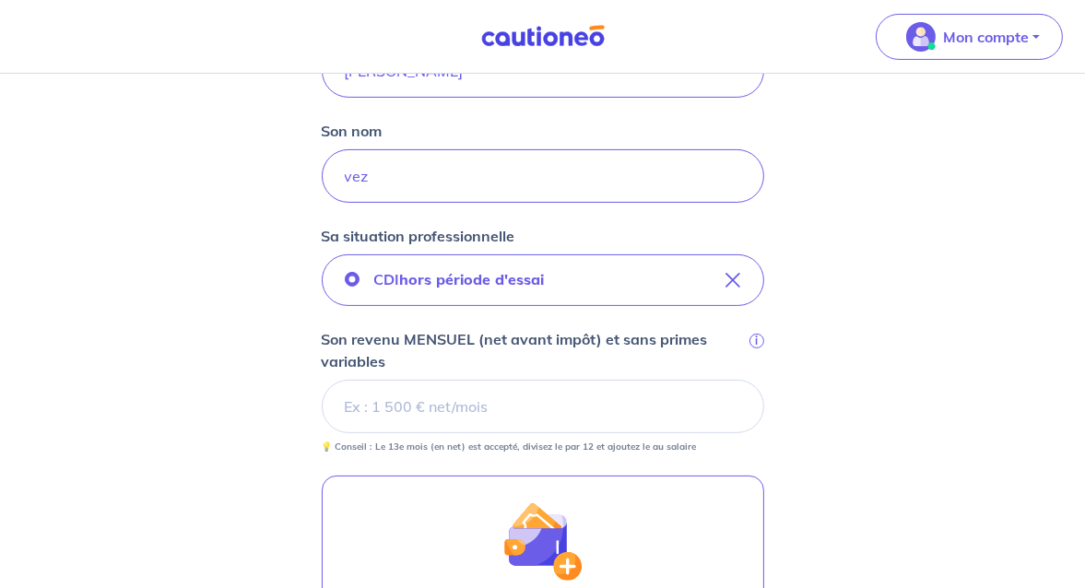
click at [482, 408] on input "Son revenu MENSUEL (net avant impôt) et sans primes variables i" at bounding box center [543, 406] width 443 height 53
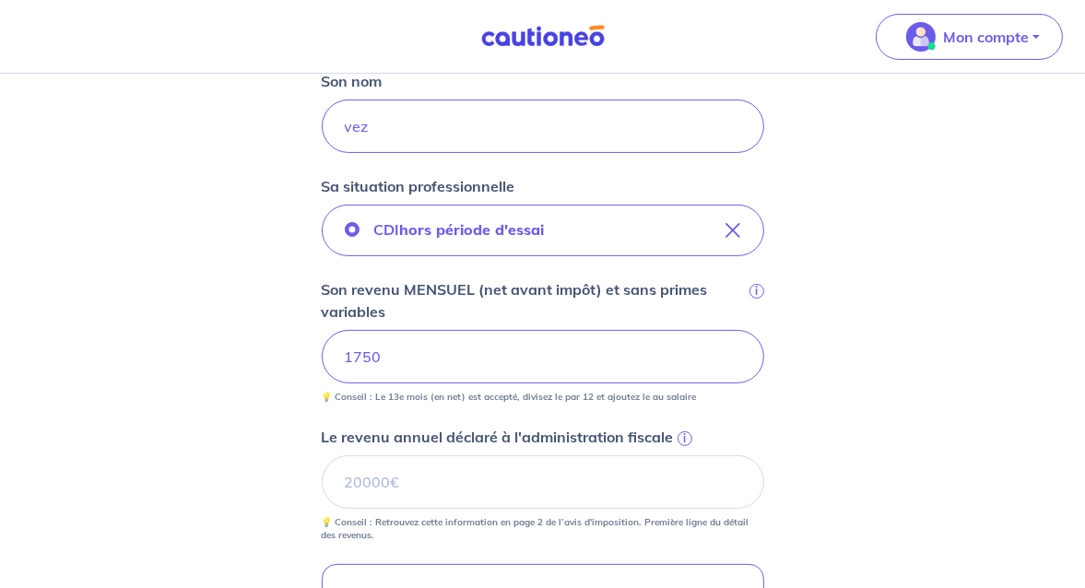
scroll to position [553, 0]
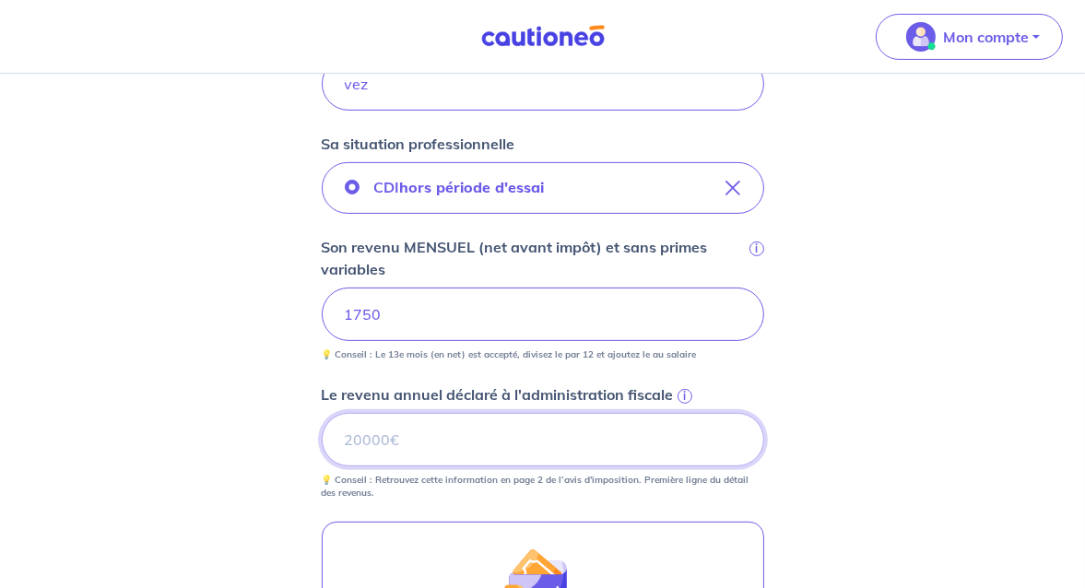
click at [372, 441] on input "Le revenu annuel déclaré à l'administration fiscale i" at bounding box center [543, 439] width 443 height 53
click at [422, 441] on input "Le revenu annuel déclaré à l'administration fiscale i" at bounding box center [543, 439] width 443 height 53
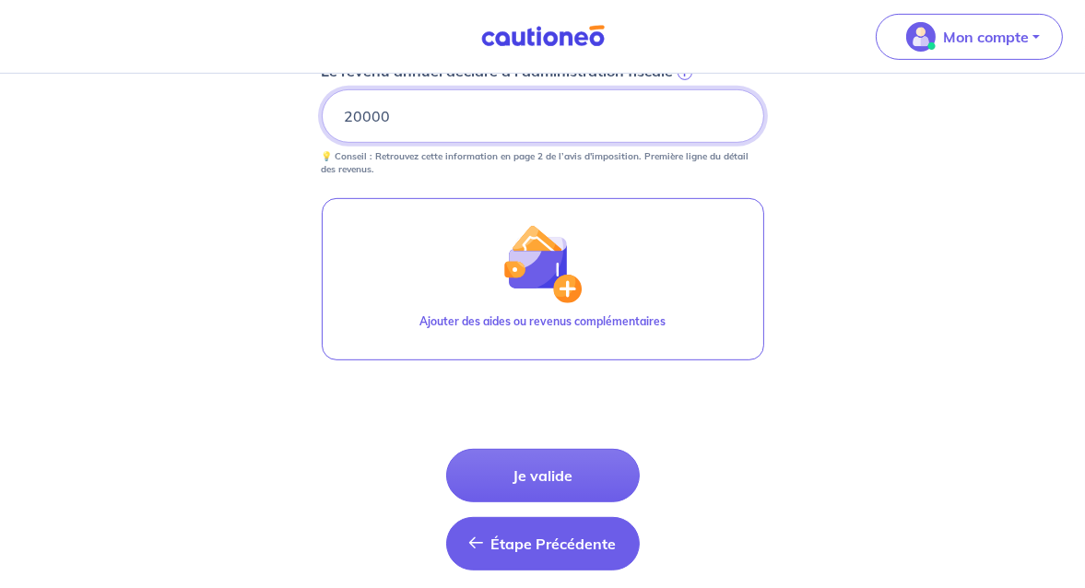
scroll to position [922, 0]
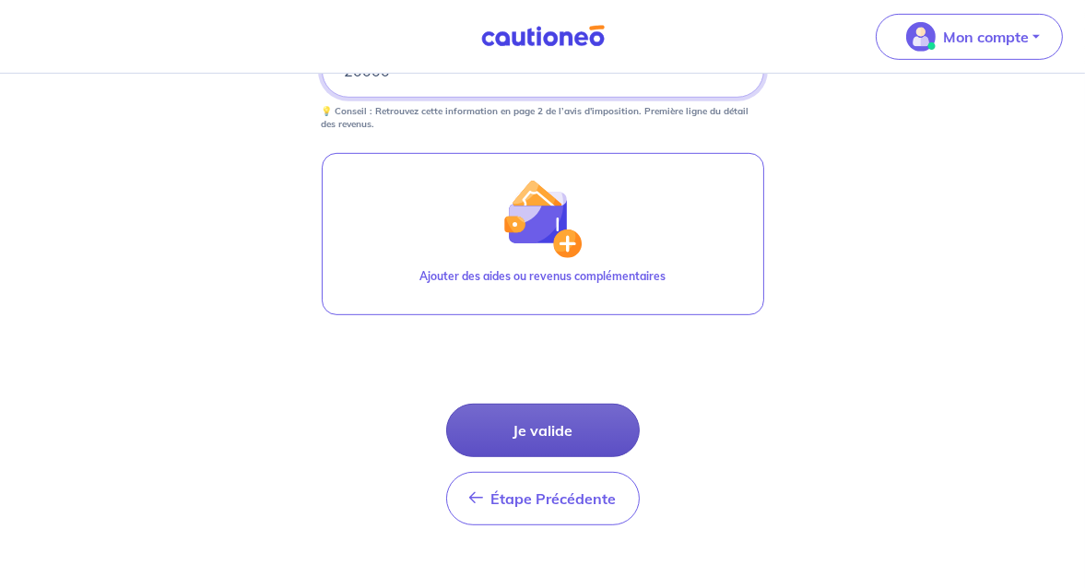
type input "20000"
click at [533, 419] on button "Je valide" at bounding box center [543, 430] width 194 height 53
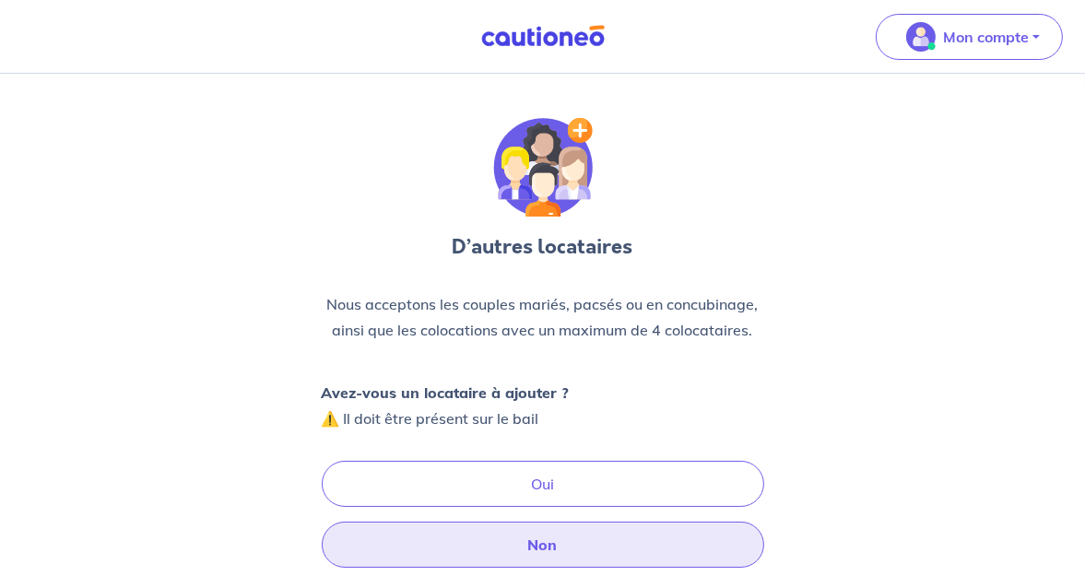
click at [552, 540] on button "Non" at bounding box center [543, 545] width 443 height 46
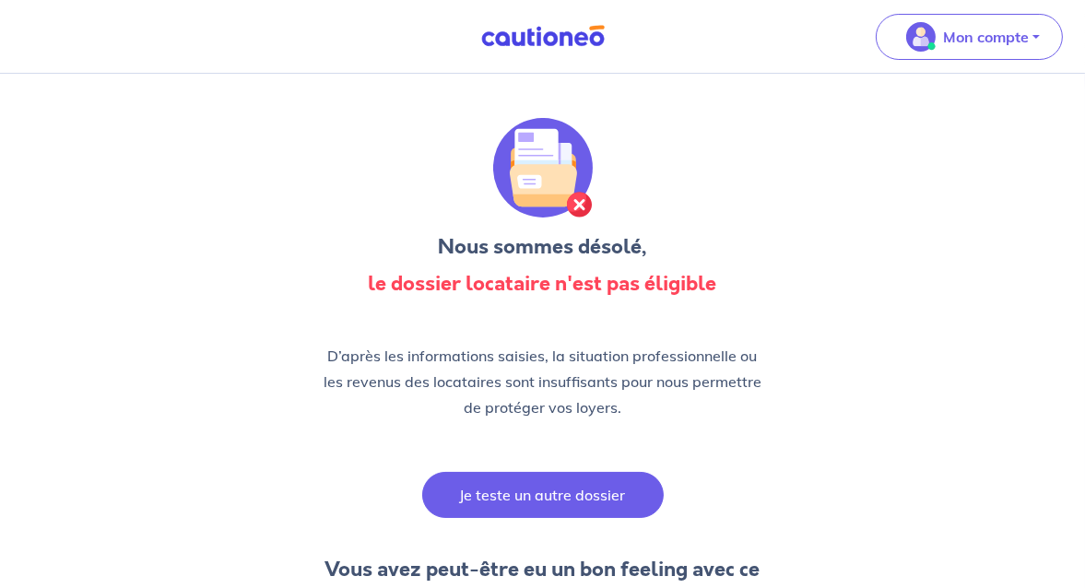
click at [513, 498] on button "Je teste un autre dossier" at bounding box center [543, 495] width 242 height 46
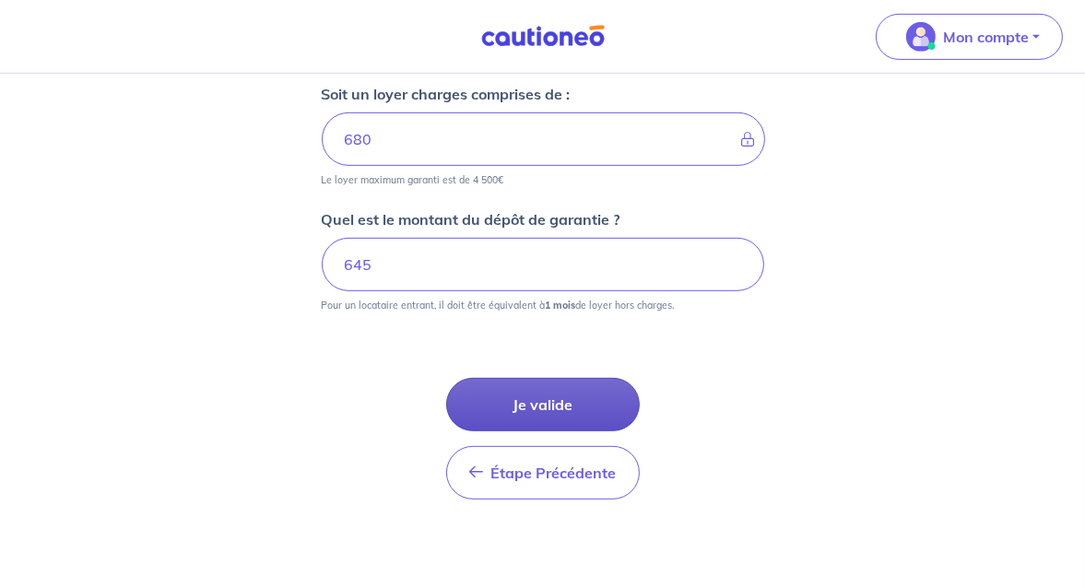
click at [579, 393] on button "Je valide" at bounding box center [543, 404] width 194 height 53
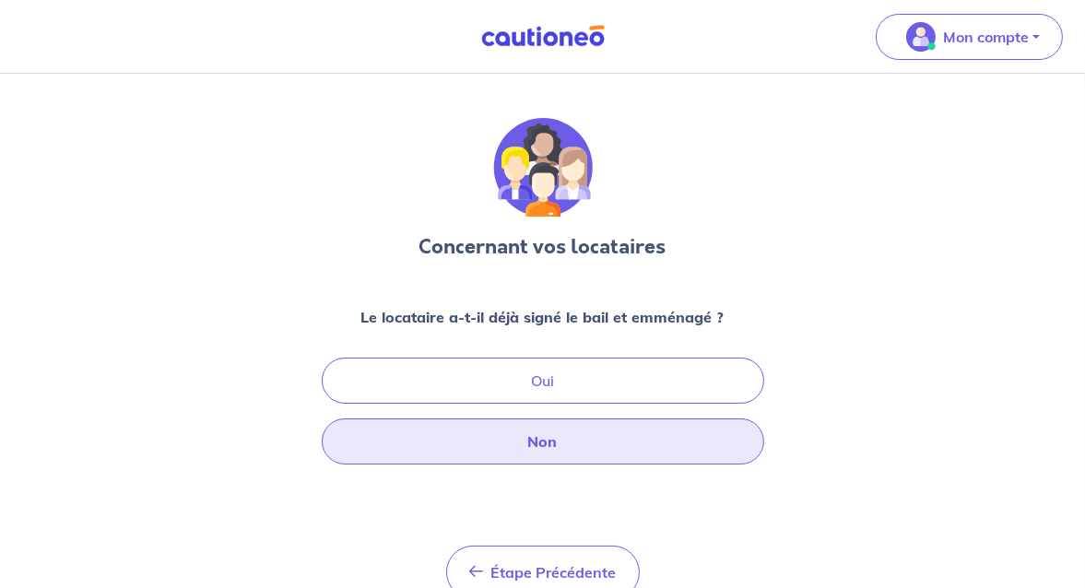
click at [566, 443] on button "Non" at bounding box center [543, 442] width 443 height 46
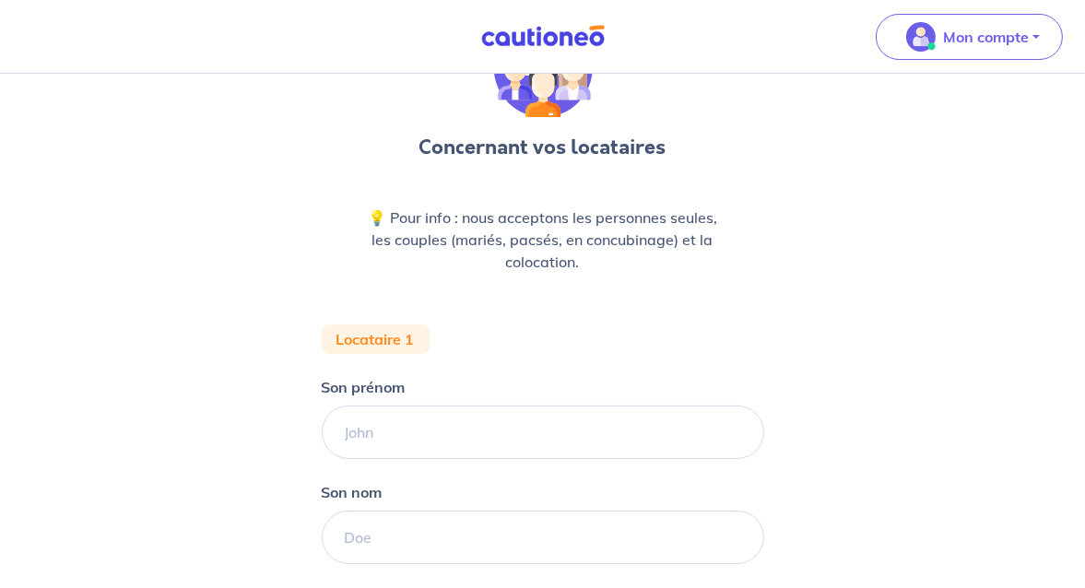
scroll to position [184, 0]
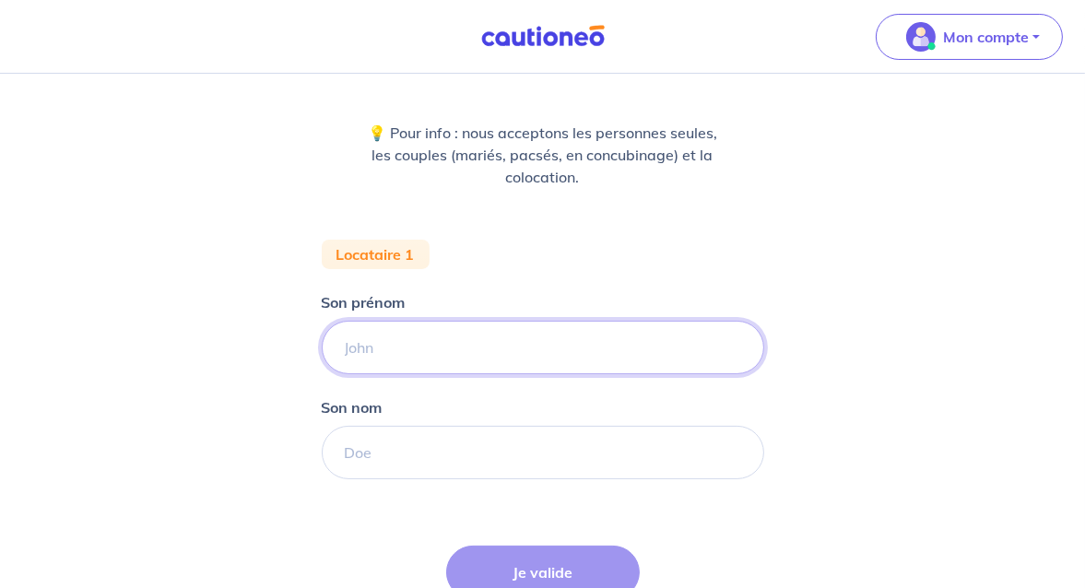
click at [385, 348] on input "Son prénom" at bounding box center [543, 347] width 443 height 53
type input "patrick"
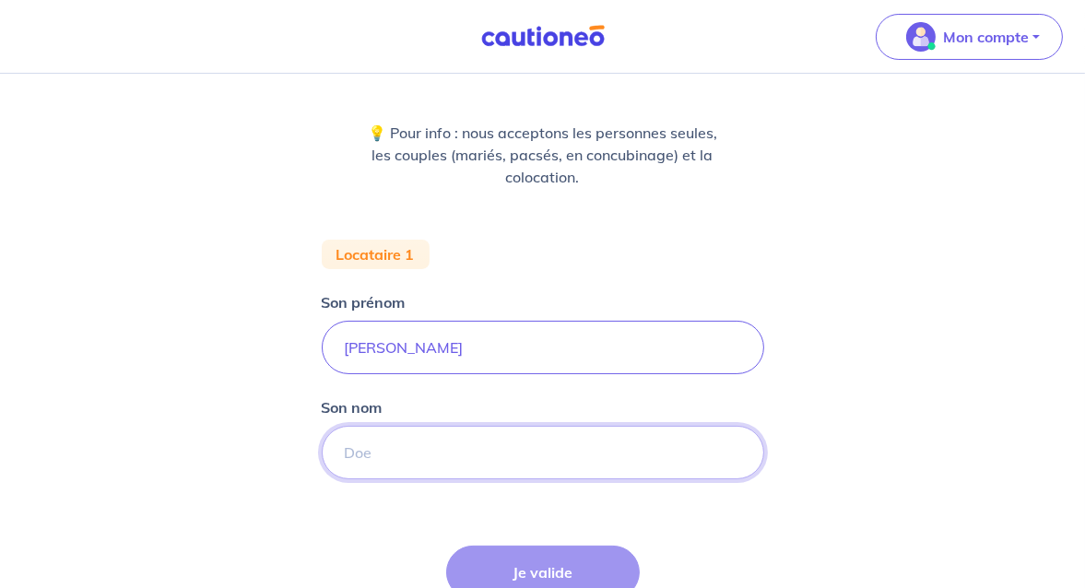
click at [392, 468] on input "Son nom" at bounding box center [543, 452] width 443 height 53
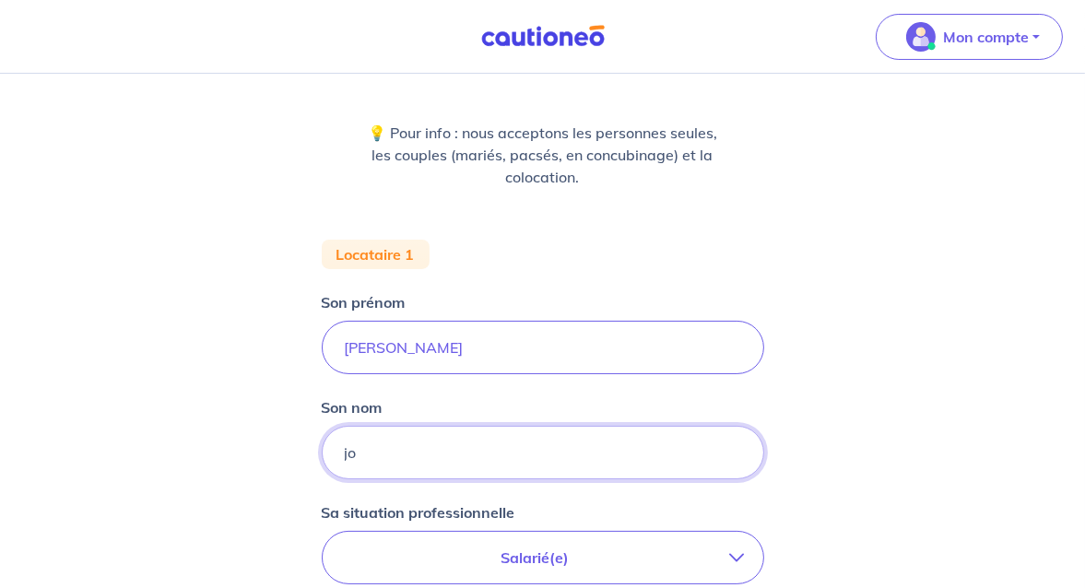
type input "jo"
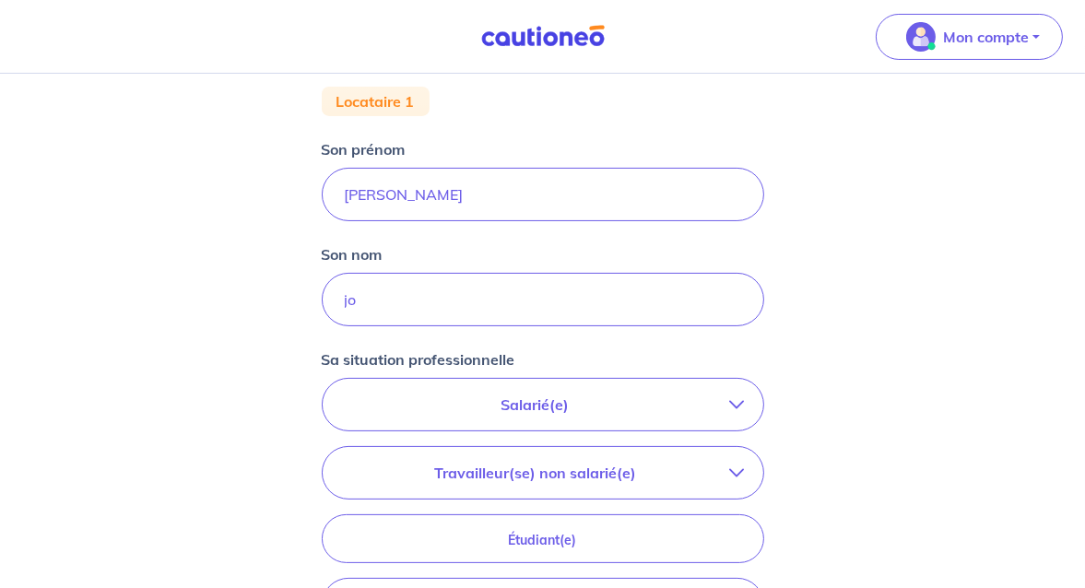
scroll to position [369, 0]
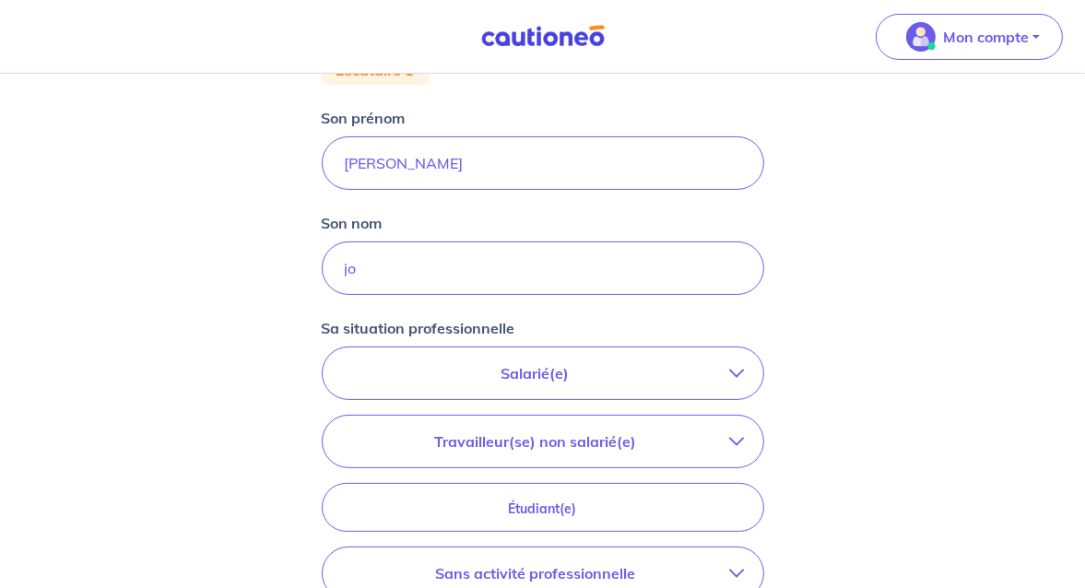
click at [535, 381] on p "Salarié(e)" at bounding box center [535, 373] width 389 height 22
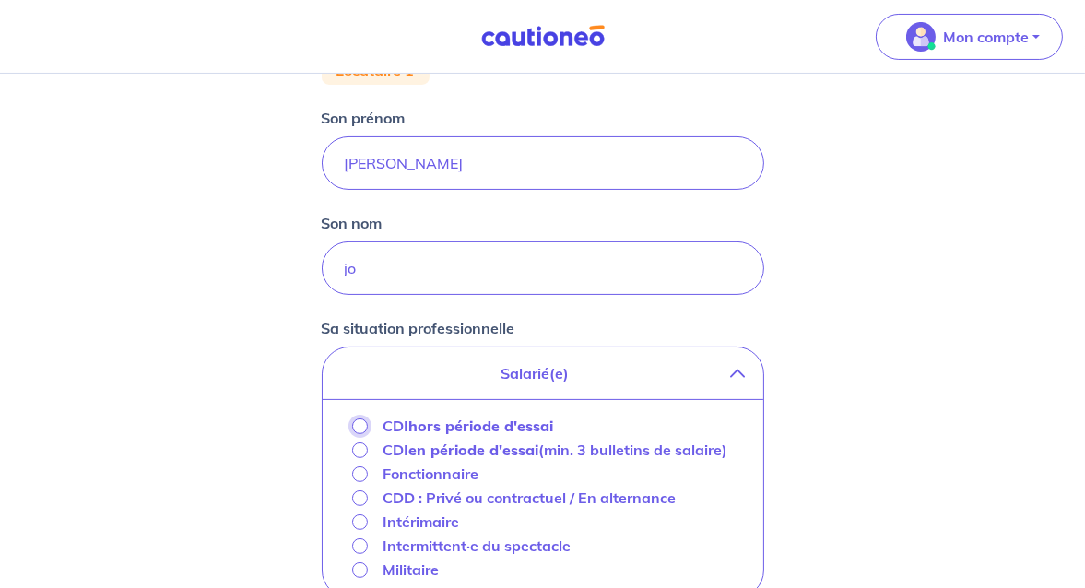
click at [361, 425] on input "CDI hors période d'essai" at bounding box center [360, 427] width 16 height 16
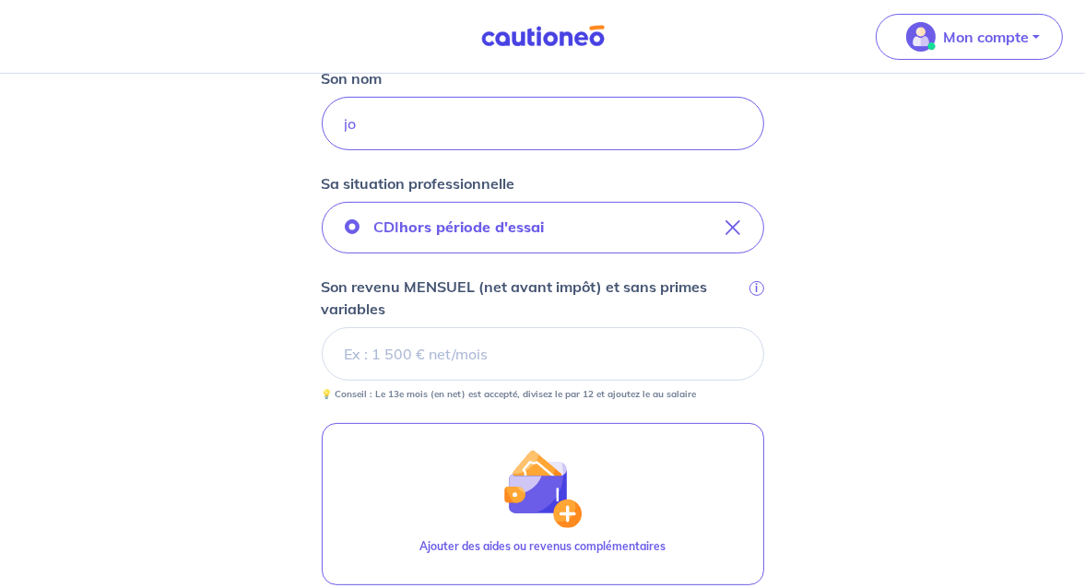
scroll to position [553, 0]
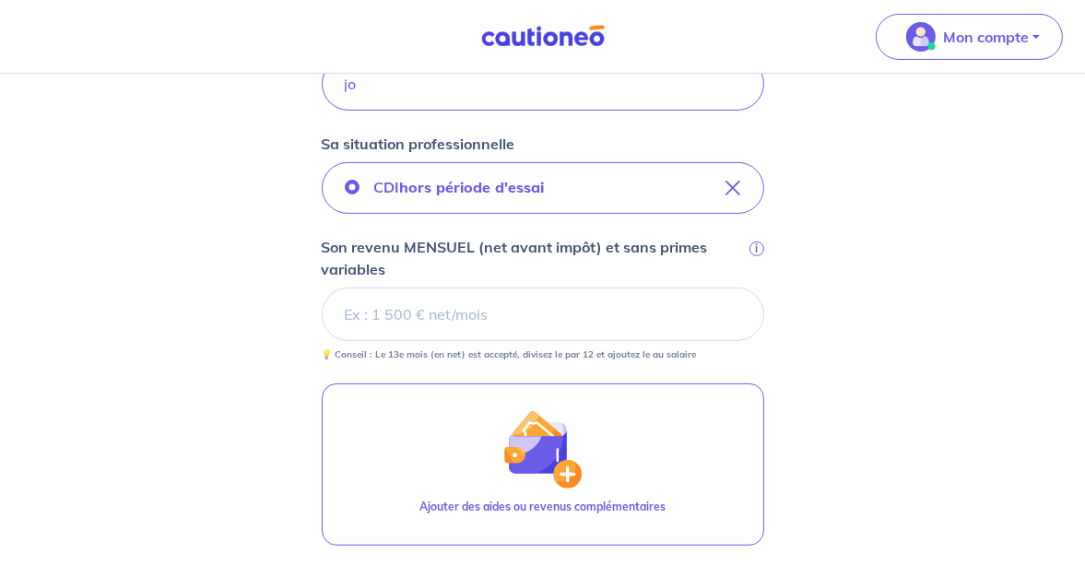
click at [473, 325] on input "Son revenu MENSUEL (net avant impôt) et sans primes variables i" at bounding box center [543, 314] width 443 height 53
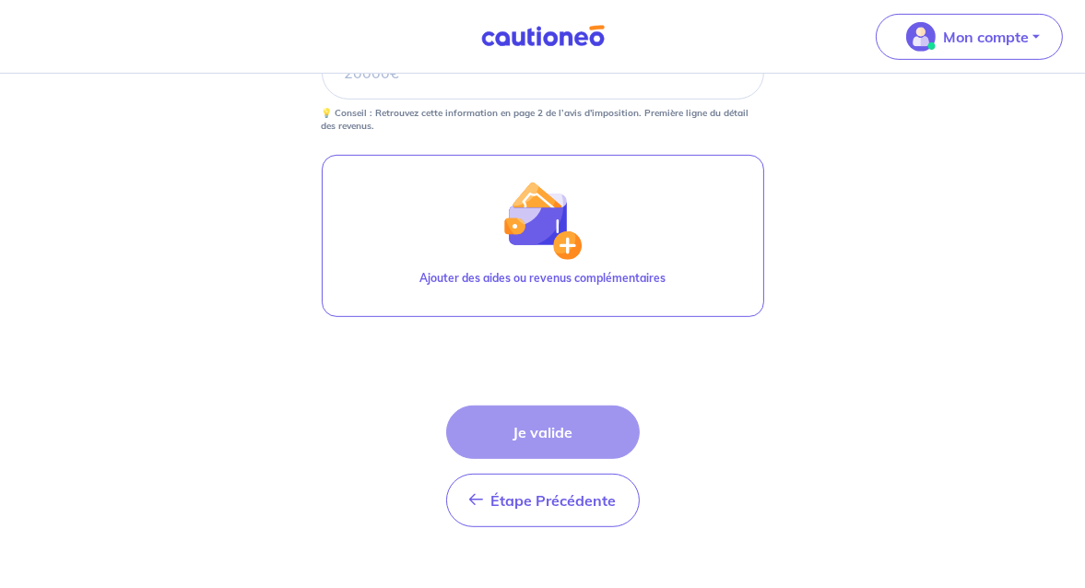
scroll to position [922, 0]
click at [533, 429] on div "Étape Précédente Précédent Je valide Je valide" at bounding box center [543, 465] width 194 height 122
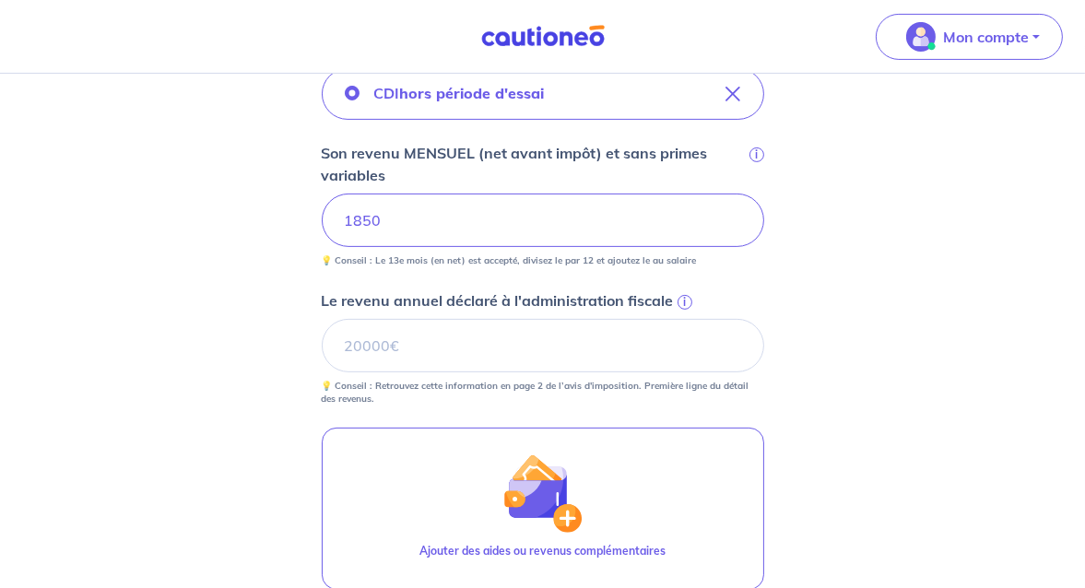
scroll to position [645, 0]
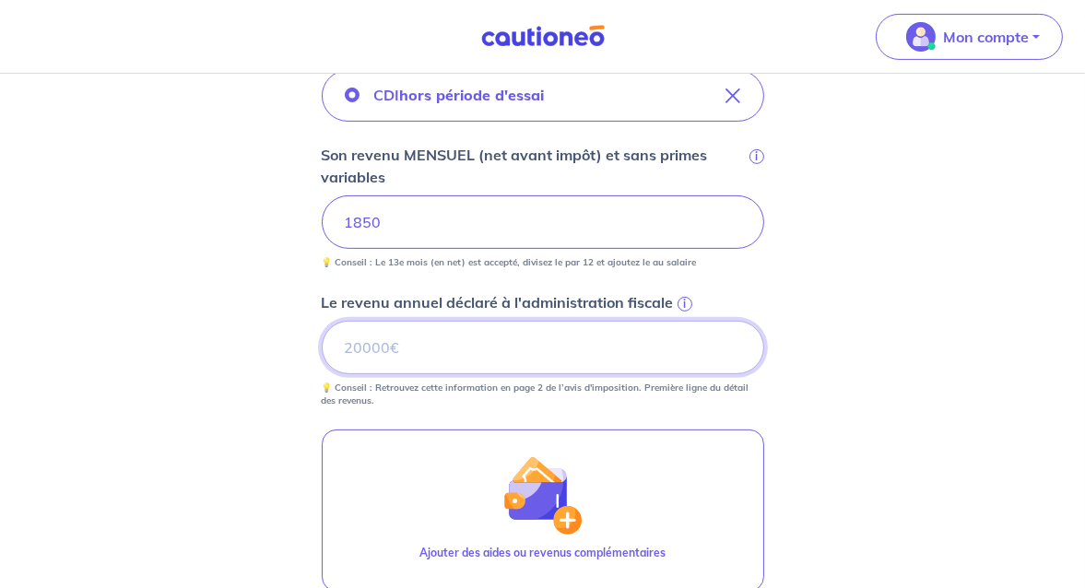
click at [392, 346] on input "Le revenu annuel déclaré à l'administration fiscale i" at bounding box center [543, 347] width 443 height 53
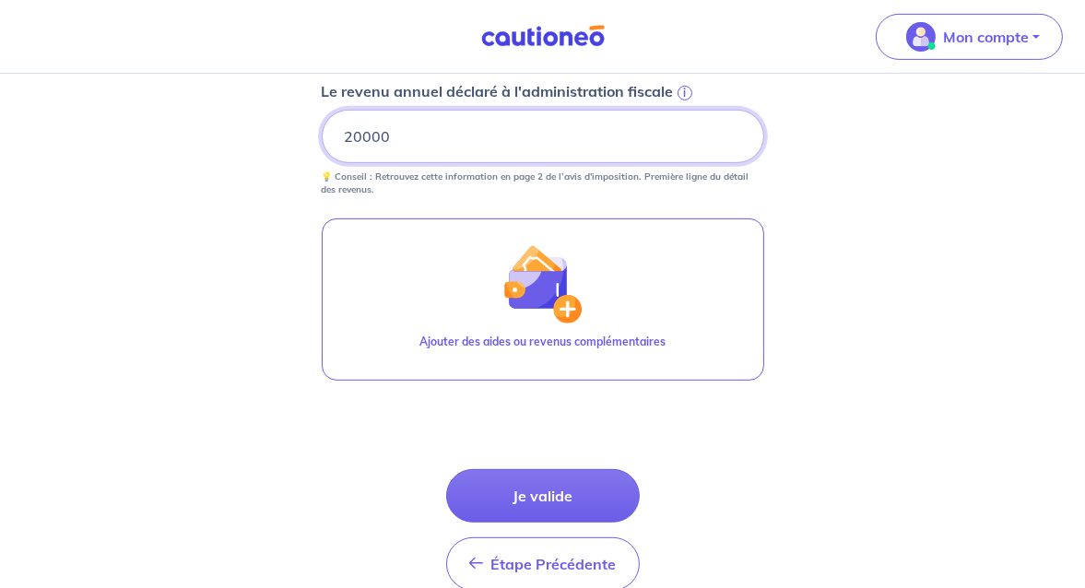
scroll to position [922, 0]
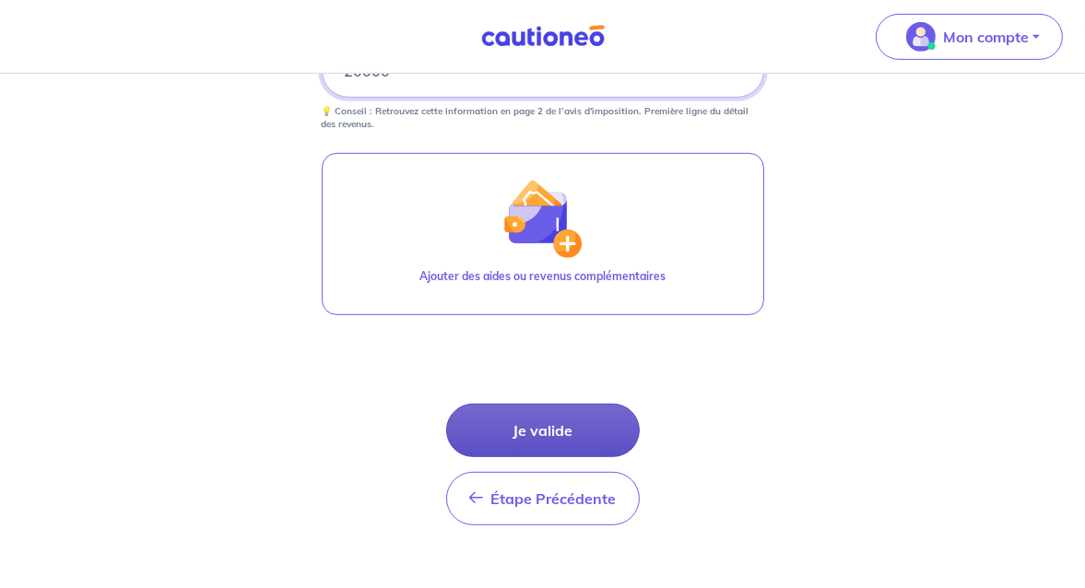
type input "20000"
click at [483, 432] on button "Je valide" at bounding box center [543, 430] width 194 height 53
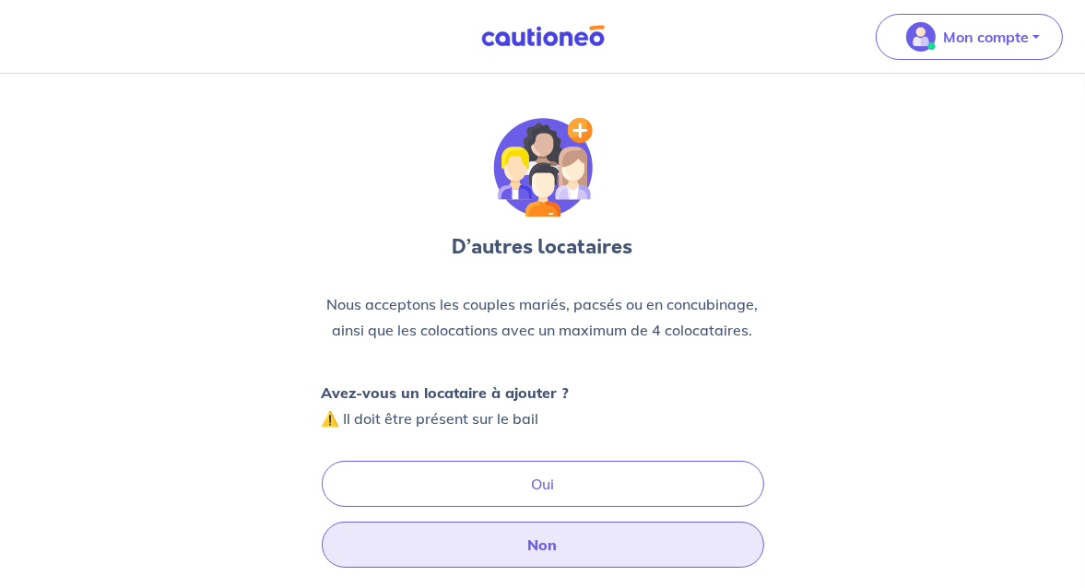
click at [505, 547] on button "Non" at bounding box center [543, 545] width 443 height 46
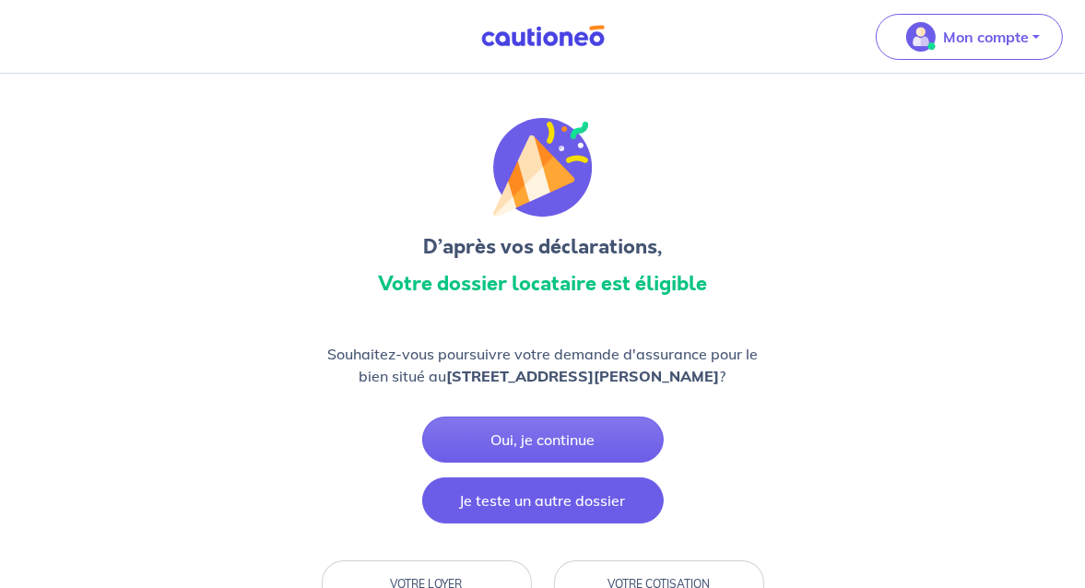
click at [516, 497] on button "Je teste un autre dossier" at bounding box center [543, 501] width 242 height 46
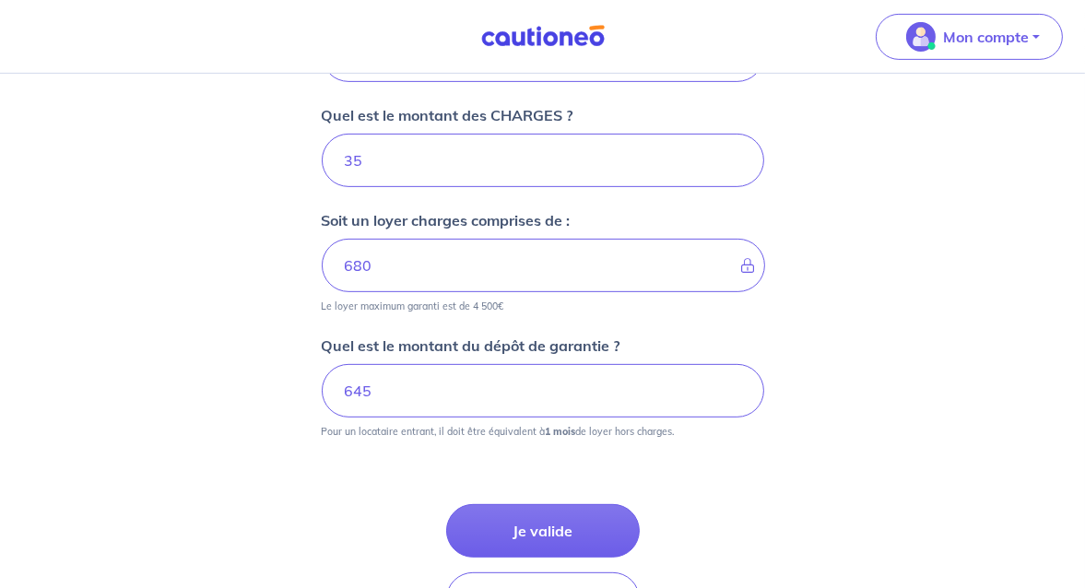
scroll to position [922, 0]
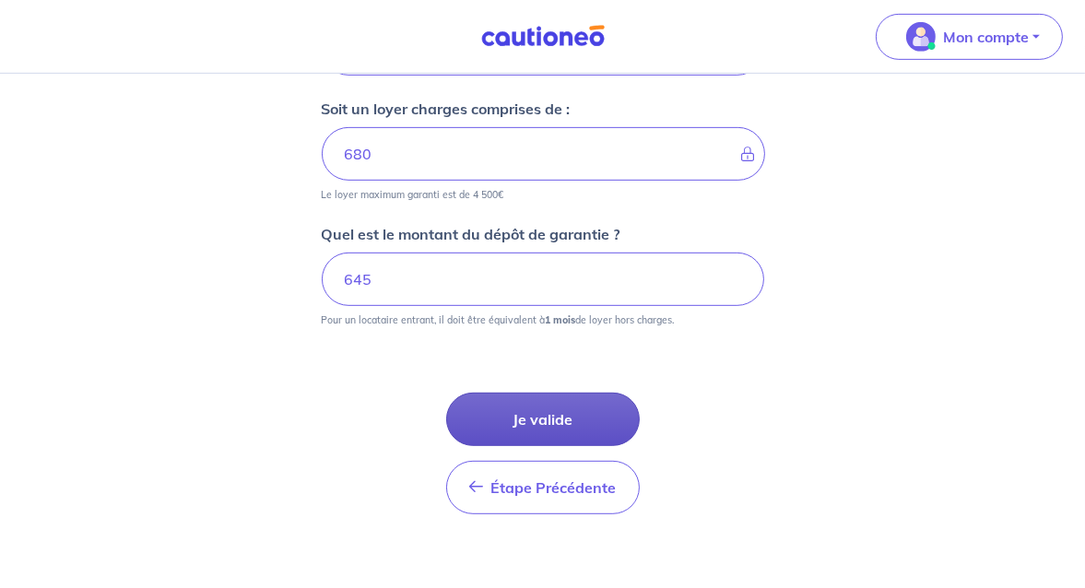
click at [524, 415] on button "Je valide" at bounding box center [543, 419] width 194 height 53
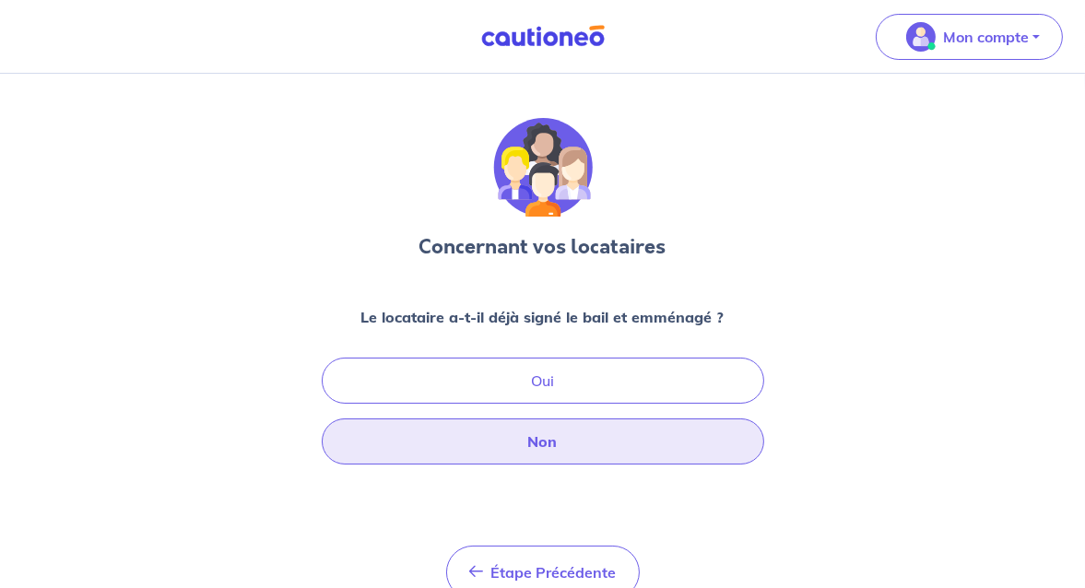
click at [523, 441] on button "Non" at bounding box center [543, 442] width 443 height 46
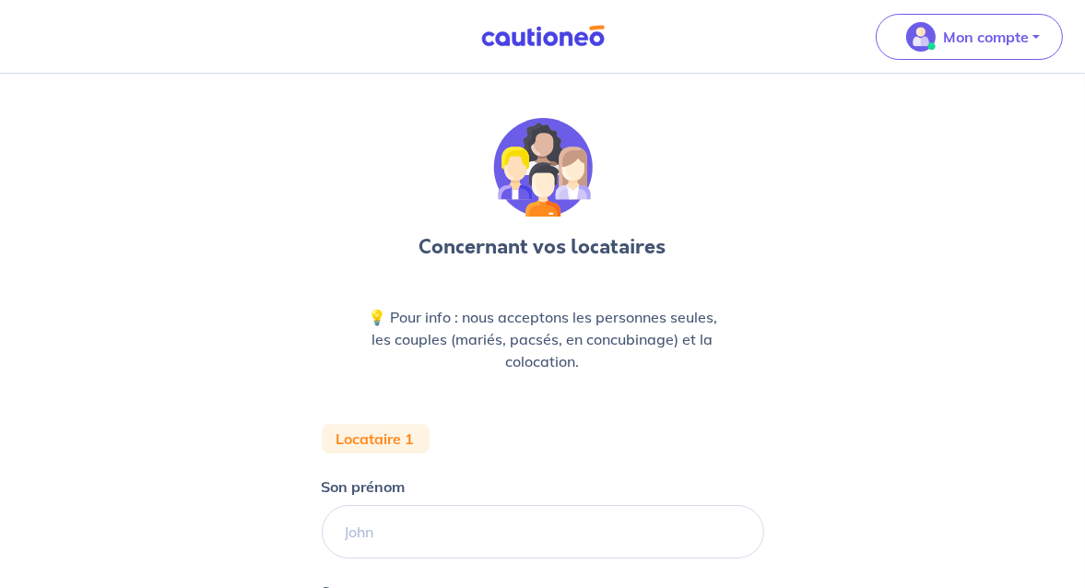
scroll to position [184, 0]
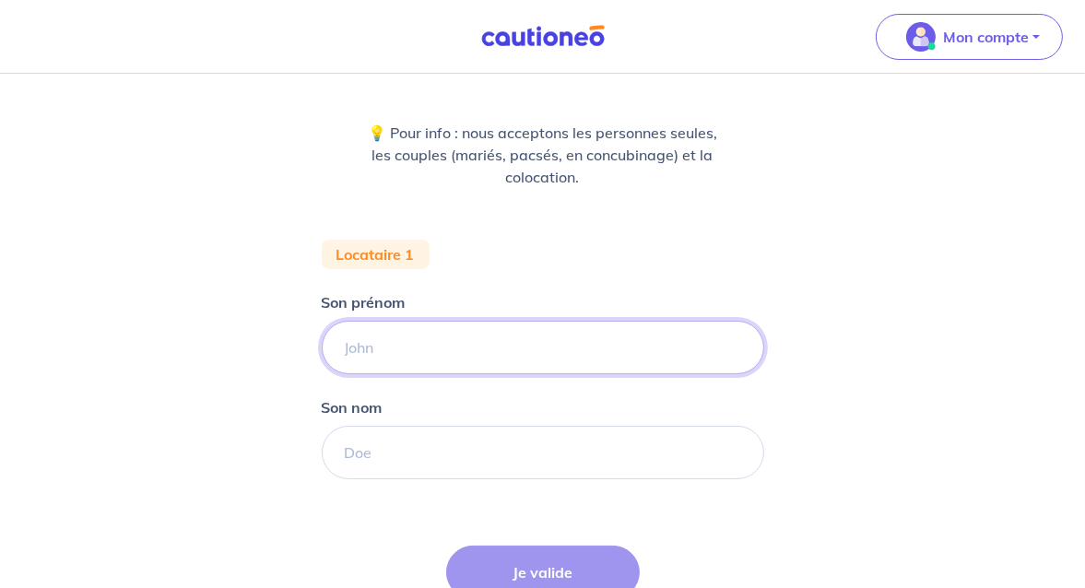
click at [362, 352] on input "Son prénom" at bounding box center [543, 347] width 443 height 53
type input "patrick"
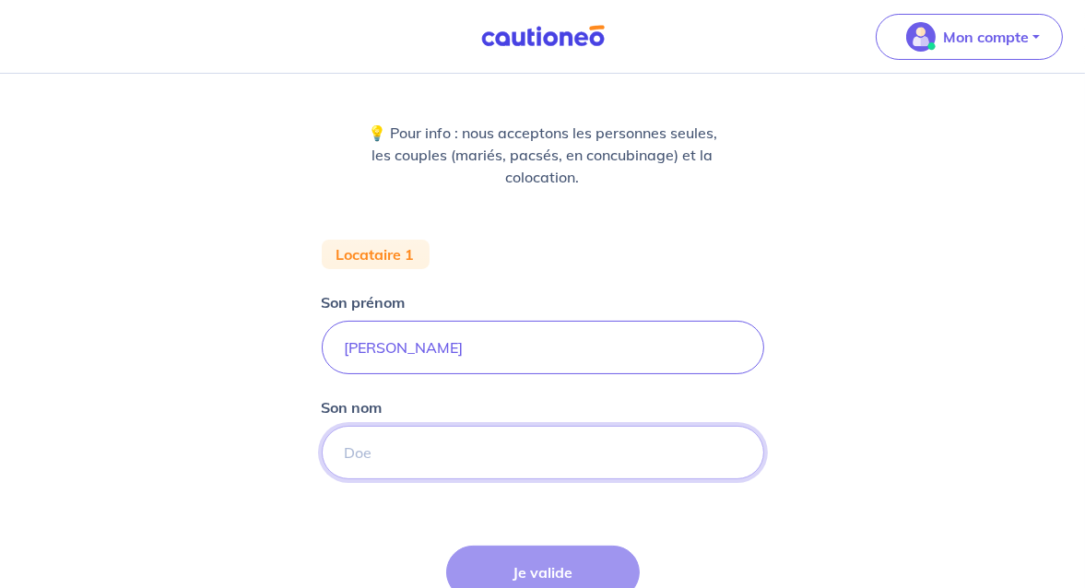
click at [415, 462] on input "Son nom" at bounding box center [543, 452] width 443 height 53
type input "vez"
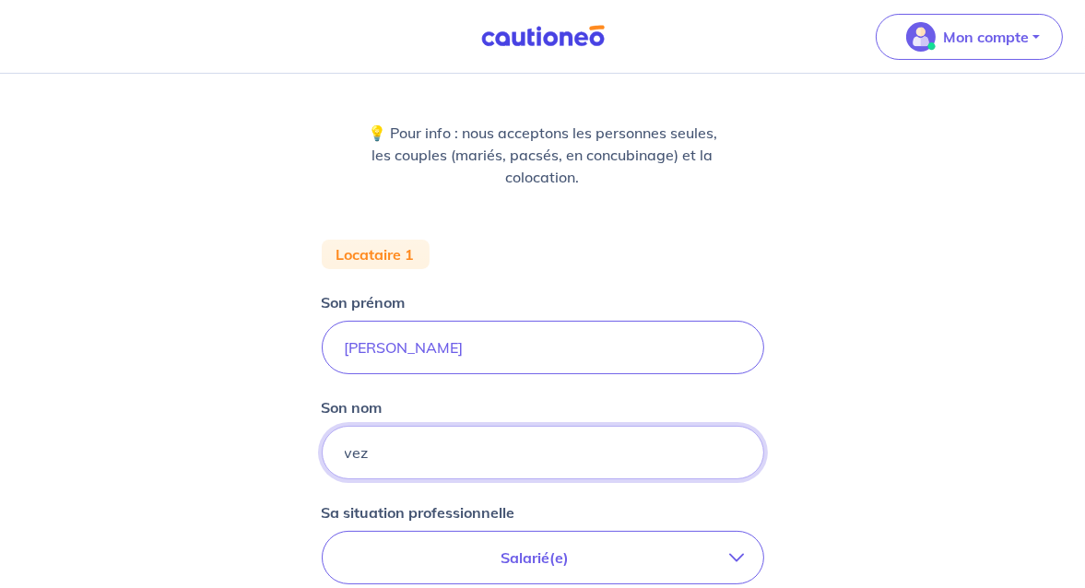
scroll to position [369, 0]
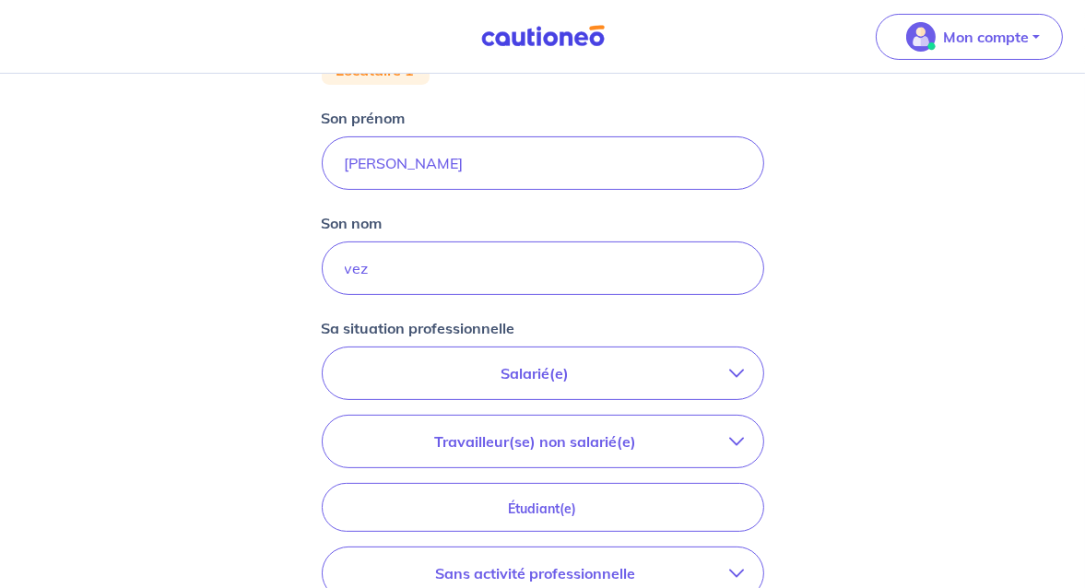
click at [503, 373] on p "Salarié(e)" at bounding box center [535, 373] width 389 height 22
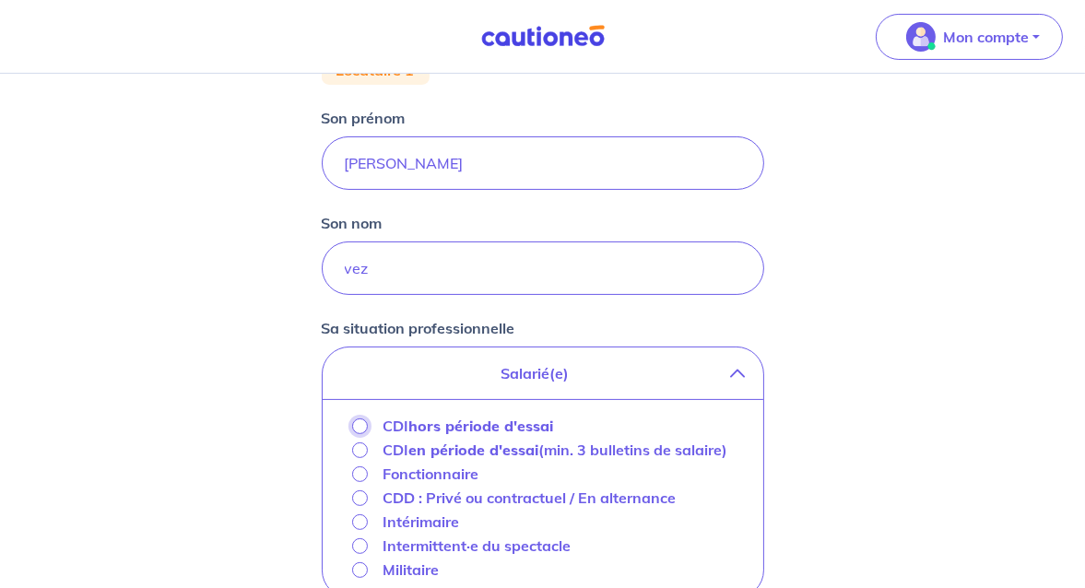
click at [359, 425] on input "CDI hors période d'essai" at bounding box center [360, 427] width 16 height 16
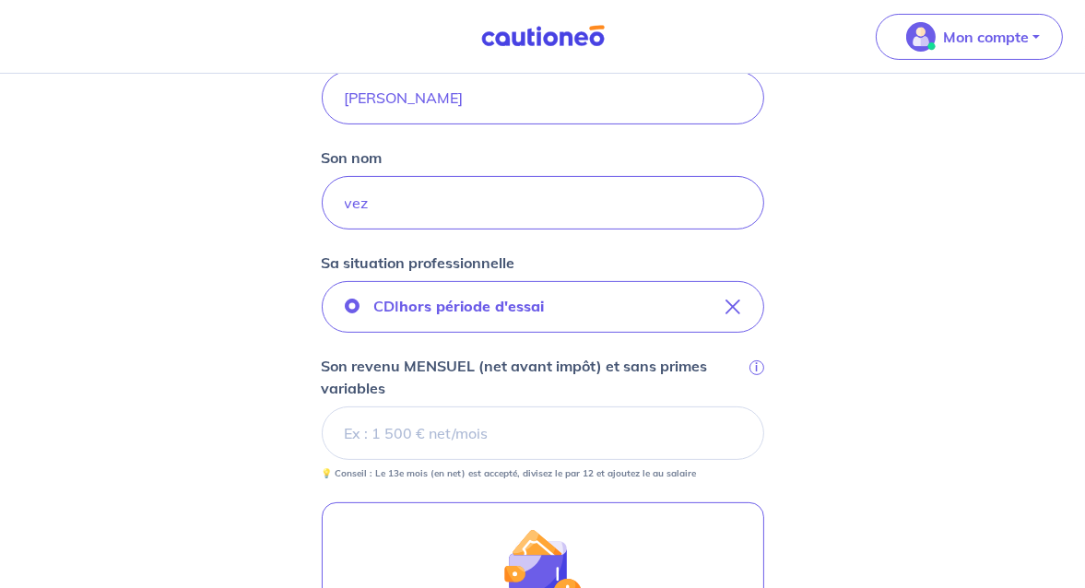
scroll to position [461, 0]
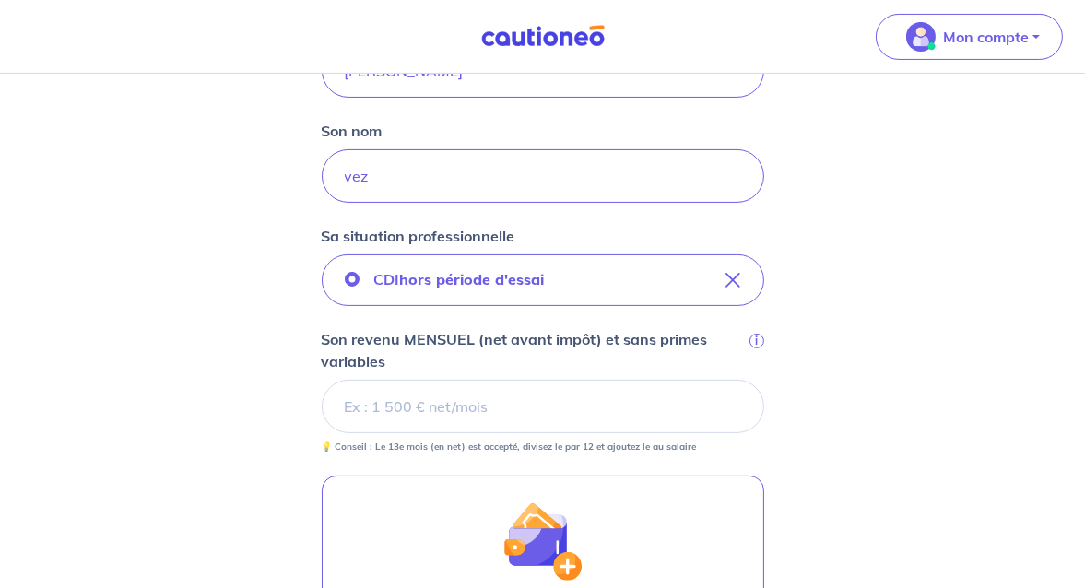
click at [378, 421] on input "Son revenu MENSUEL (net avant impôt) et sans primes variables i" at bounding box center [543, 406] width 443 height 53
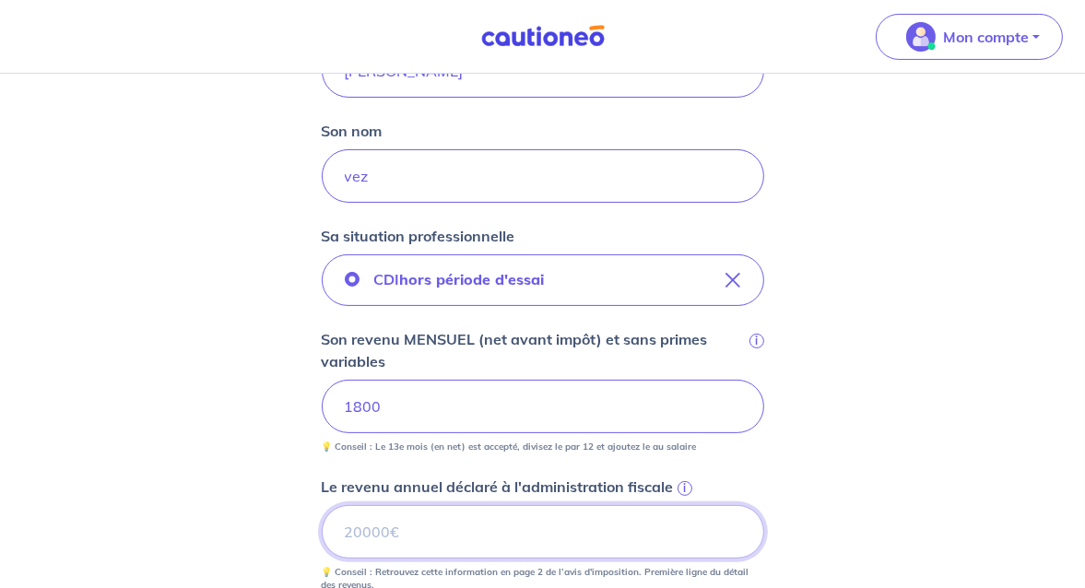
click at [359, 534] on input "Le revenu annuel déclaré à l'administration fiscale i" at bounding box center [543, 531] width 443 height 53
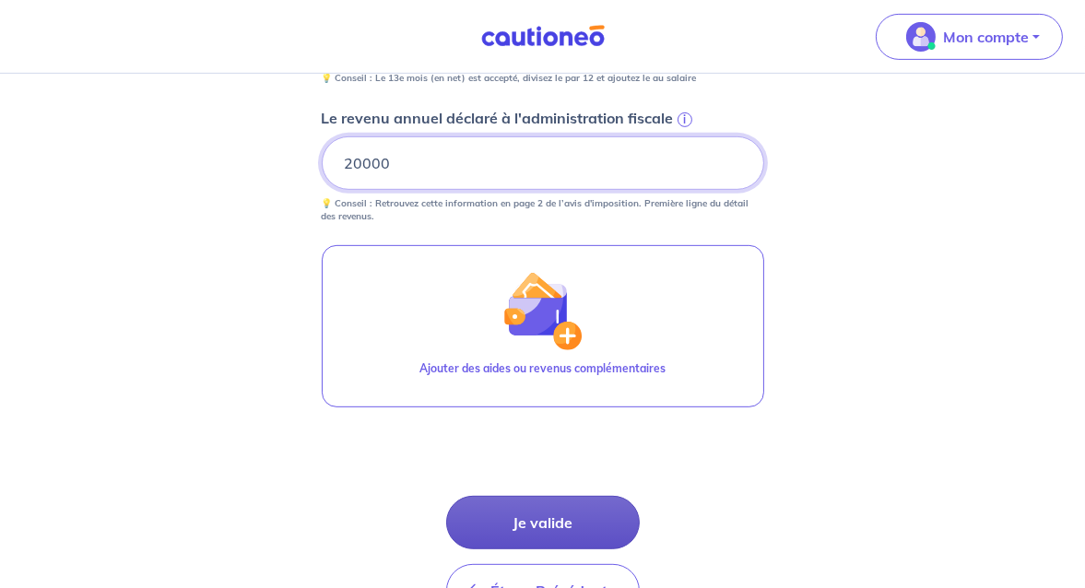
type input "20000"
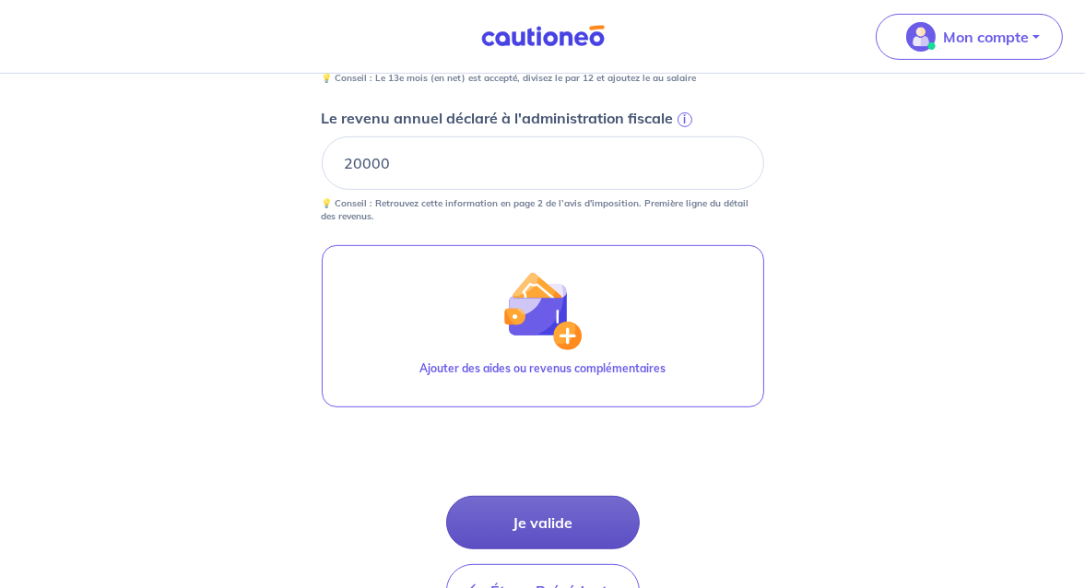
click at [551, 515] on button "Je valide" at bounding box center [543, 522] width 194 height 53
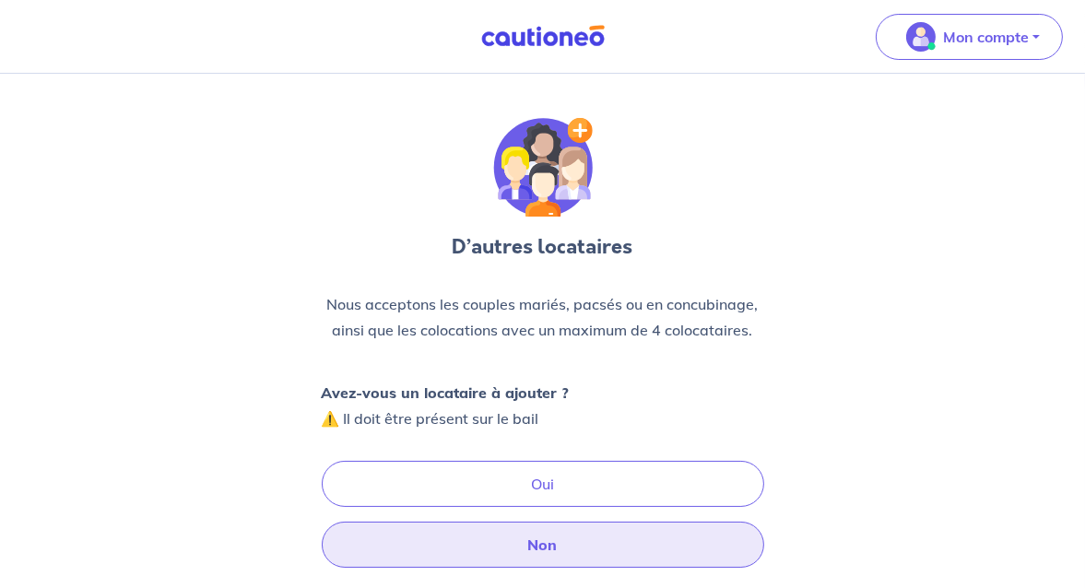
click at [526, 538] on button "Non" at bounding box center [543, 545] width 443 height 46
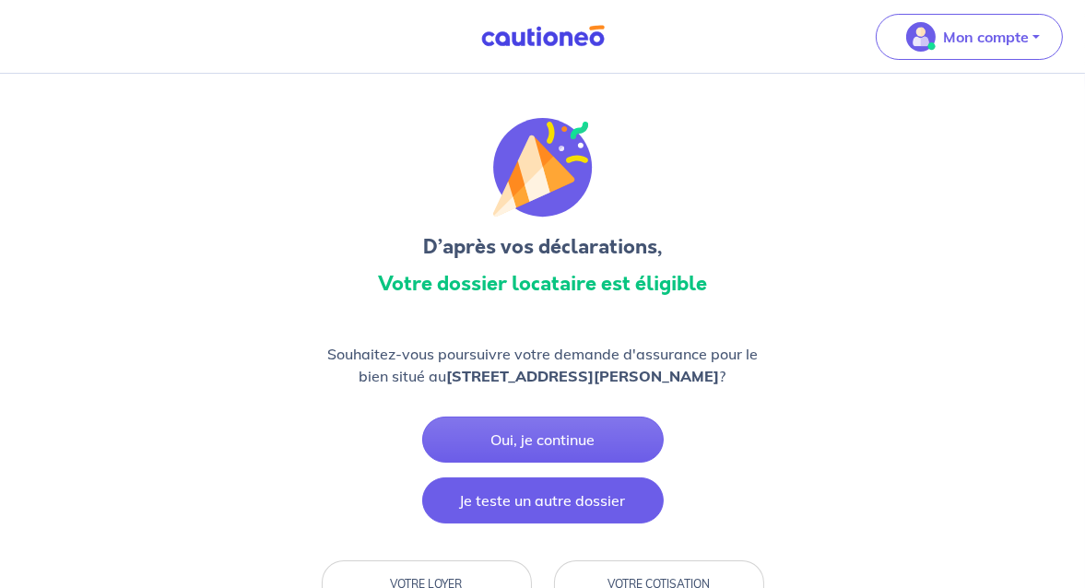
click at [499, 494] on button "Je teste un autre dossier" at bounding box center [543, 501] width 242 height 46
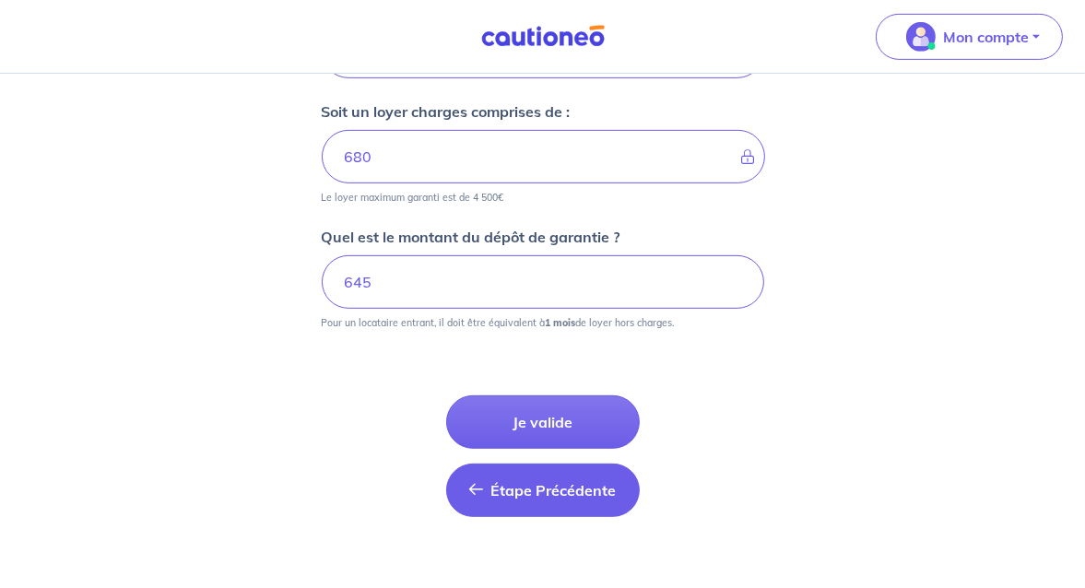
scroll to position [922, 0]
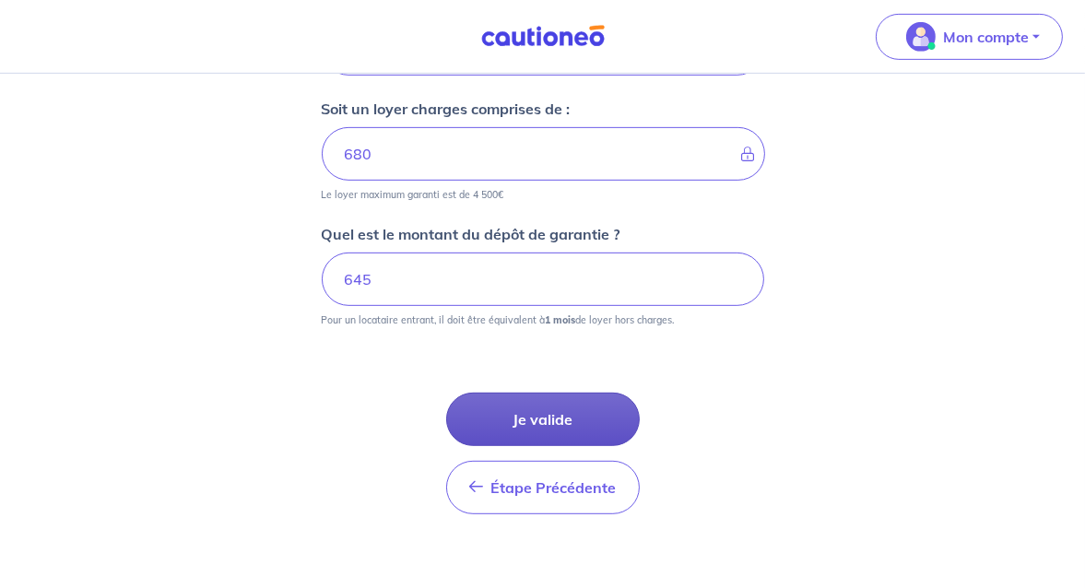
click at [570, 420] on button "Je valide" at bounding box center [543, 419] width 194 height 53
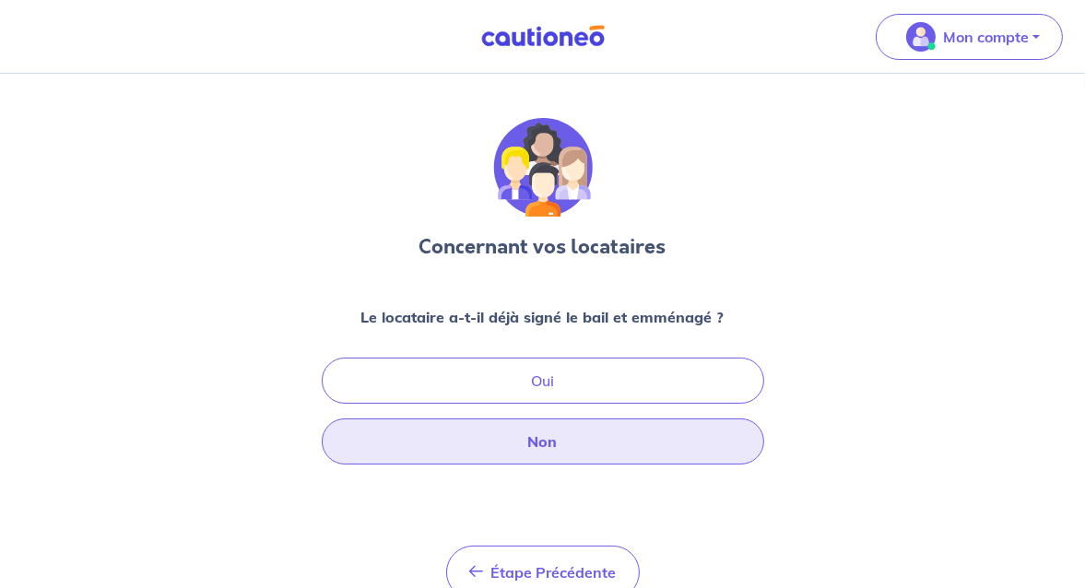
click at [556, 440] on button "Non" at bounding box center [543, 442] width 443 height 46
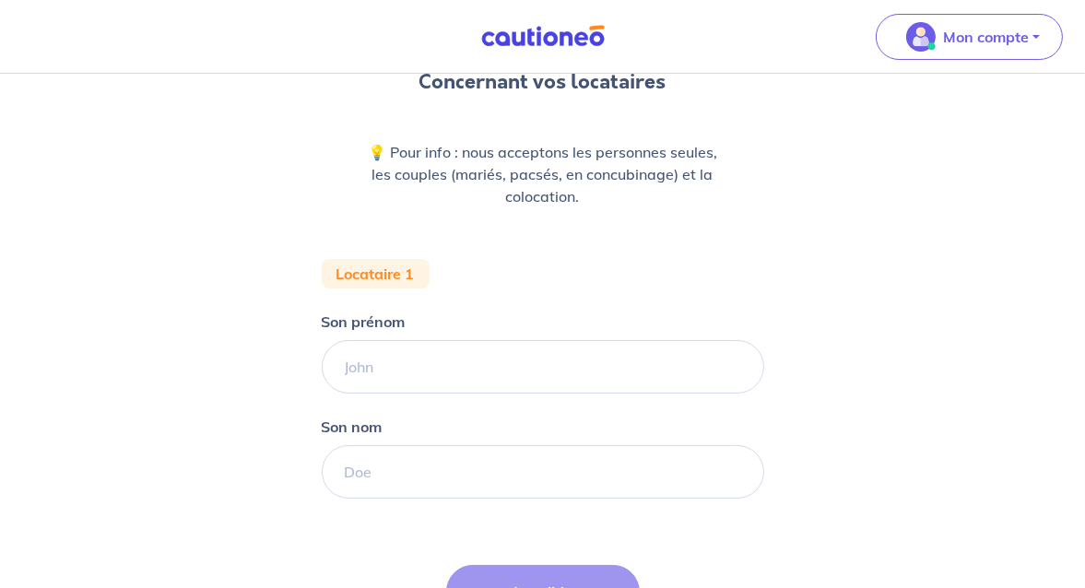
scroll to position [184, 0]
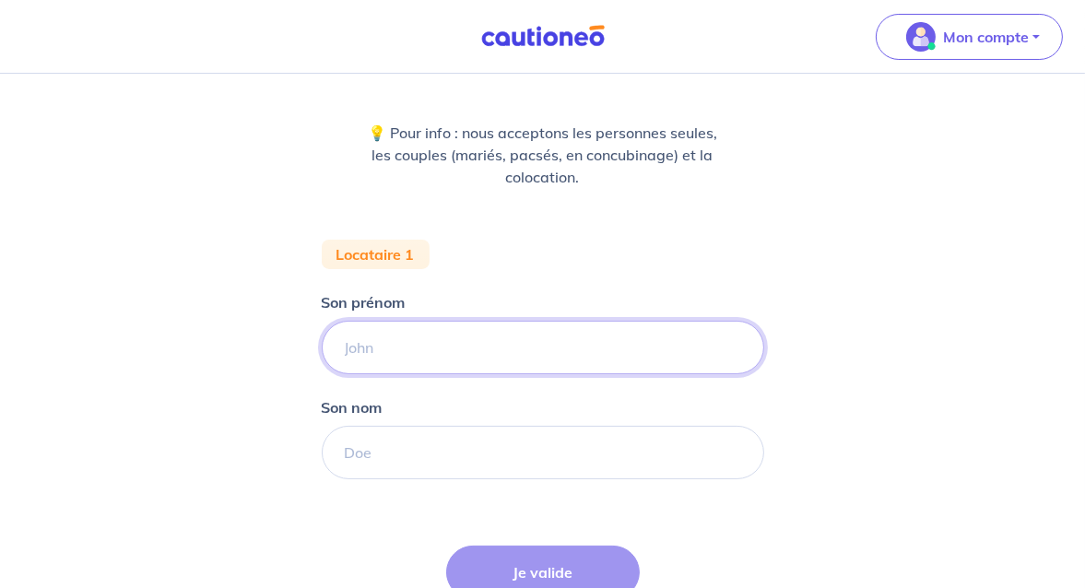
click at [512, 374] on form "Locataire 1 Son prénom Son nom Étape Précédente Précédent Je valide Je valide" at bounding box center [543, 461] width 443 height 443
type input "patrick"
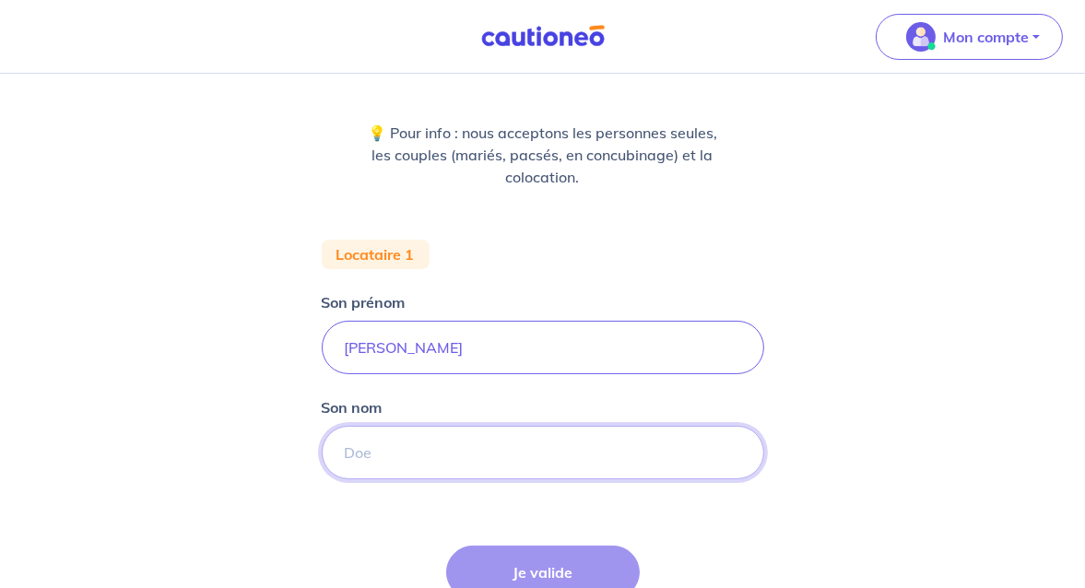
click at [467, 467] on input "Son nom" at bounding box center [543, 452] width 443 height 53
type input "vieillard"
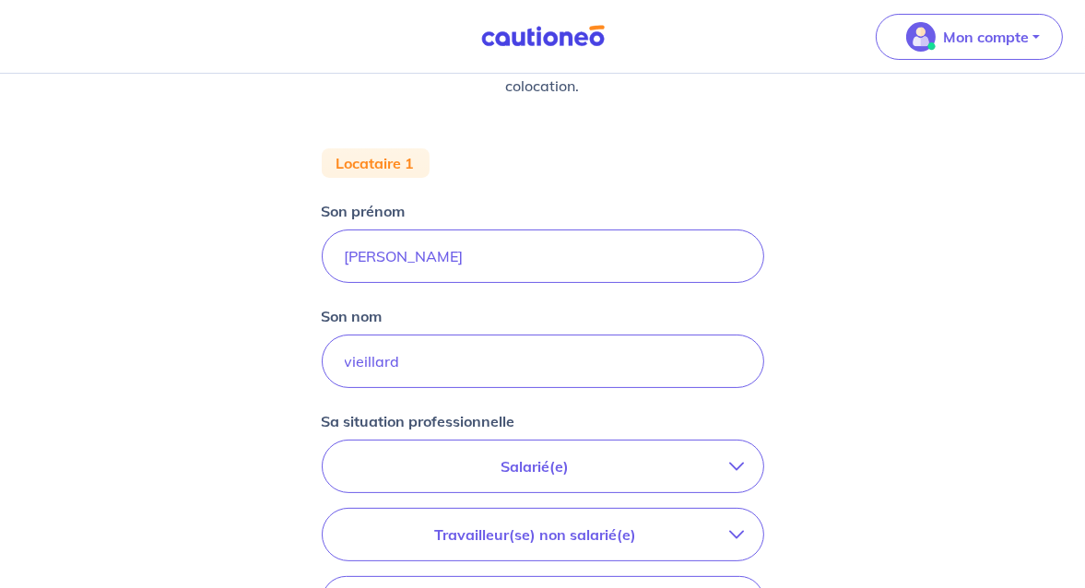
scroll to position [277, 0]
click at [597, 467] on p "Salarié(e)" at bounding box center [535, 466] width 389 height 22
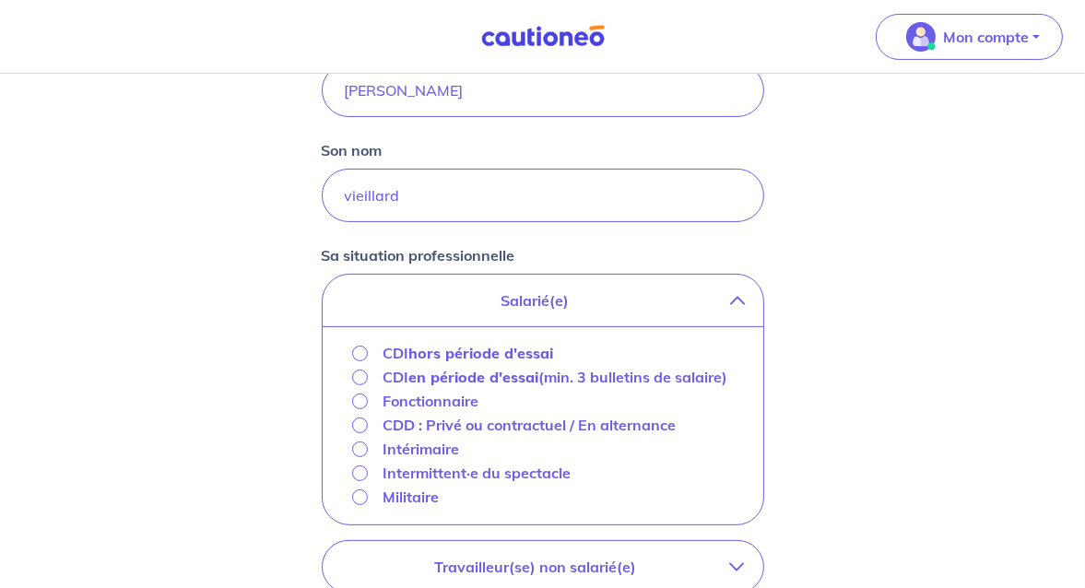
scroll to position [461, 0]
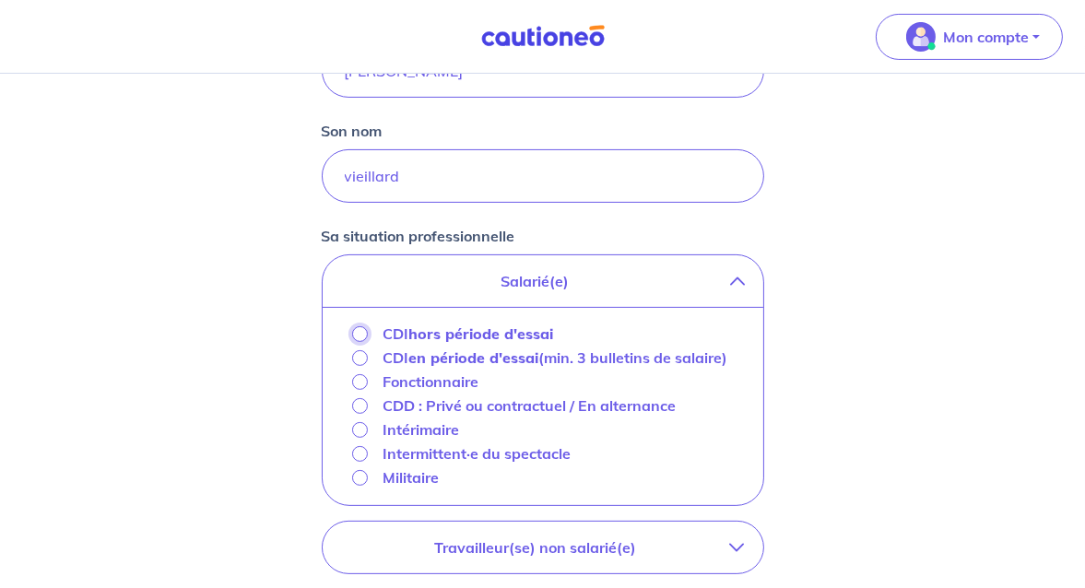
click at [360, 330] on input "CDI hors période d'essai" at bounding box center [360, 334] width 16 height 16
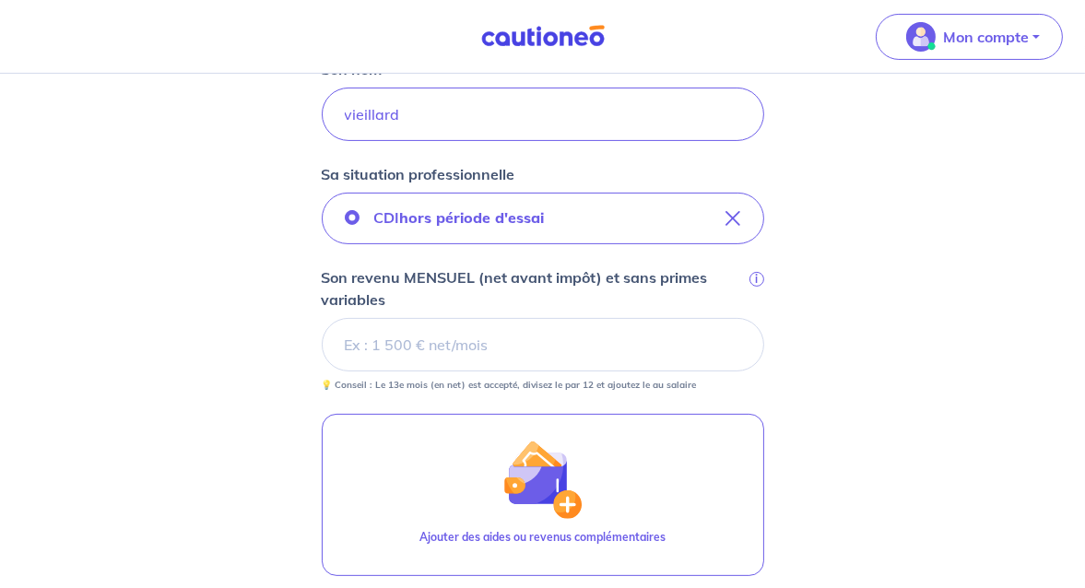
scroll to position [553, 0]
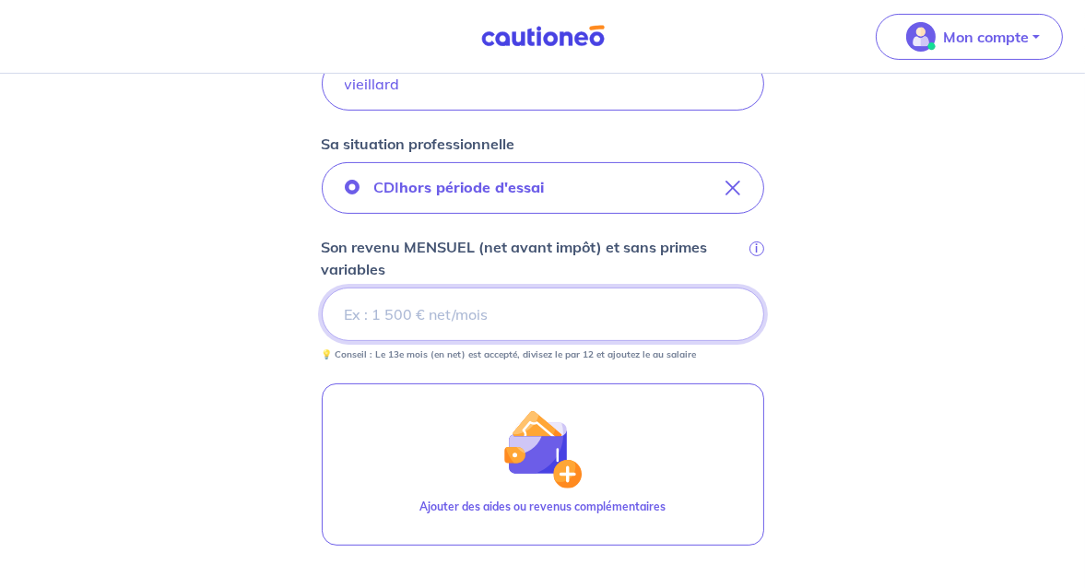
click at [429, 316] on input "Son revenu MENSUEL (net avant impôt) et sans primes variables i" at bounding box center [543, 314] width 443 height 53
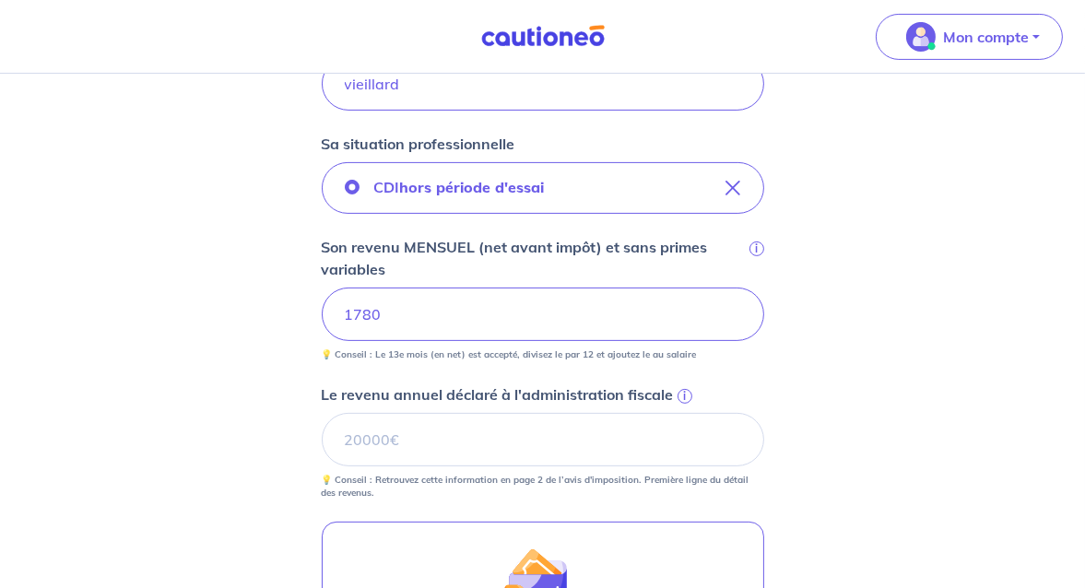
scroll to position [645, 0]
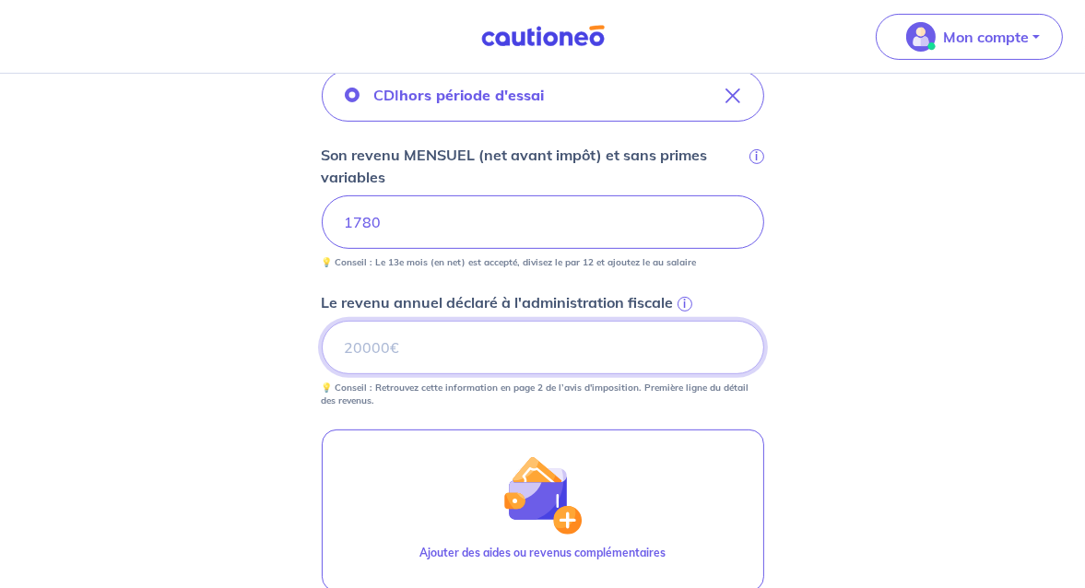
click at [422, 351] on input "Le revenu annuel déclaré à l'administration fiscale i" at bounding box center [543, 347] width 443 height 53
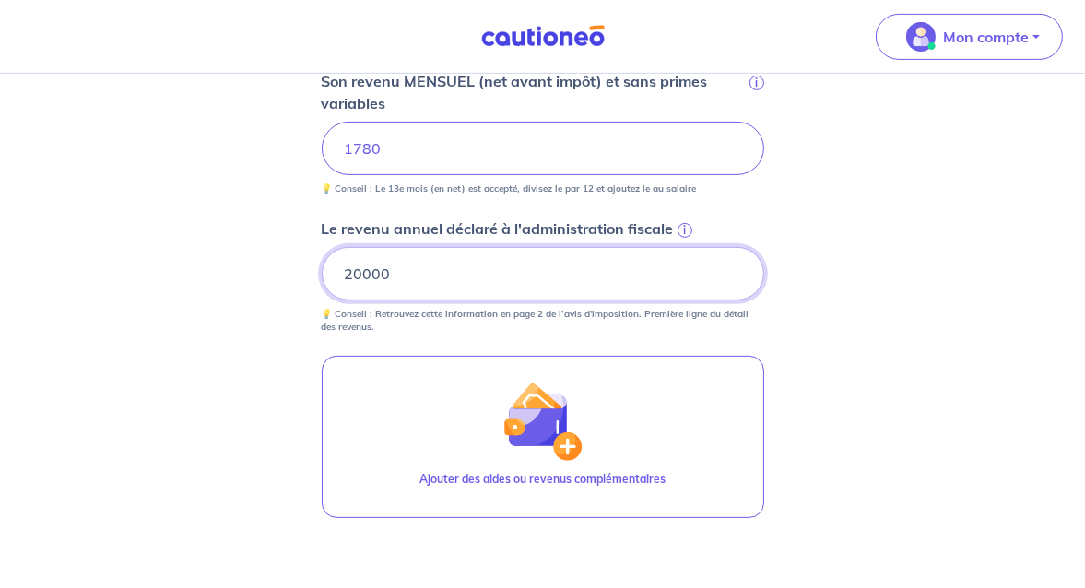
scroll to position [830, 0]
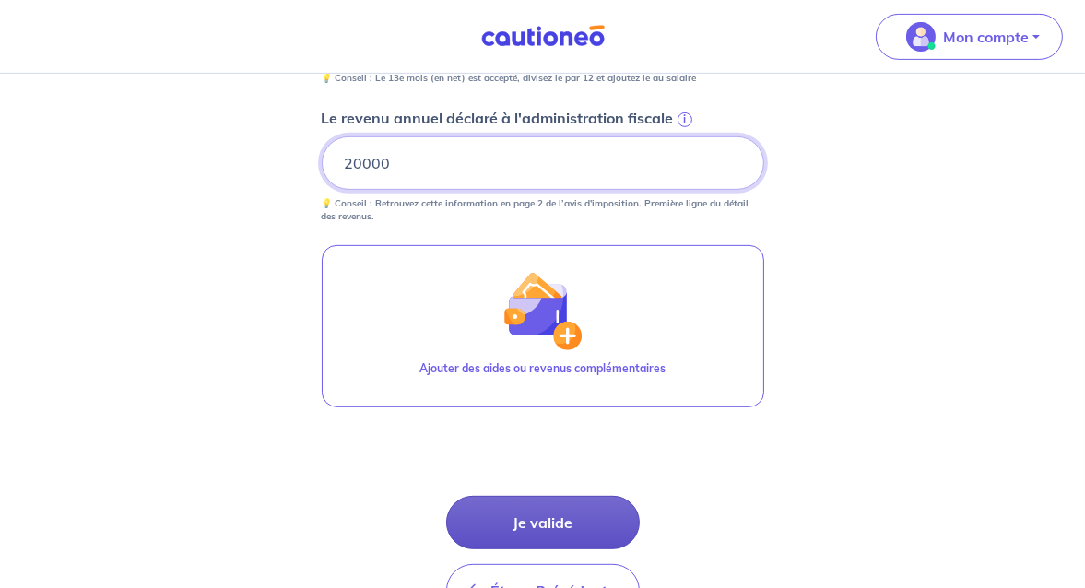
type input "20000"
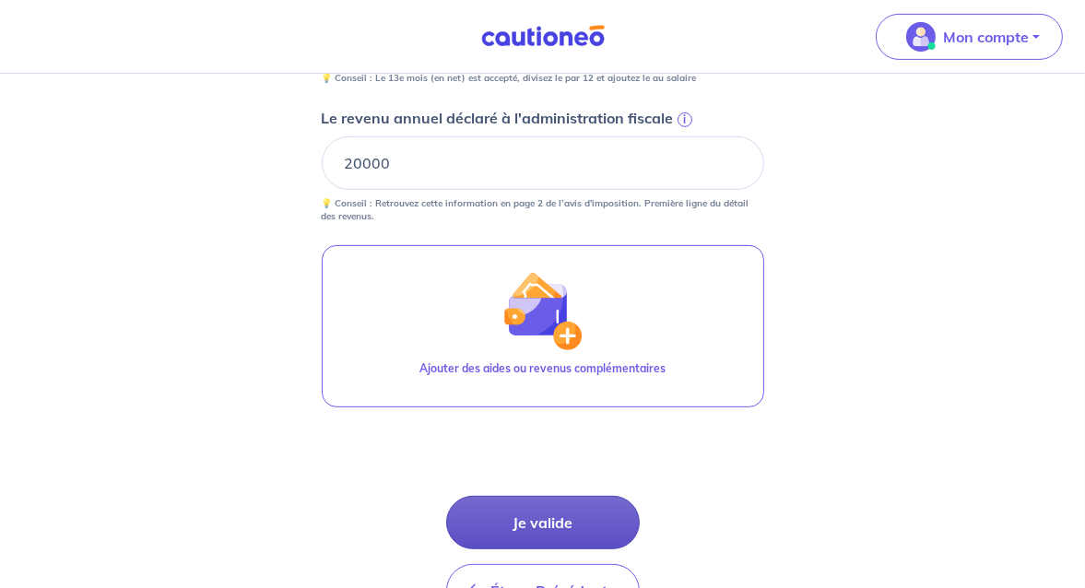
click at [534, 524] on button "Je valide" at bounding box center [543, 522] width 194 height 53
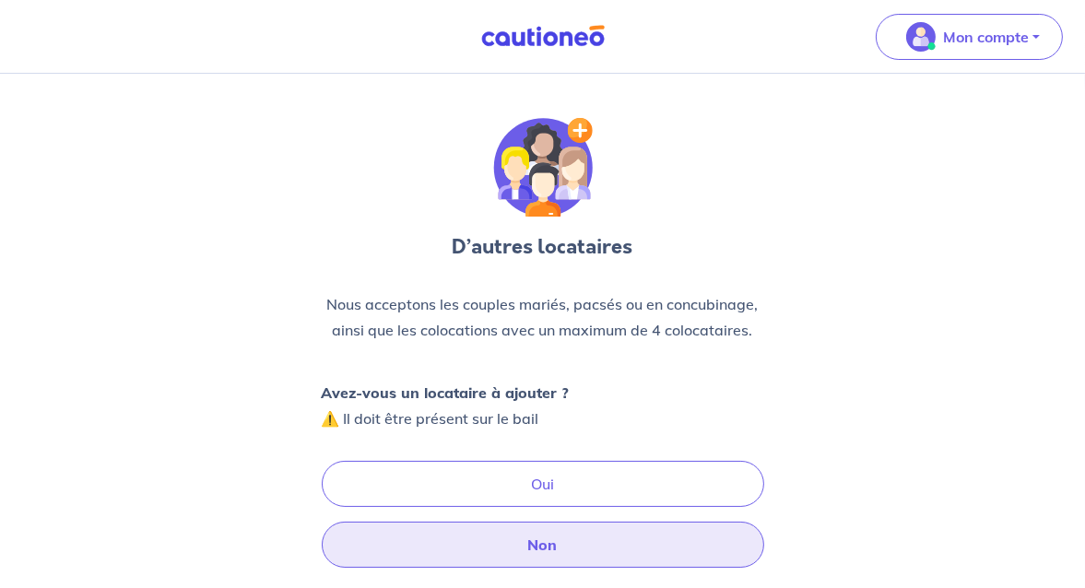
click at [531, 537] on button "Non" at bounding box center [543, 545] width 443 height 46
